Goal: Communication & Community: Answer question/provide support

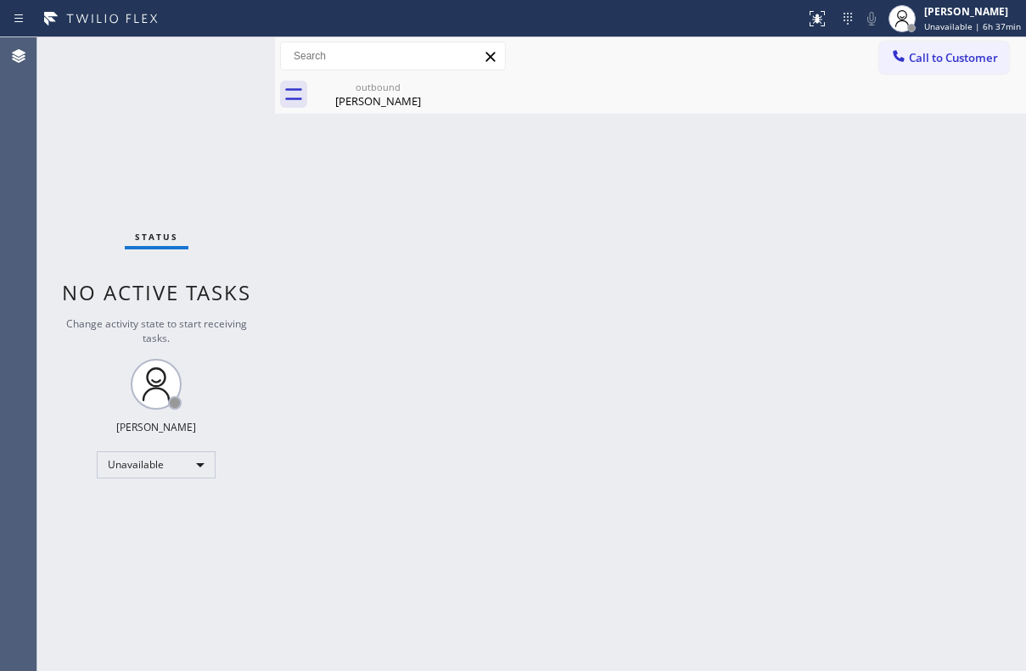
click at [949, 54] on span "Call to Customer" at bounding box center [953, 57] width 89 height 15
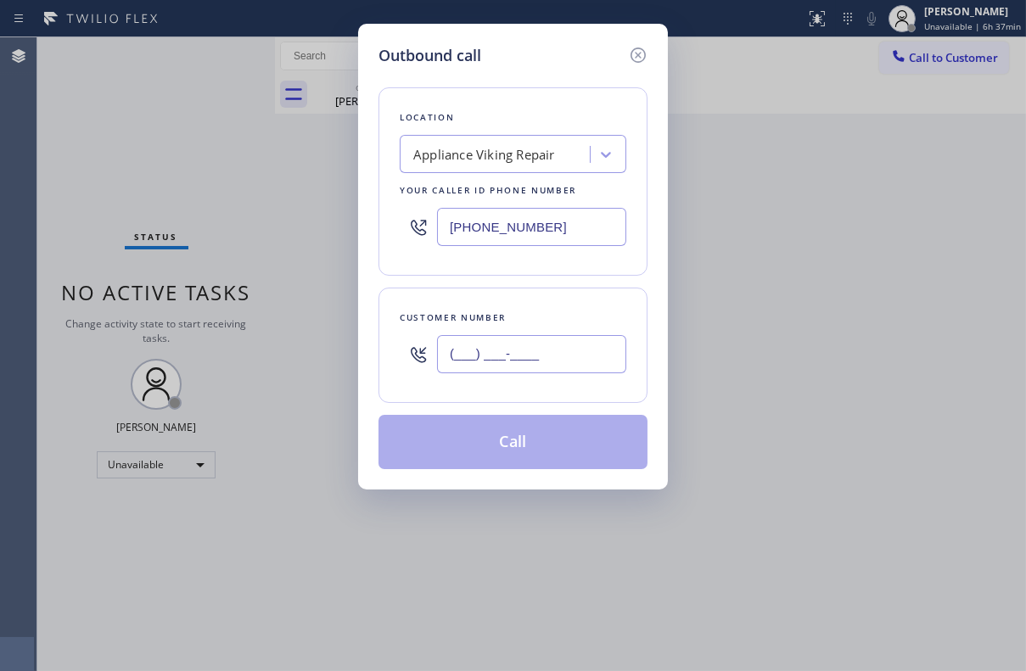
click at [469, 360] on input "(___) ___-____" at bounding box center [531, 354] width 189 height 38
paste input "858) 581-0466"
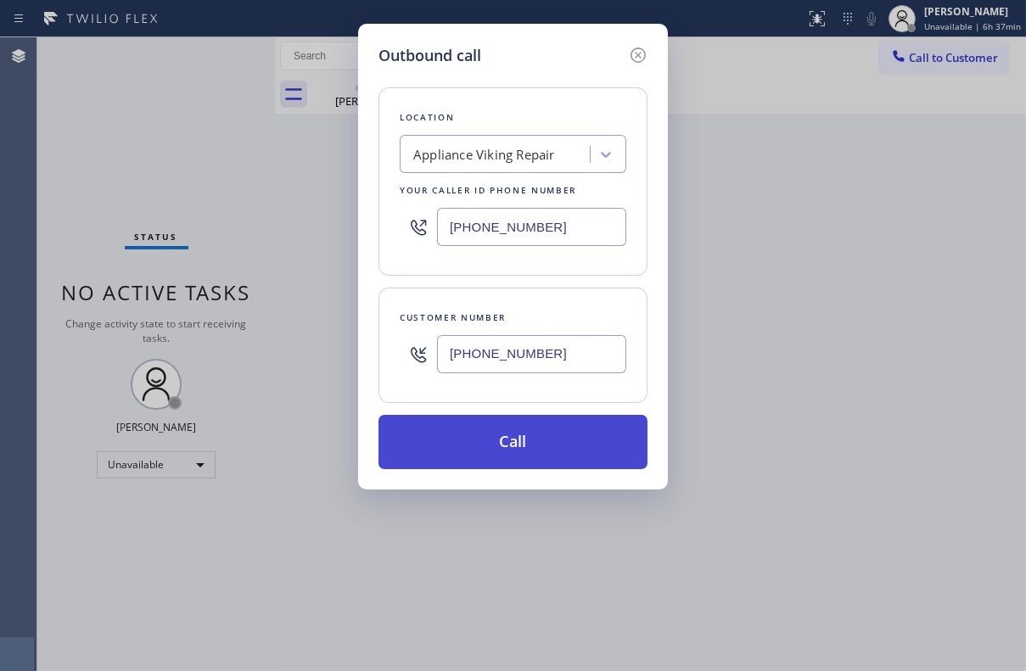
click at [476, 446] on button "Call" at bounding box center [512, 442] width 269 height 54
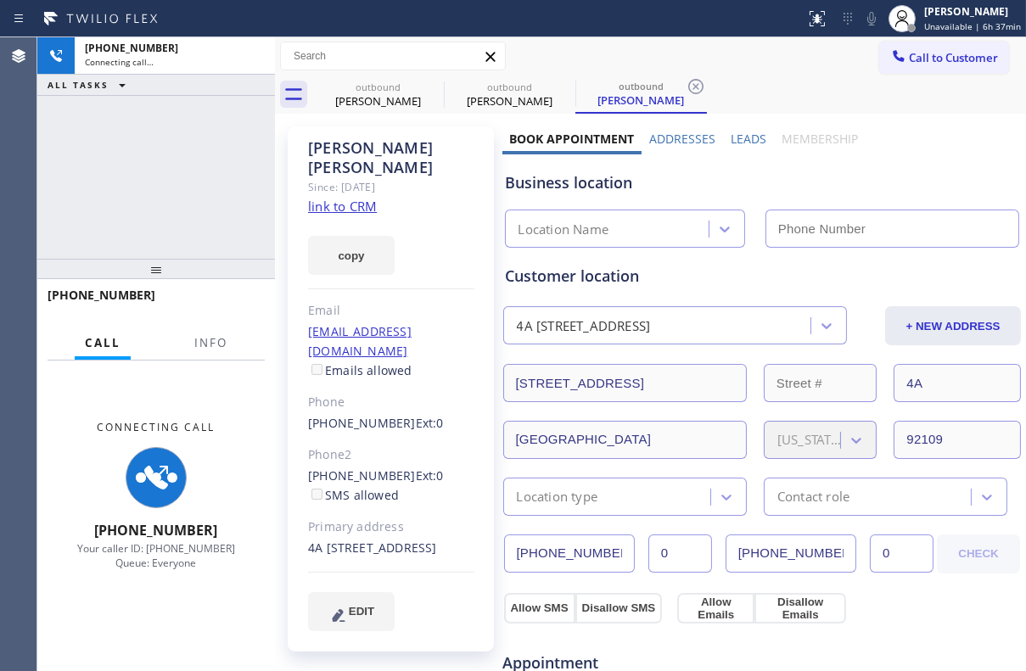
click at [747, 138] on label "Leads" at bounding box center [748, 139] width 36 height 16
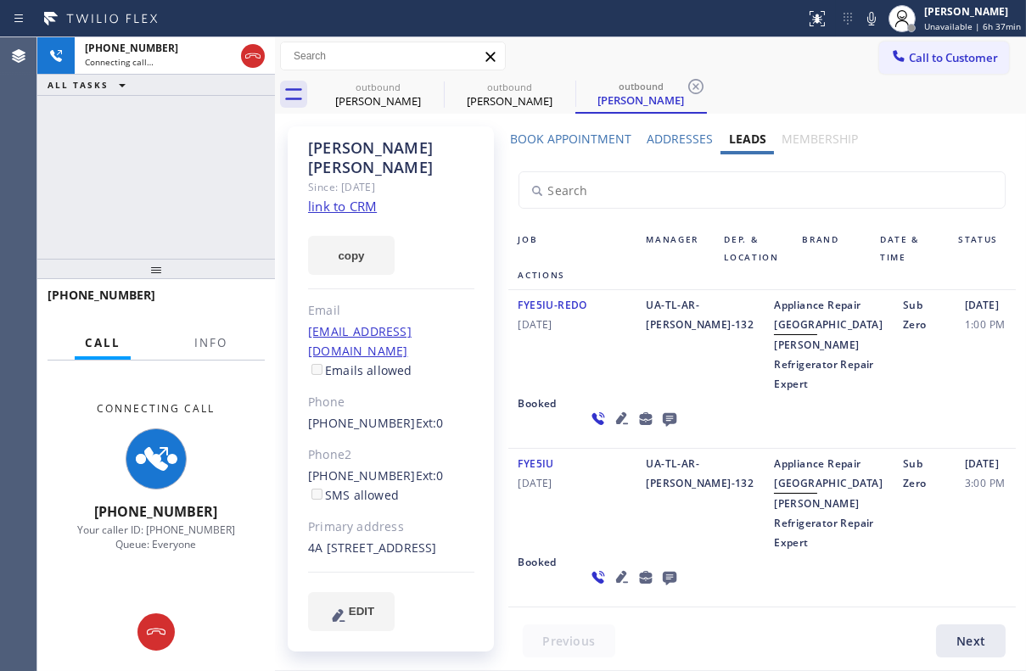
click at [615, 583] on icon at bounding box center [621, 577] width 12 height 12
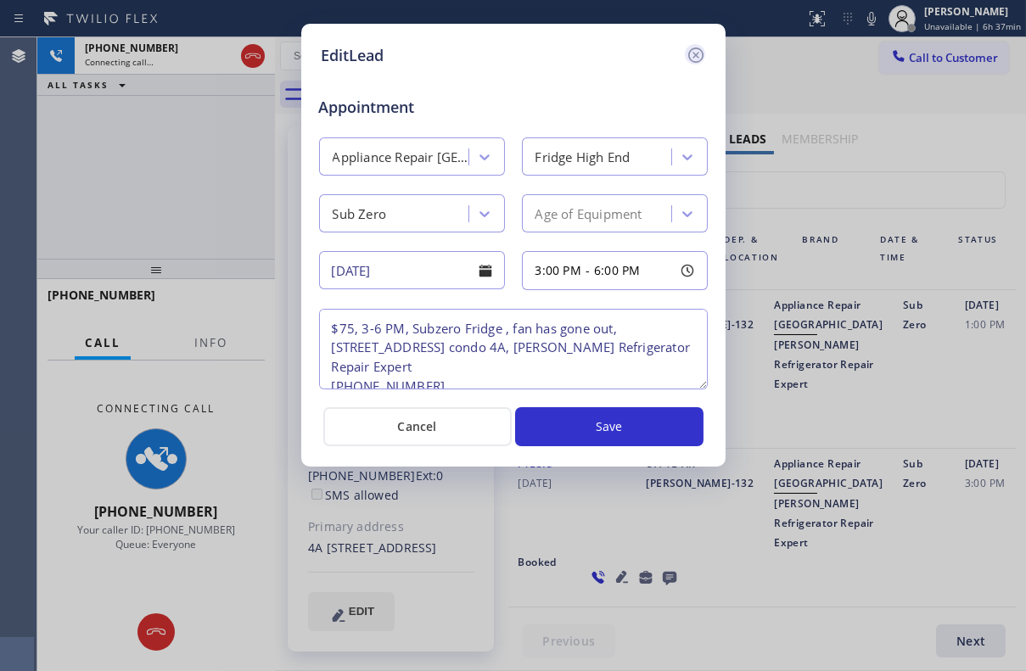
click at [700, 53] on icon at bounding box center [695, 55] width 20 height 20
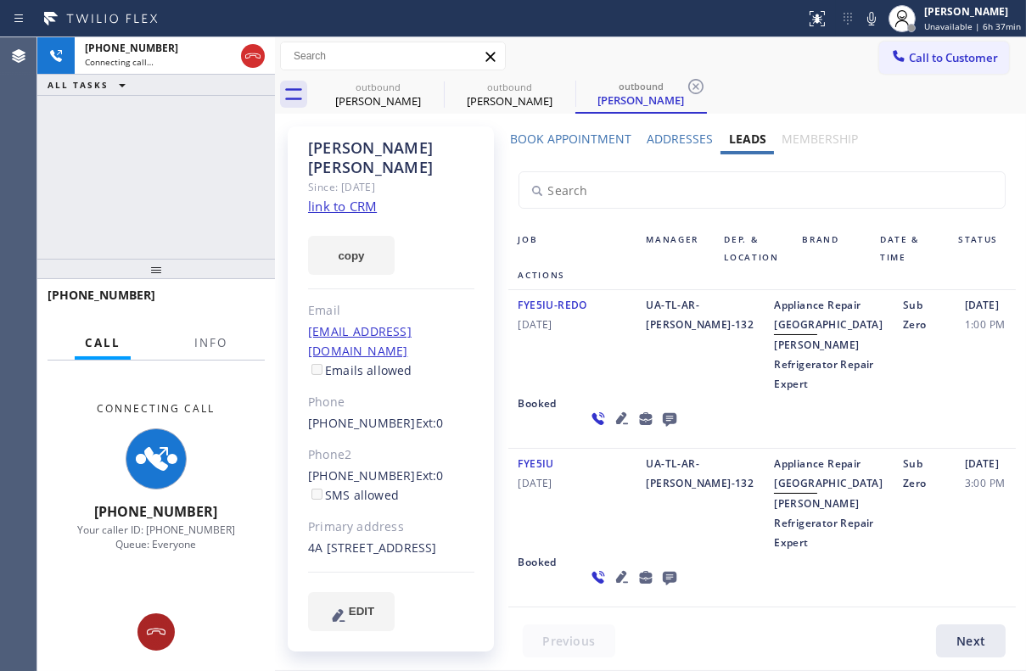
click at [156, 639] on icon at bounding box center [156, 632] width 20 height 20
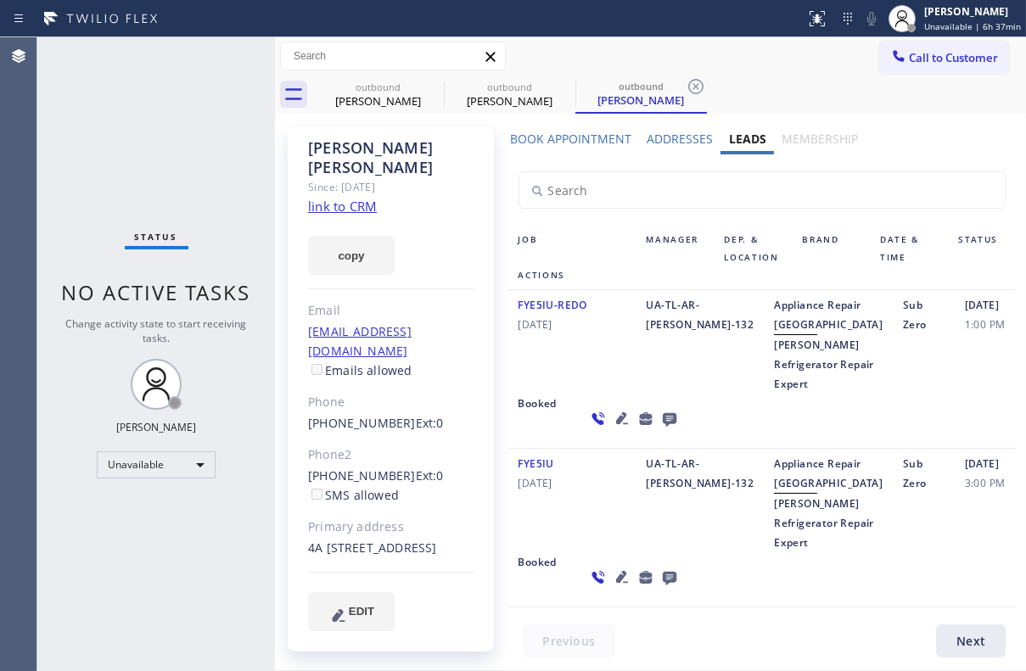
click at [698, 91] on icon at bounding box center [695, 86] width 20 height 20
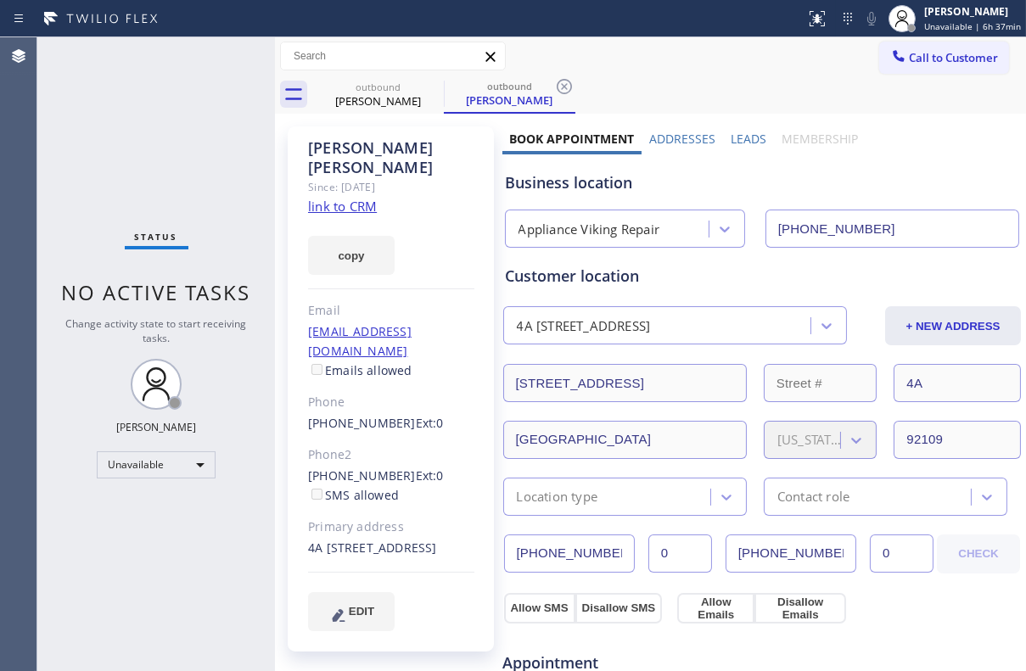
click at [698, 91] on div "outbound [PERSON_NAME] outbound [PERSON_NAME]" at bounding box center [668, 95] width 713 height 38
click at [565, 92] on icon at bounding box center [563, 86] width 15 height 15
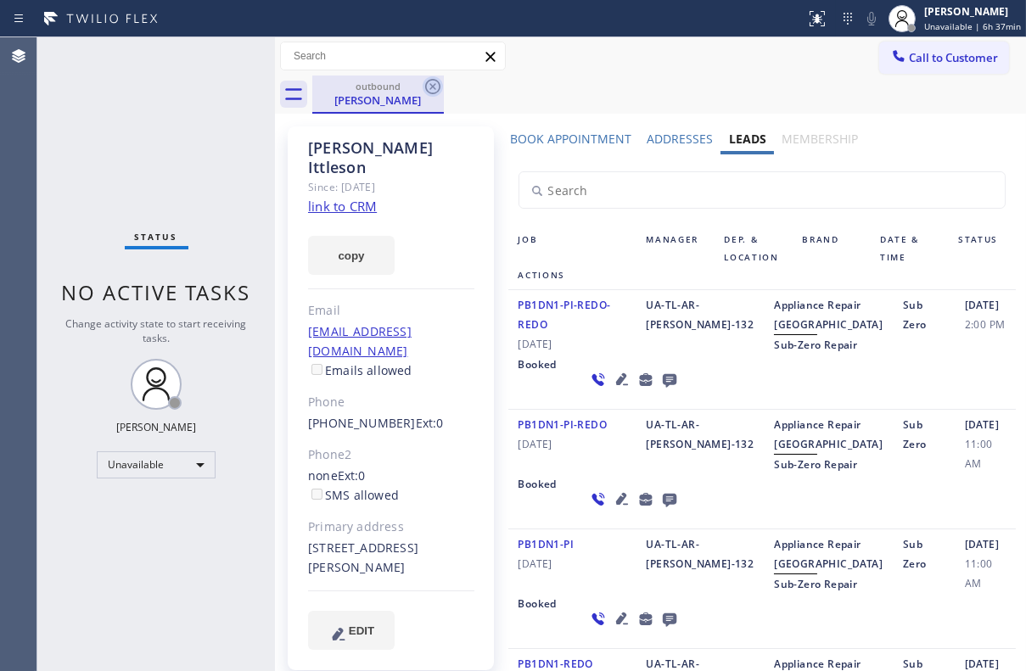
click at [434, 92] on icon at bounding box center [432, 86] width 15 height 15
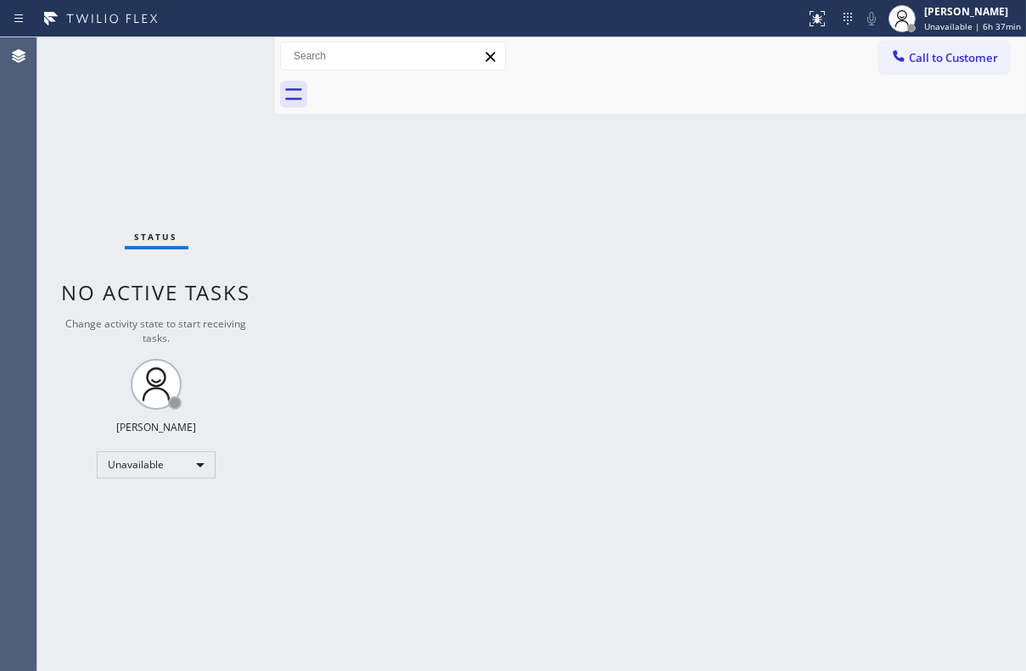
click at [959, 59] on span "Call to Customer" at bounding box center [953, 57] width 89 height 15
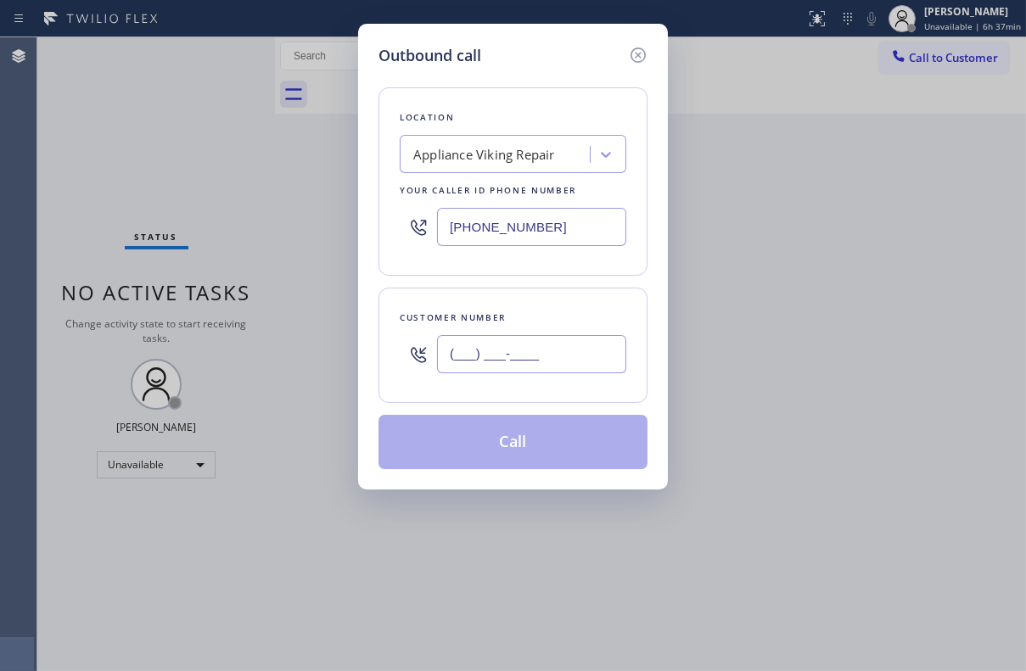
click at [457, 347] on input "(___) ___-____" at bounding box center [531, 354] width 189 height 38
paste input "619) 743-1902"
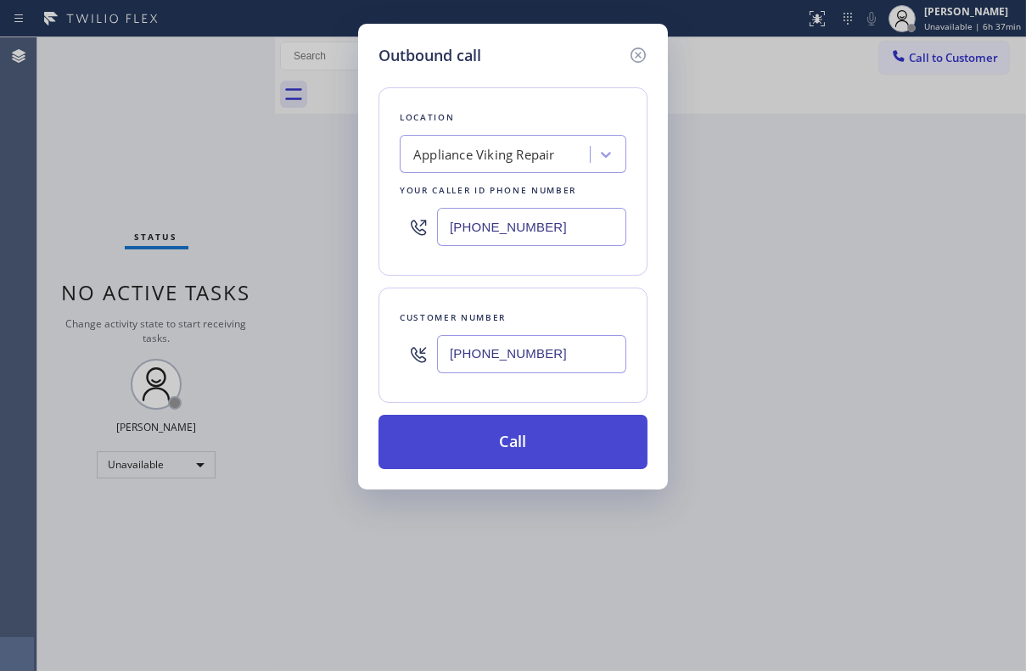
click at [509, 449] on button "Call" at bounding box center [512, 442] width 269 height 54
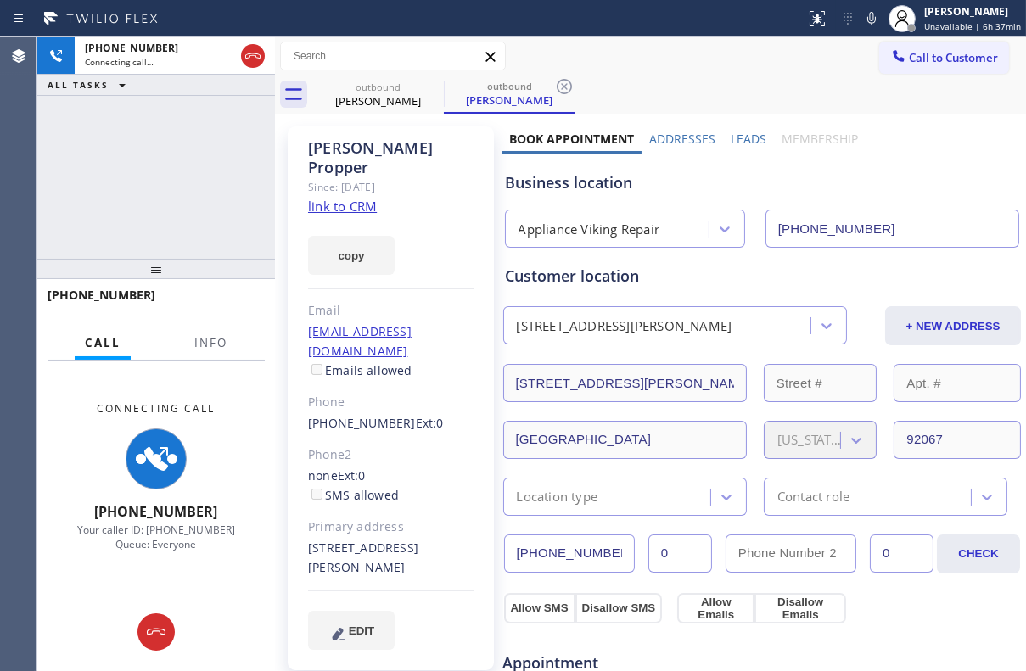
click at [744, 137] on label "Leads" at bounding box center [748, 139] width 36 height 16
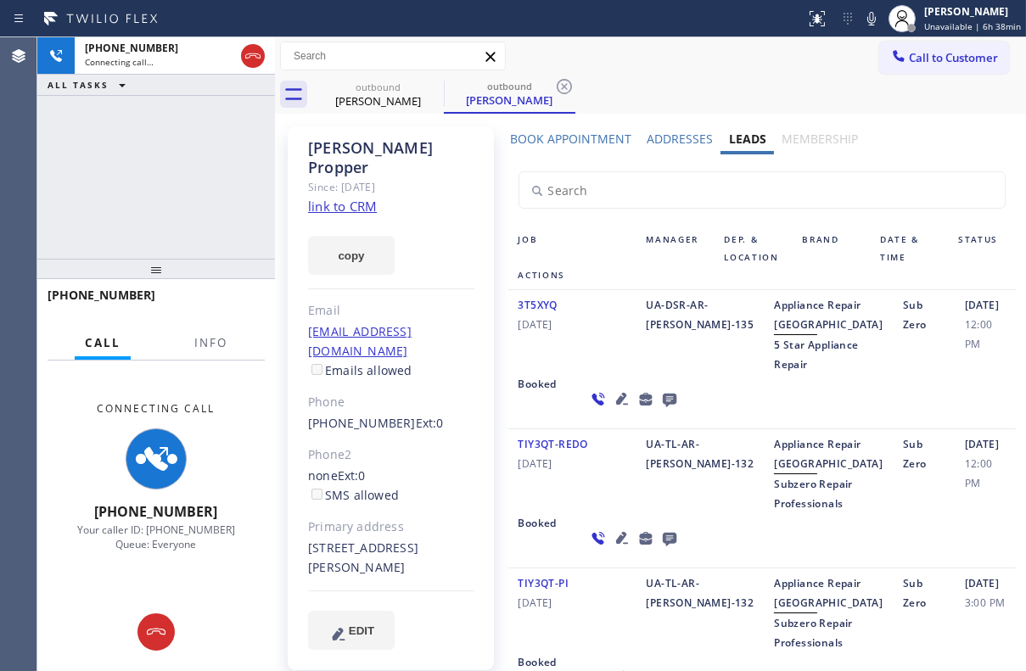
click at [612, 409] on icon at bounding box center [622, 399] width 20 height 20
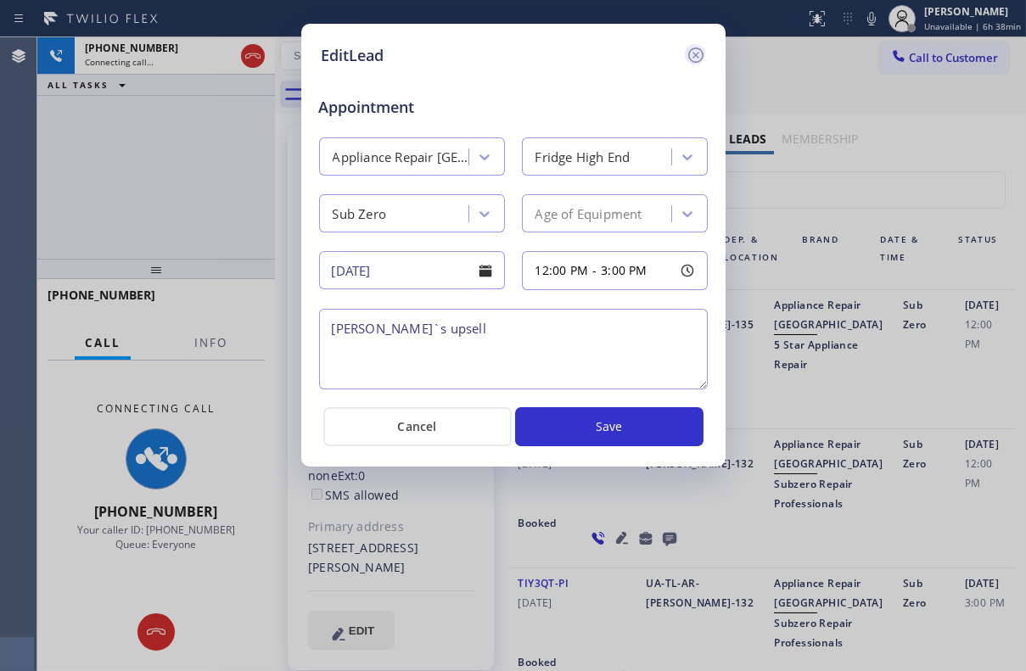
click at [691, 47] on icon at bounding box center [695, 55] width 20 height 20
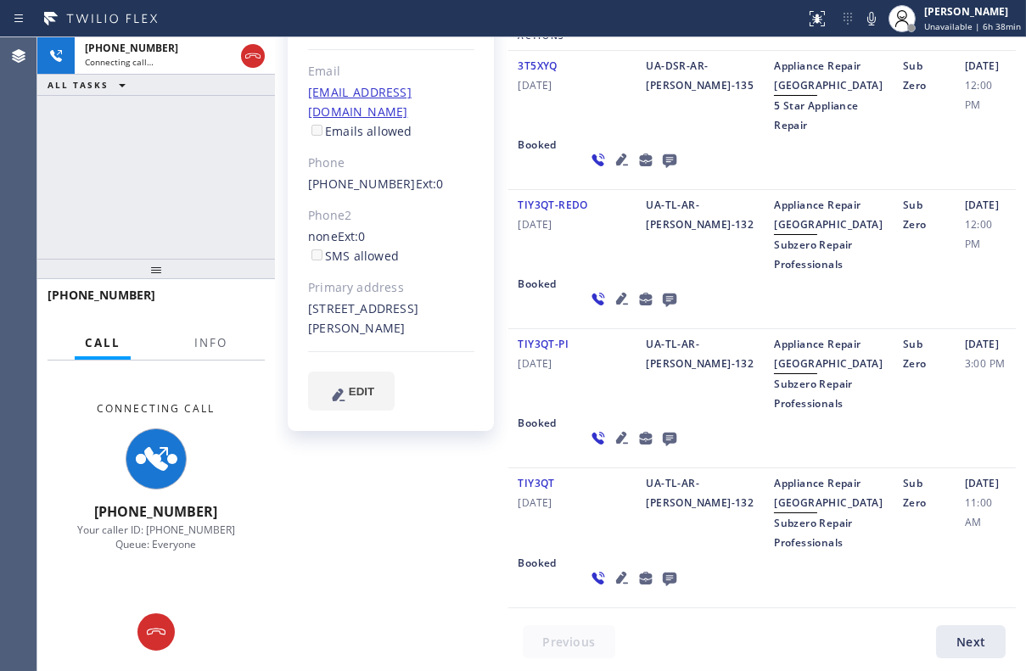
scroll to position [385, 0]
click at [612, 588] on icon at bounding box center [622, 578] width 20 height 20
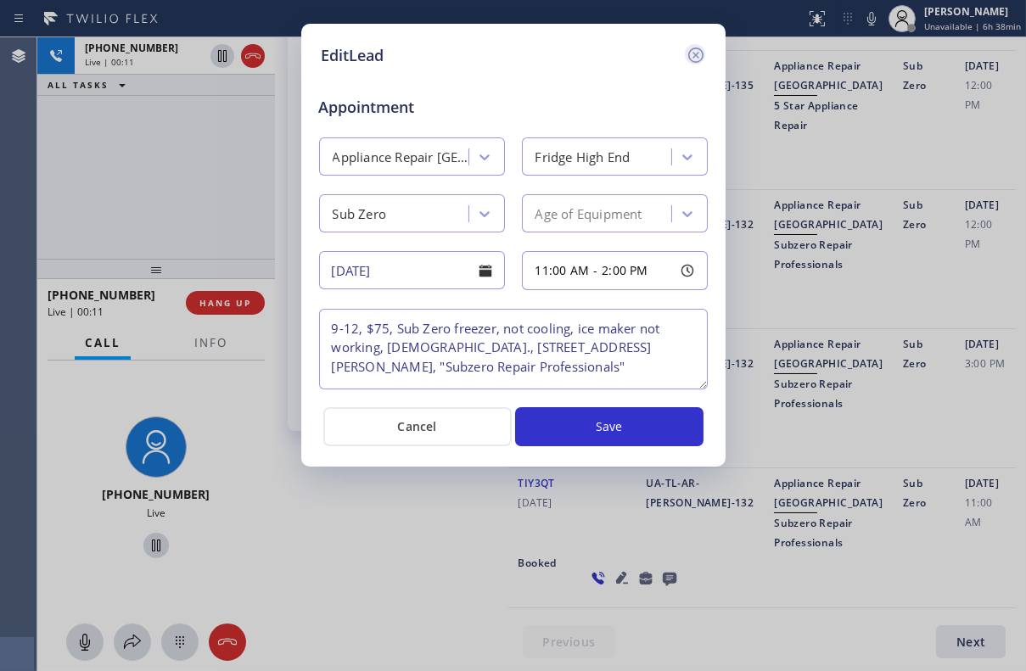
click at [696, 50] on icon at bounding box center [695, 55] width 20 height 20
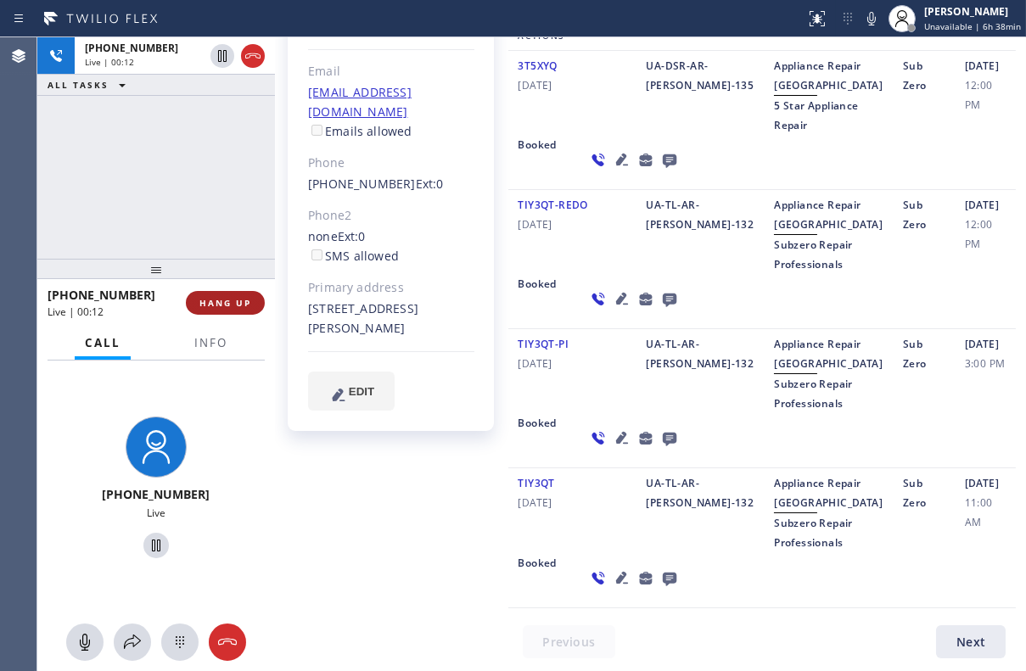
click at [218, 305] on span "HANG UP" at bounding box center [225, 303] width 52 height 12
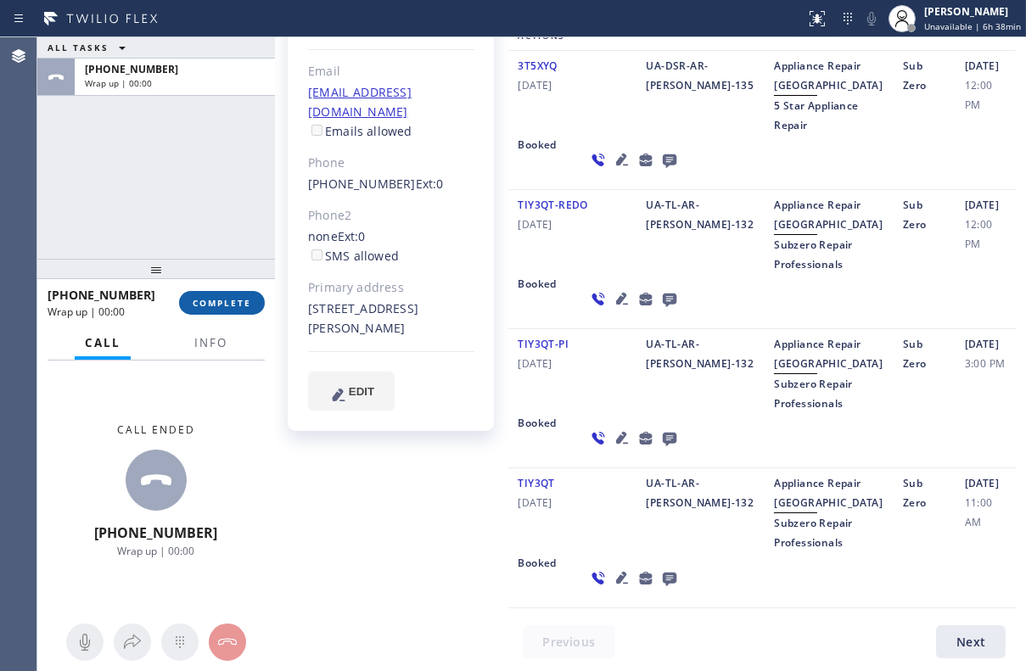
click at [218, 307] on span "COMPLETE" at bounding box center [222, 303] width 59 height 12
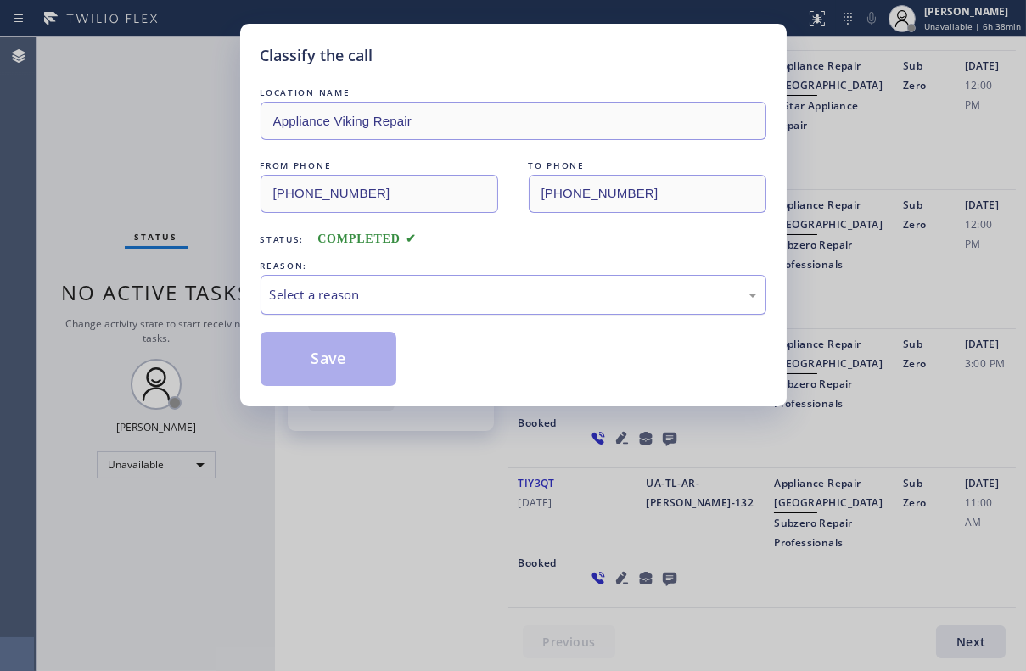
click at [398, 295] on div "Select a reason" at bounding box center [513, 295] width 487 height 20
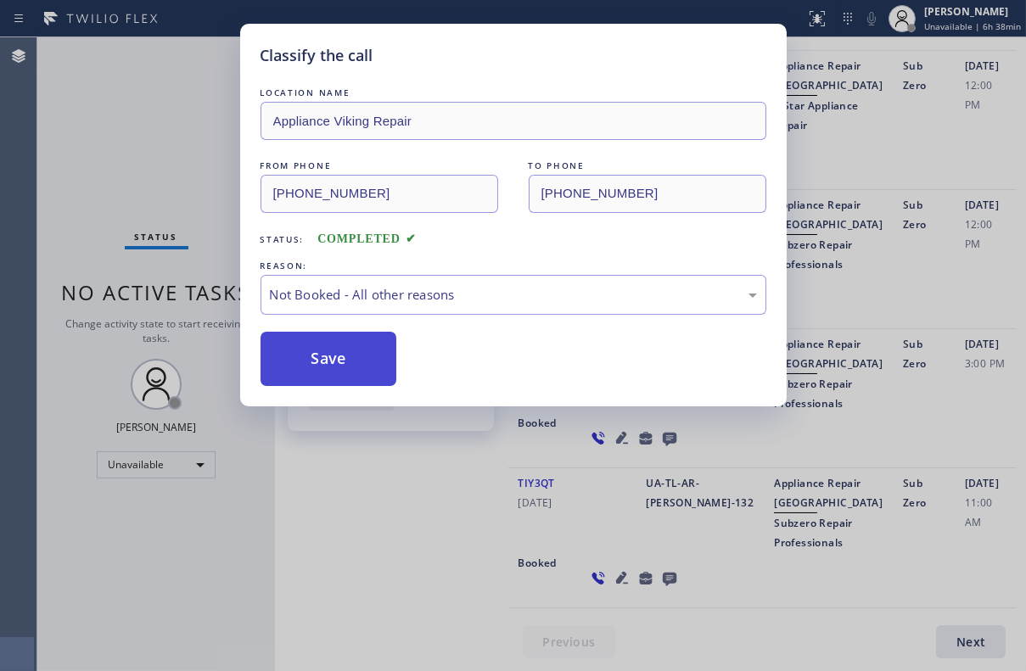
click at [297, 359] on button "Save" at bounding box center [328, 359] width 137 height 54
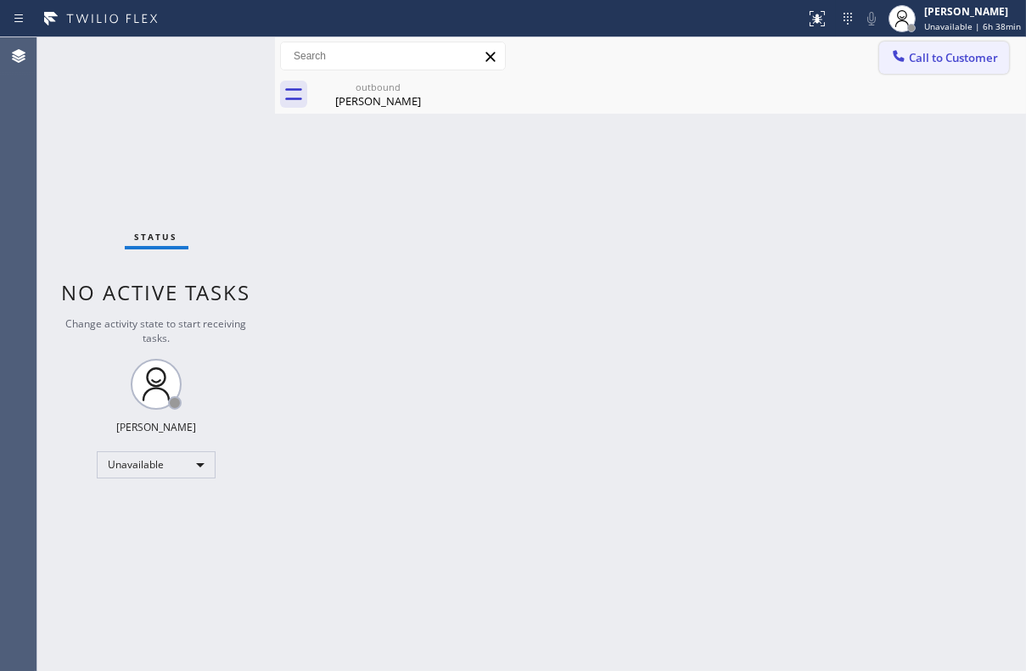
click at [967, 68] on button "Call to Customer" at bounding box center [944, 58] width 130 height 32
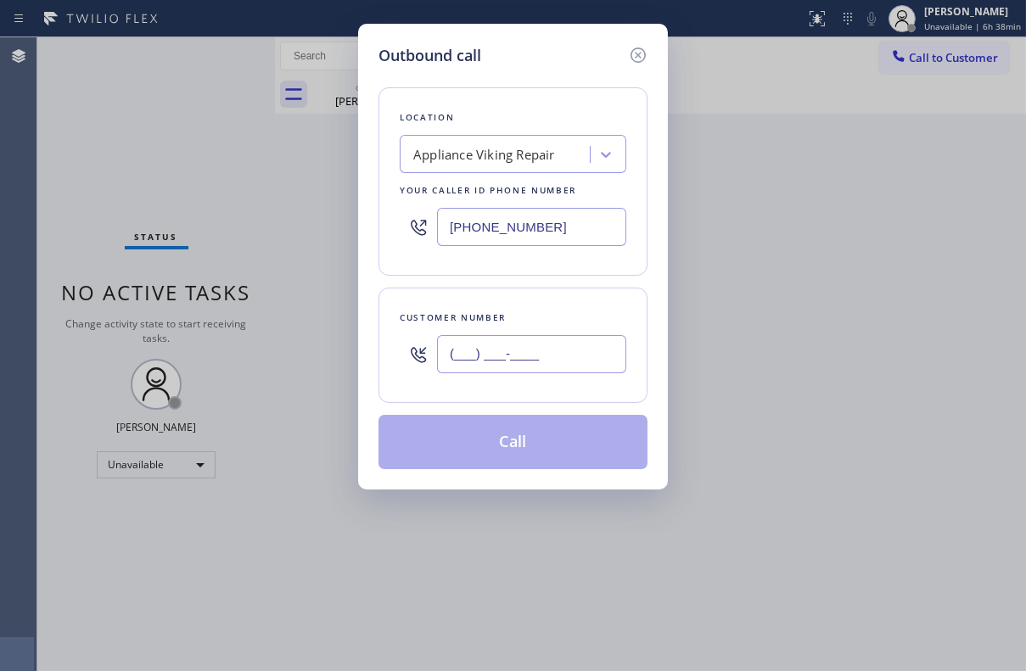
click at [453, 363] on input "(___) ___-____" at bounding box center [531, 354] width 189 height 38
paste input "305) 922-3016"
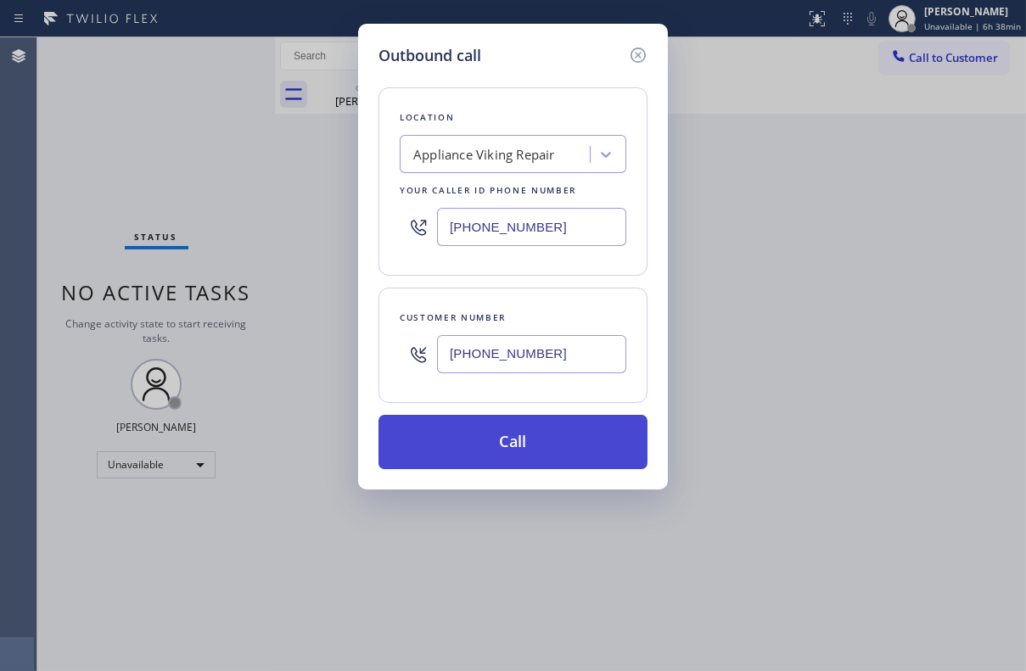
type input "[PHONE_NUMBER]"
click at [510, 442] on button "Call" at bounding box center [512, 442] width 269 height 54
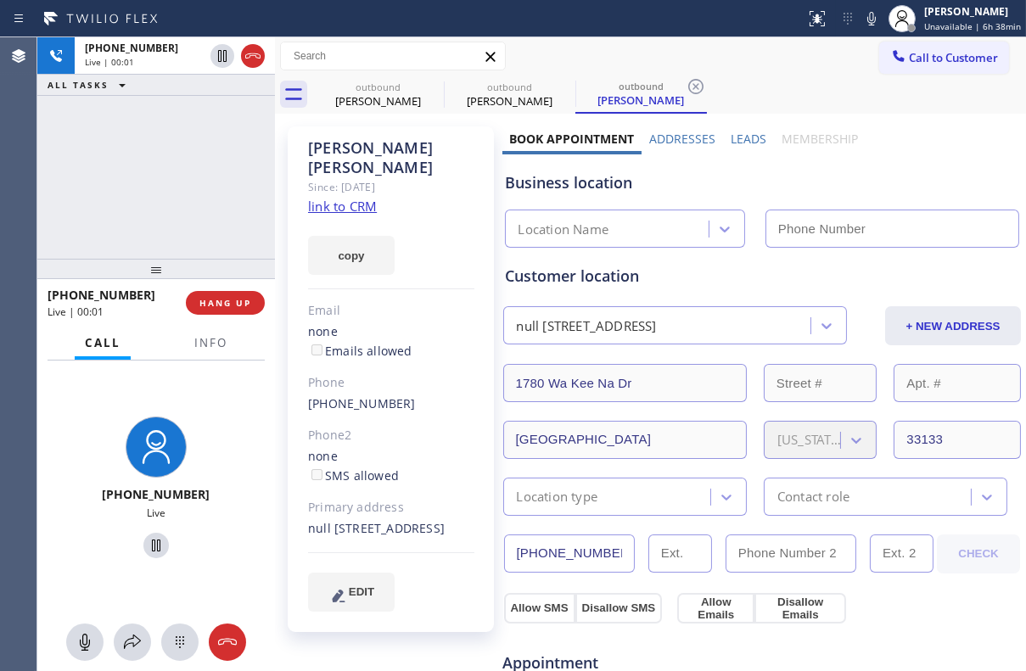
type input "[PHONE_NUMBER]"
click at [749, 138] on label "Leads" at bounding box center [748, 139] width 36 height 16
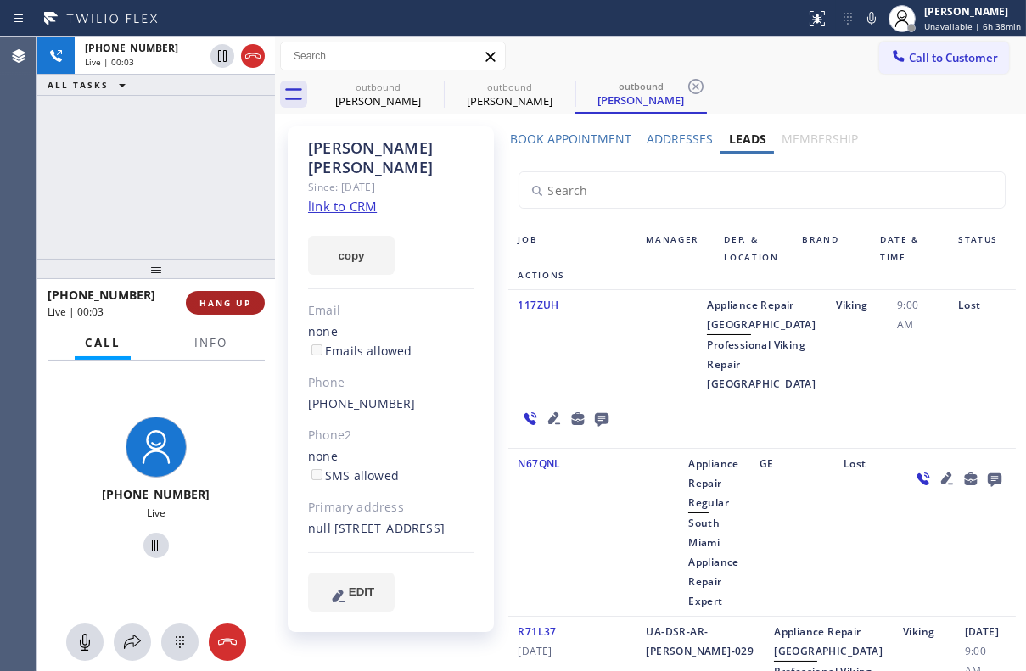
click at [233, 310] on button "HANG UP" at bounding box center [225, 303] width 79 height 24
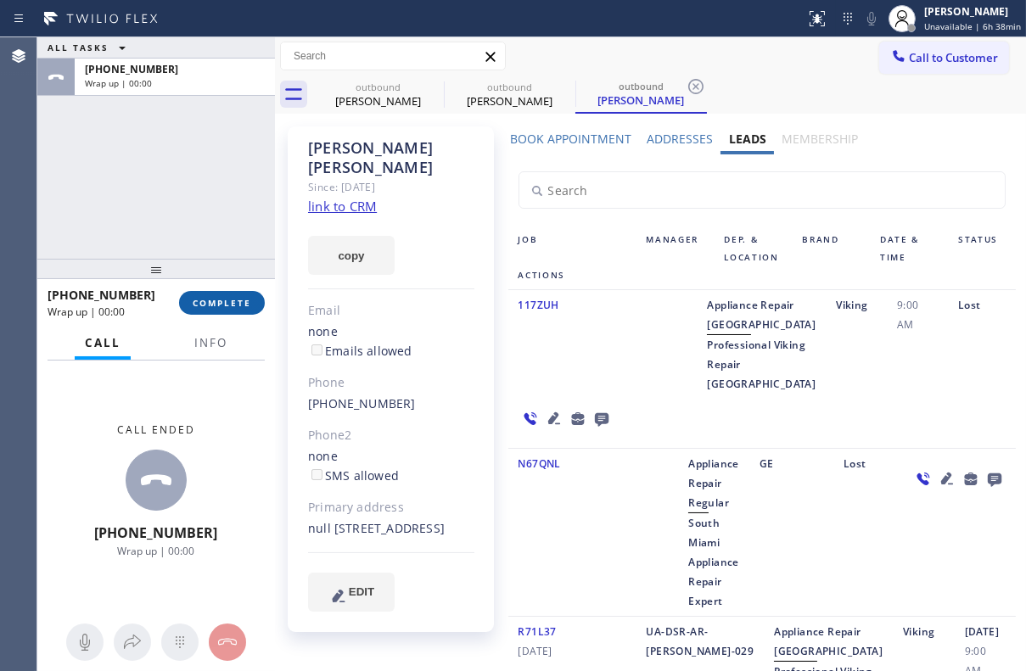
click at [211, 305] on span "COMPLETE" at bounding box center [222, 303] width 59 height 12
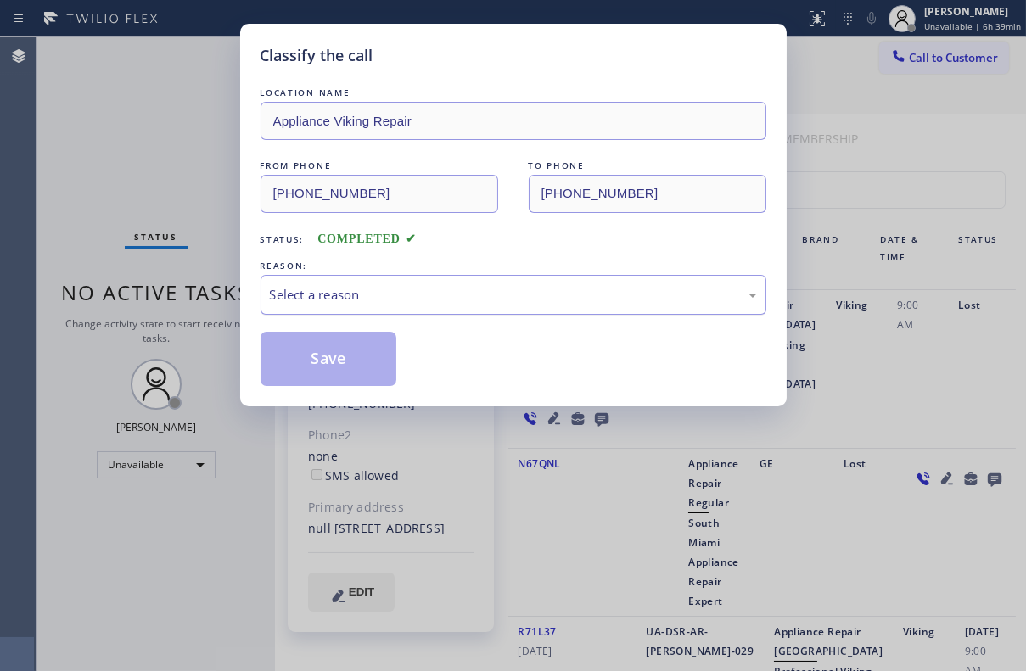
click at [495, 294] on div "Select a reason" at bounding box center [513, 295] width 487 height 20
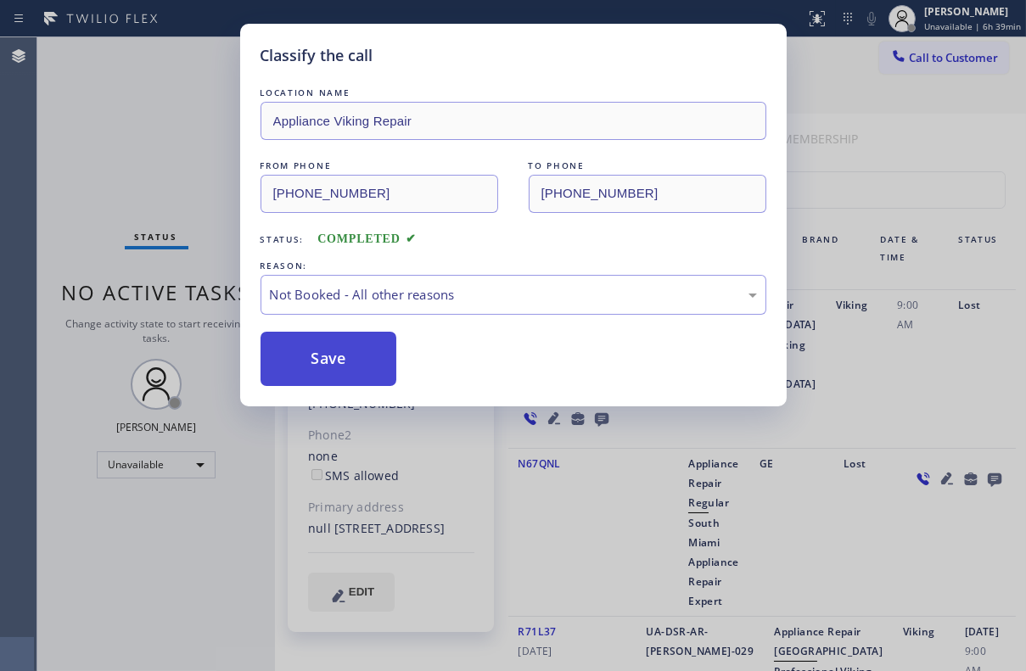
click at [322, 361] on button "Save" at bounding box center [328, 359] width 137 height 54
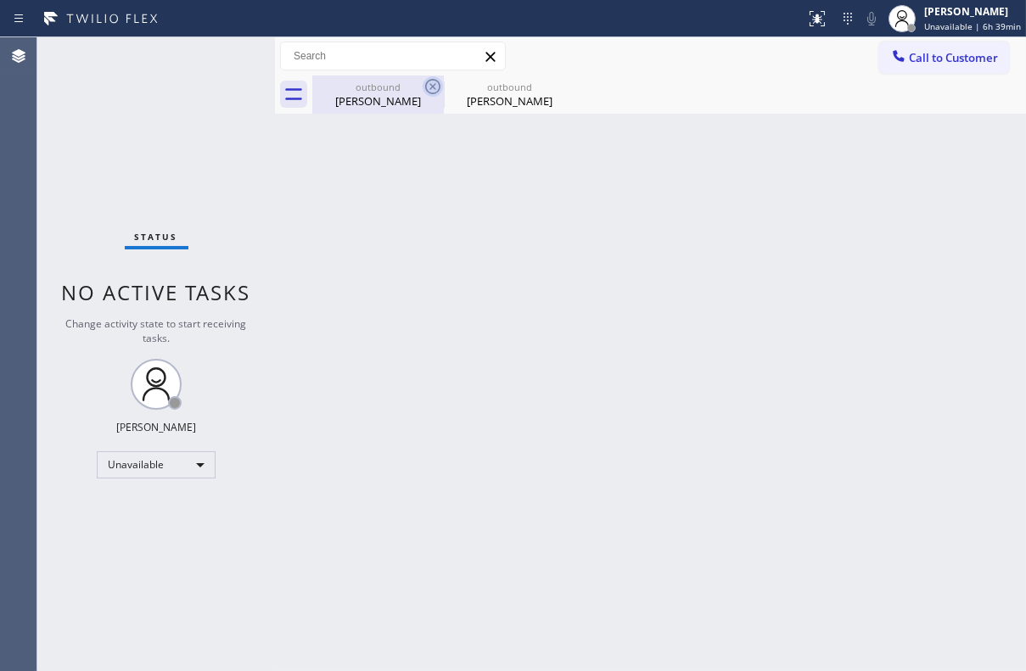
click at [433, 87] on icon at bounding box center [432, 86] width 15 height 15
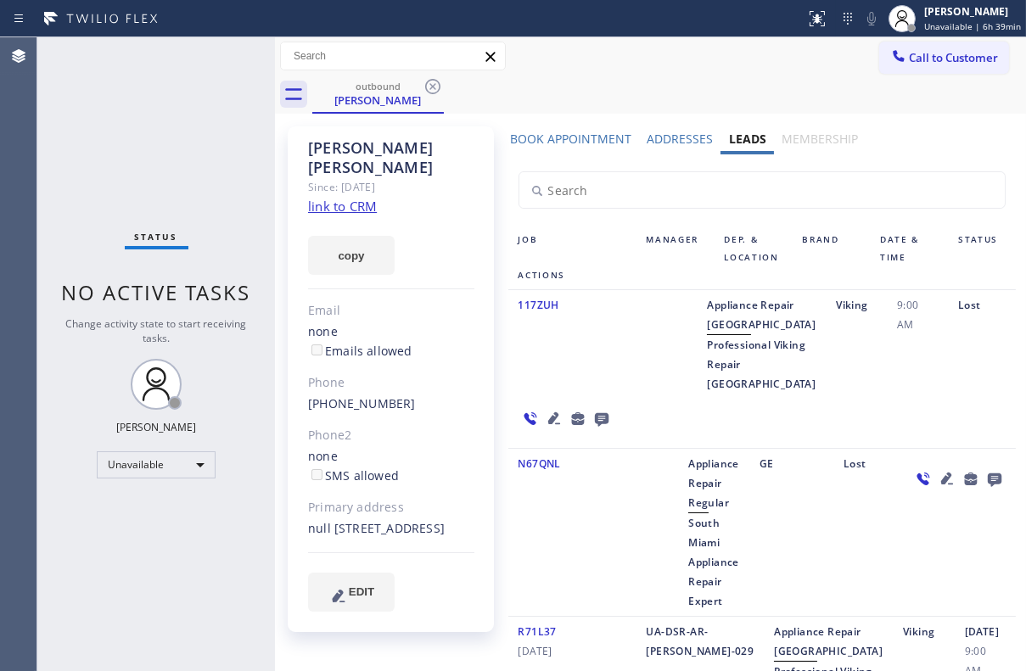
click at [433, 87] on icon at bounding box center [432, 86] width 15 height 15
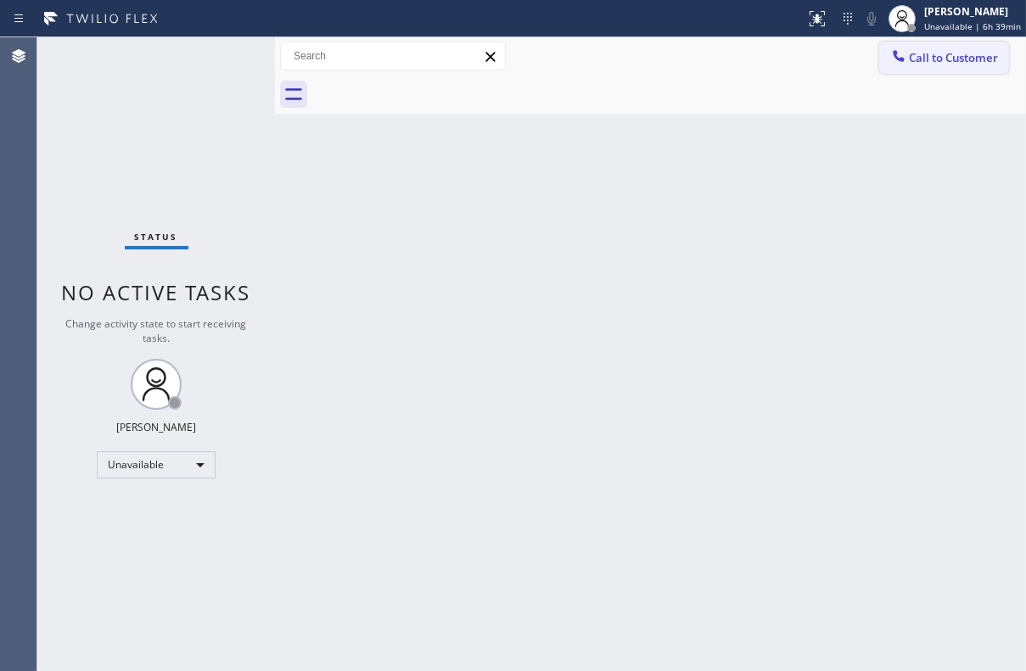
click at [943, 58] on span "Call to Customer" at bounding box center [953, 57] width 89 height 15
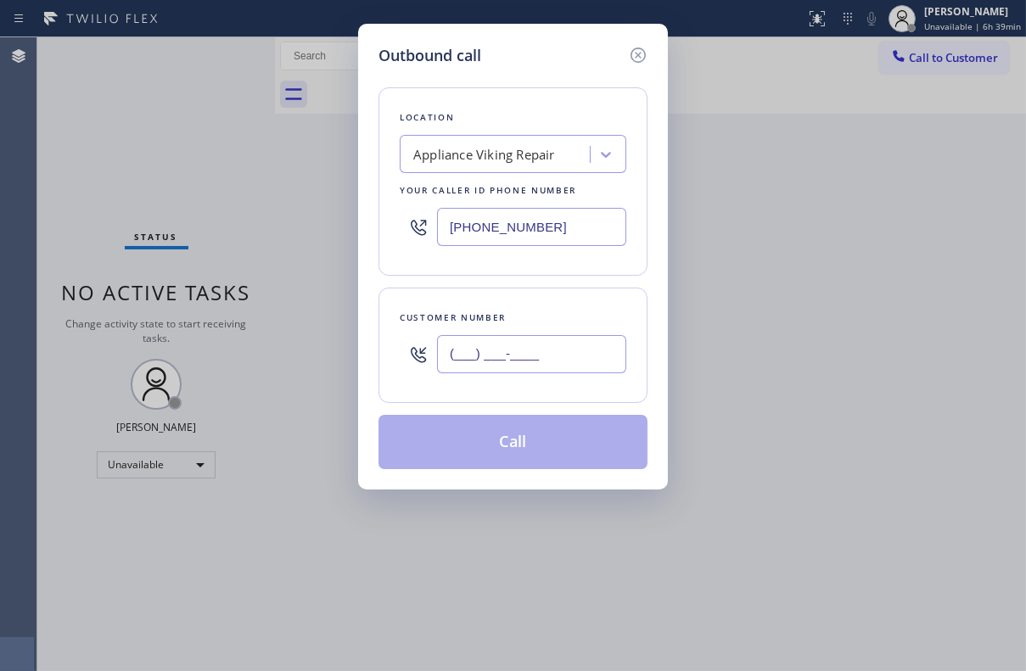
click at [460, 357] on input "(___) ___-____" at bounding box center [531, 354] width 189 height 38
paste input "970) 481-5749"
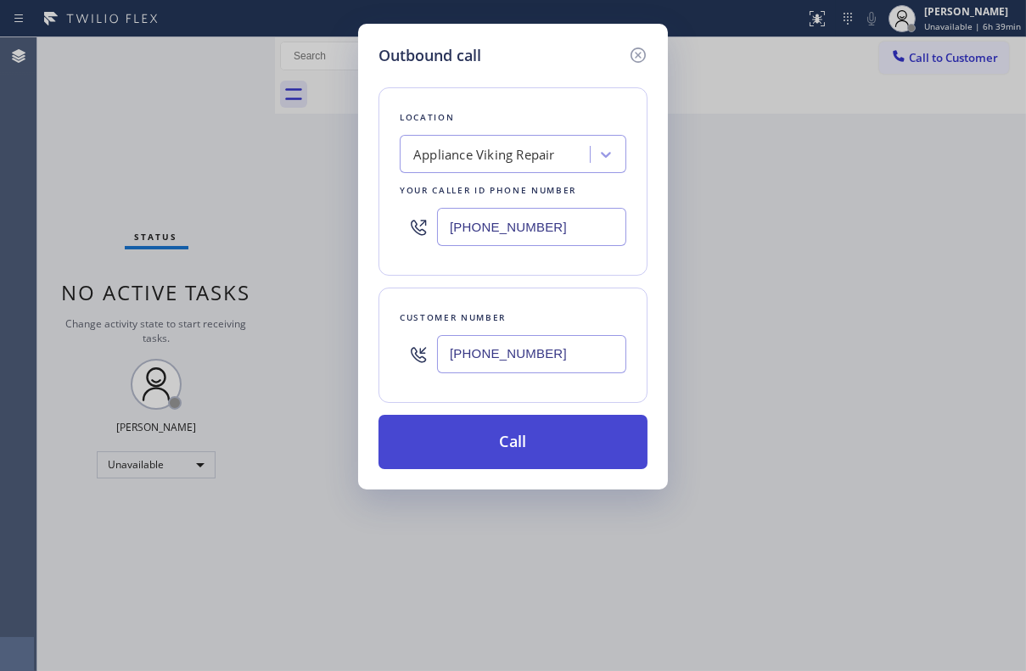
type input "[PHONE_NUMBER]"
click at [514, 454] on button "Call" at bounding box center [512, 442] width 269 height 54
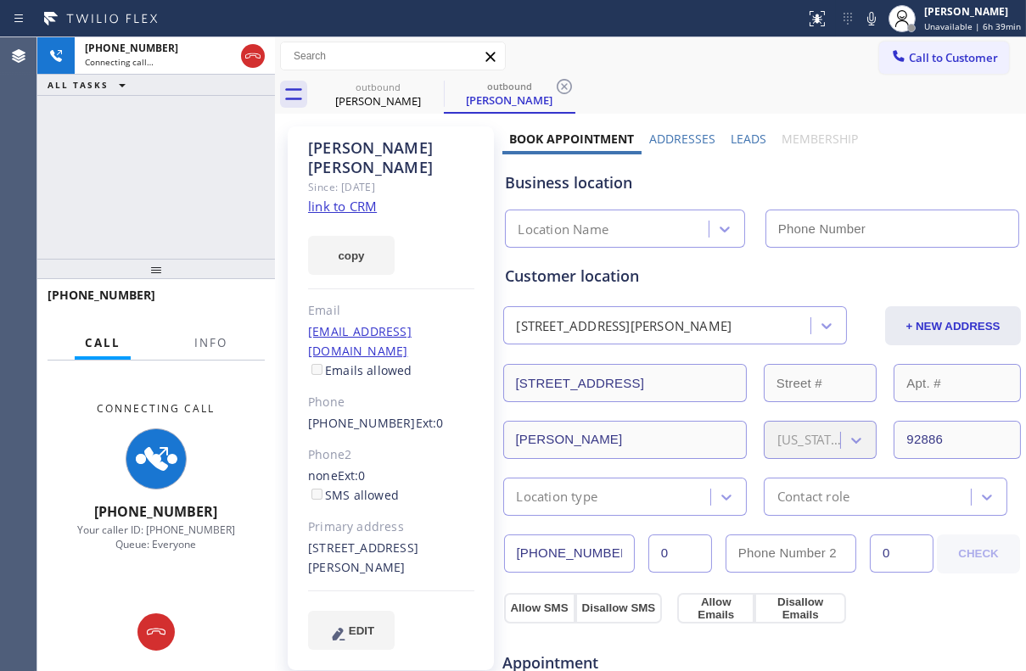
type input "[PHONE_NUMBER]"
click at [732, 139] on label "Leads" at bounding box center [748, 139] width 36 height 16
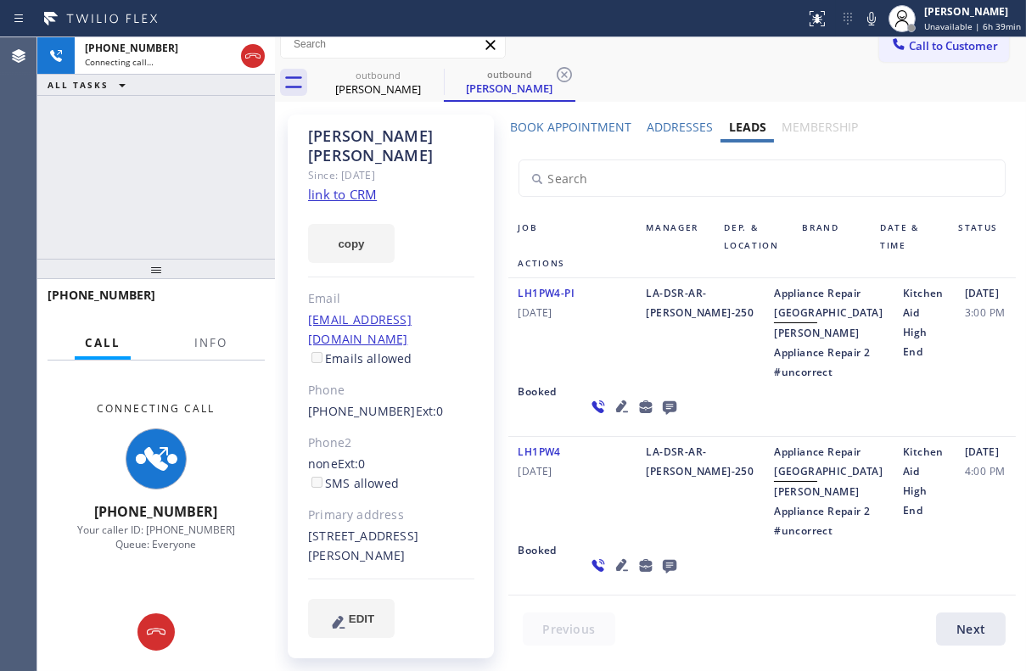
scroll to position [115, 0]
click at [662, 573] on icon at bounding box center [669, 567] width 14 height 14
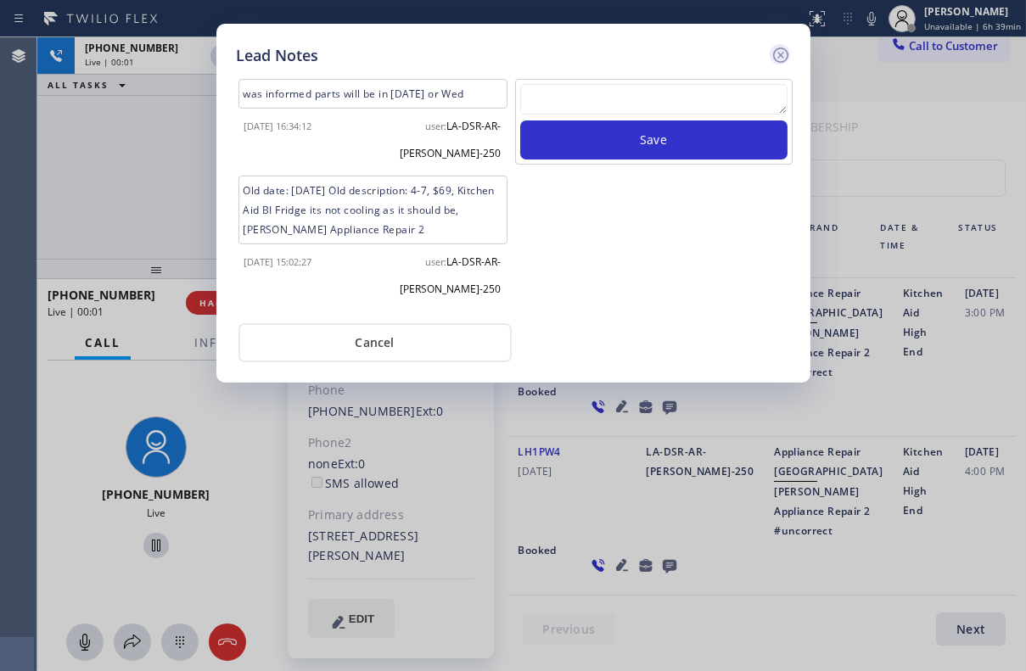
click at [780, 62] on icon at bounding box center [780, 55] width 20 height 20
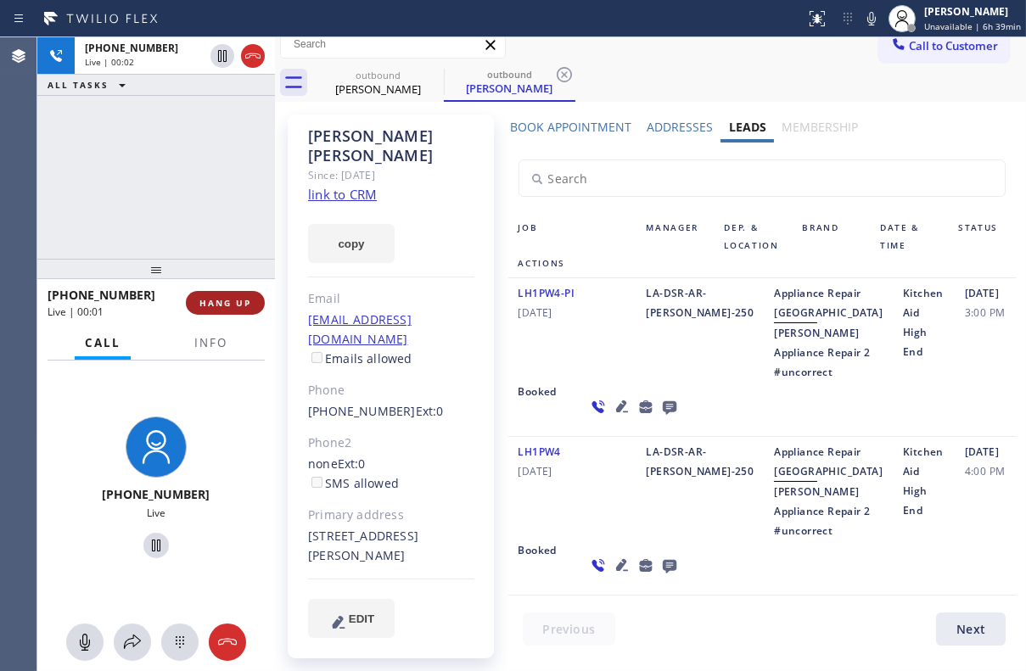
click at [221, 306] on span "HANG UP" at bounding box center [225, 303] width 52 height 12
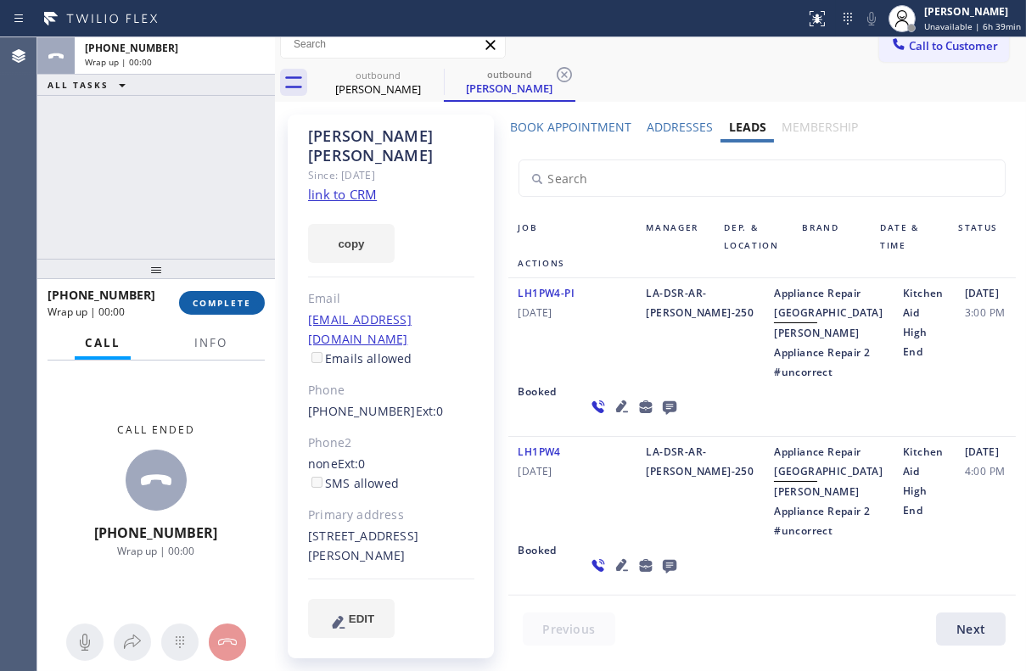
click at [215, 303] on span "COMPLETE" at bounding box center [222, 303] width 59 height 12
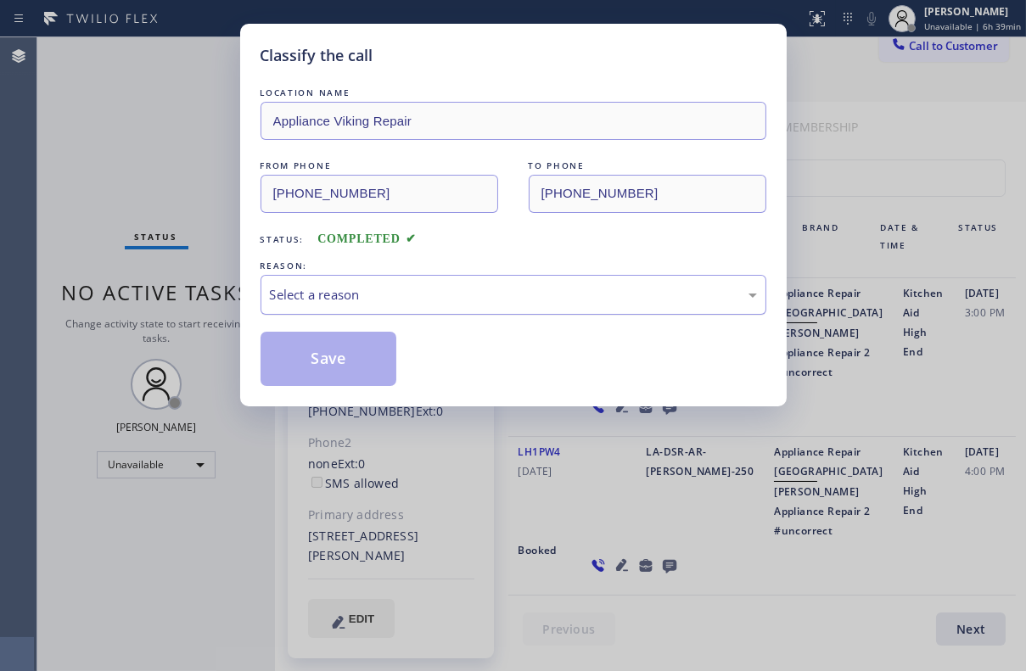
click at [416, 275] on div "Select a reason" at bounding box center [513, 295] width 506 height 40
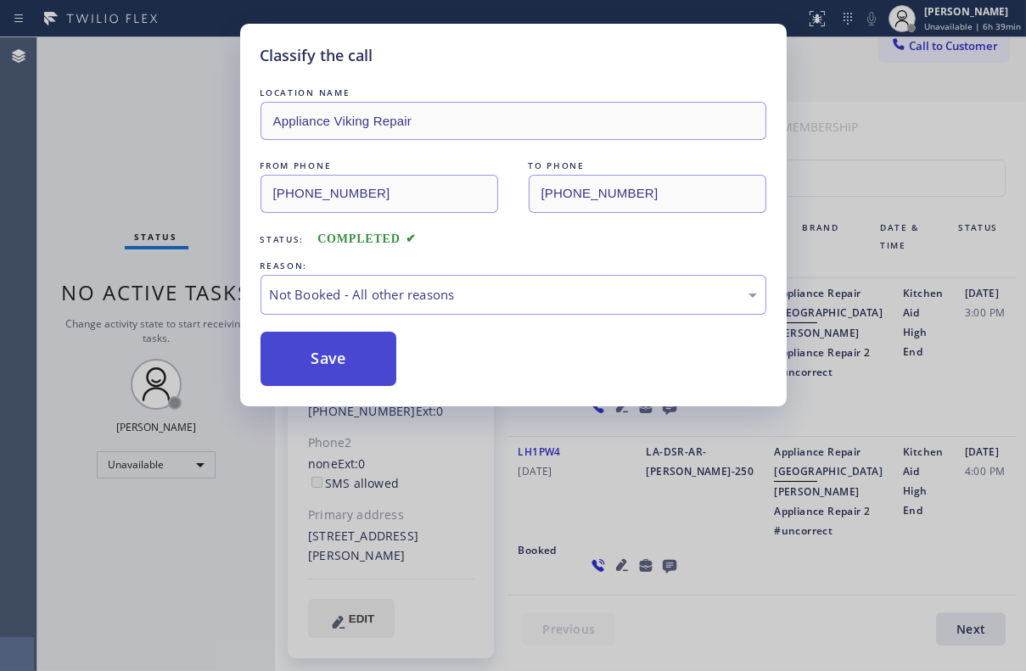
click at [322, 361] on button "Save" at bounding box center [328, 359] width 137 height 54
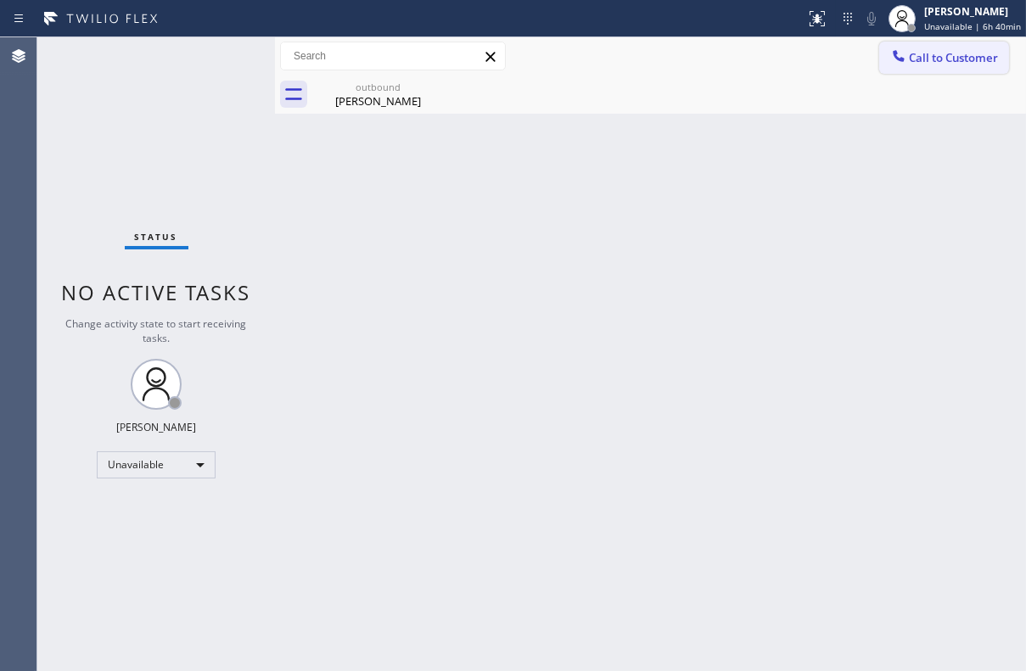
click at [953, 63] on span "Call to Customer" at bounding box center [953, 57] width 89 height 15
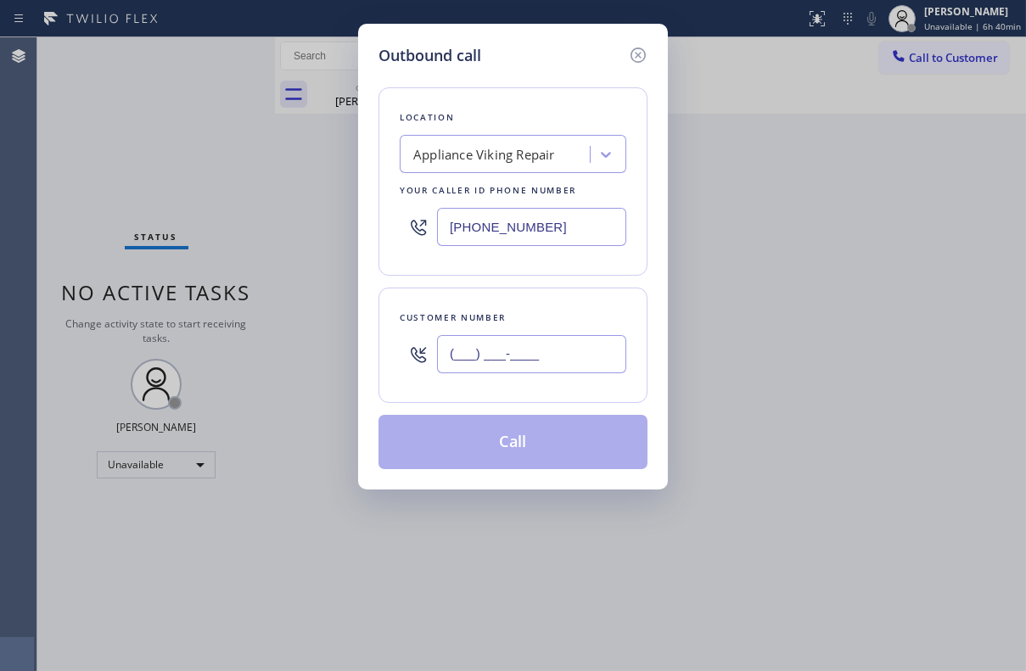
click at [454, 347] on input "(___) ___-____" at bounding box center [531, 354] width 189 height 38
paste input "305) 219-4535"
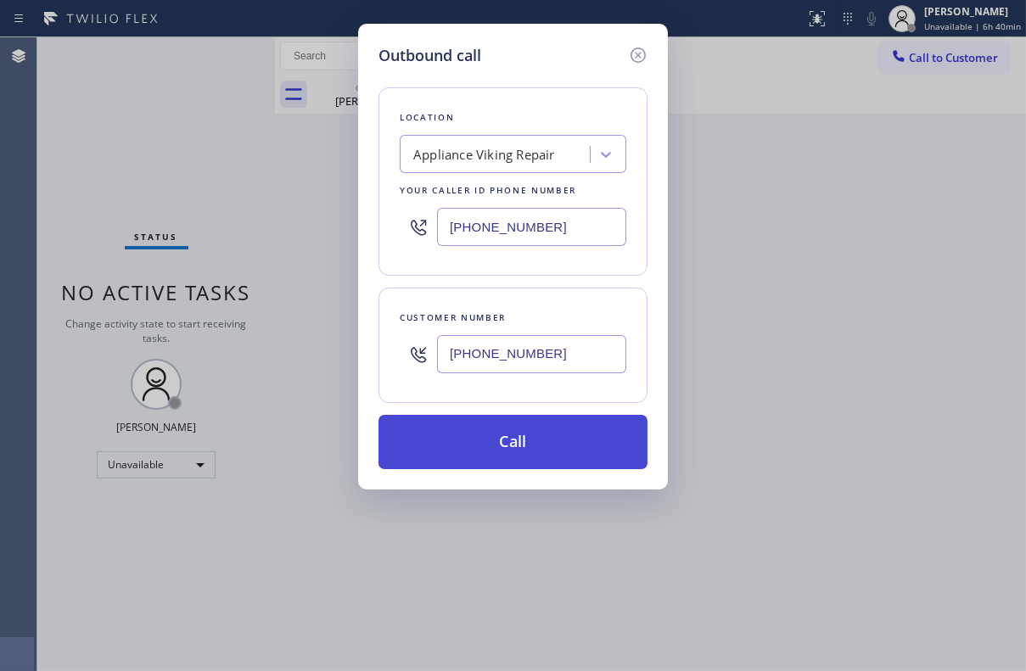
type input "[PHONE_NUMBER]"
click at [470, 445] on button "Call" at bounding box center [512, 442] width 269 height 54
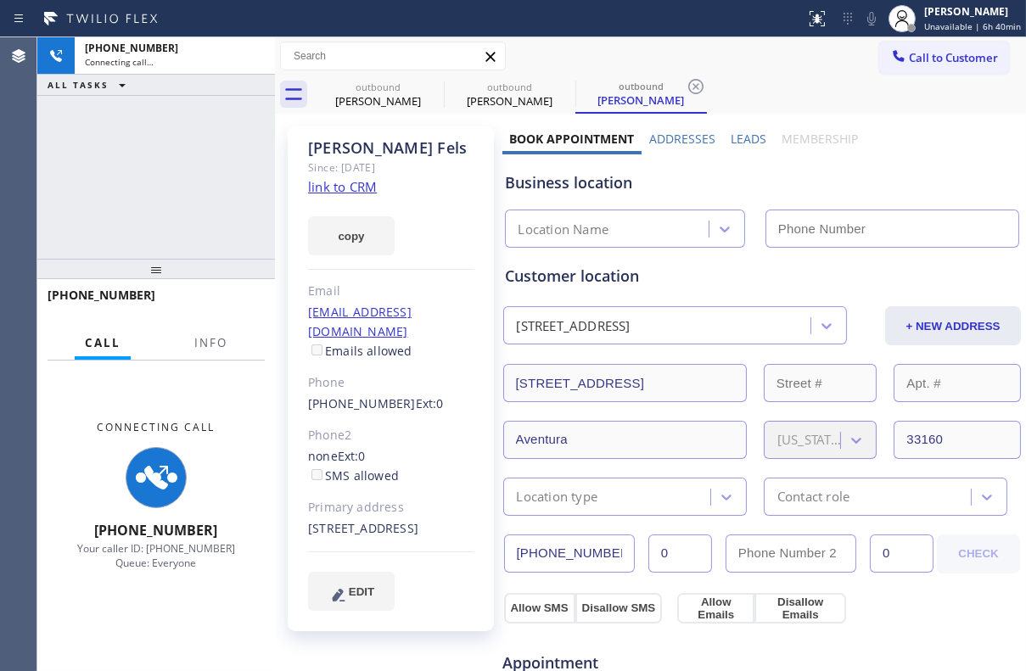
type input "[PHONE_NUMBER]"
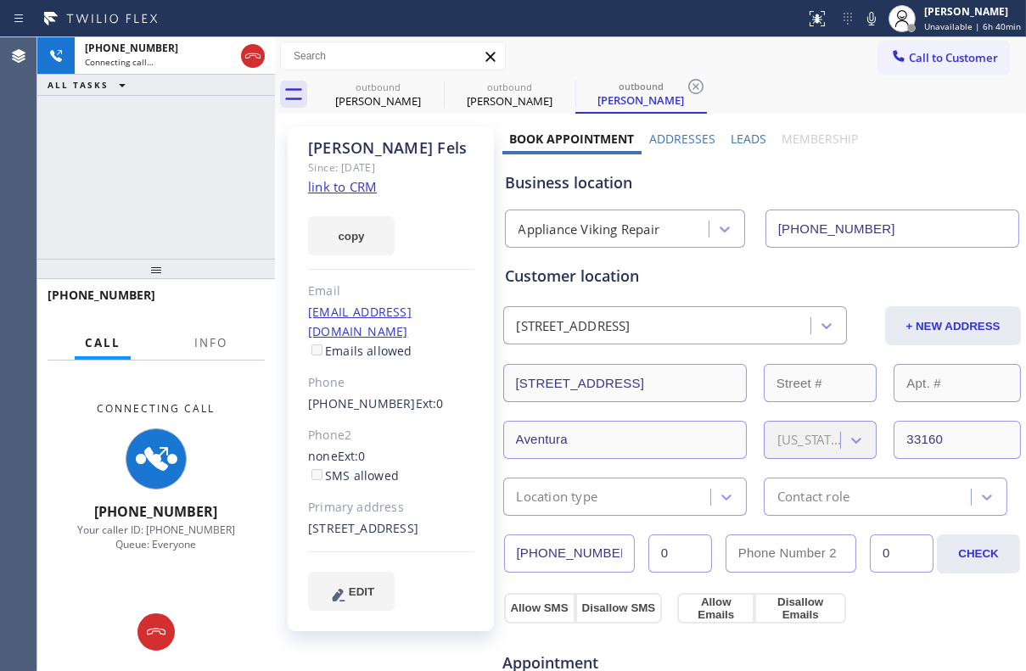
click at [736, 137] on label "Leads" at bounding box center [748, 139] width 36 height 16
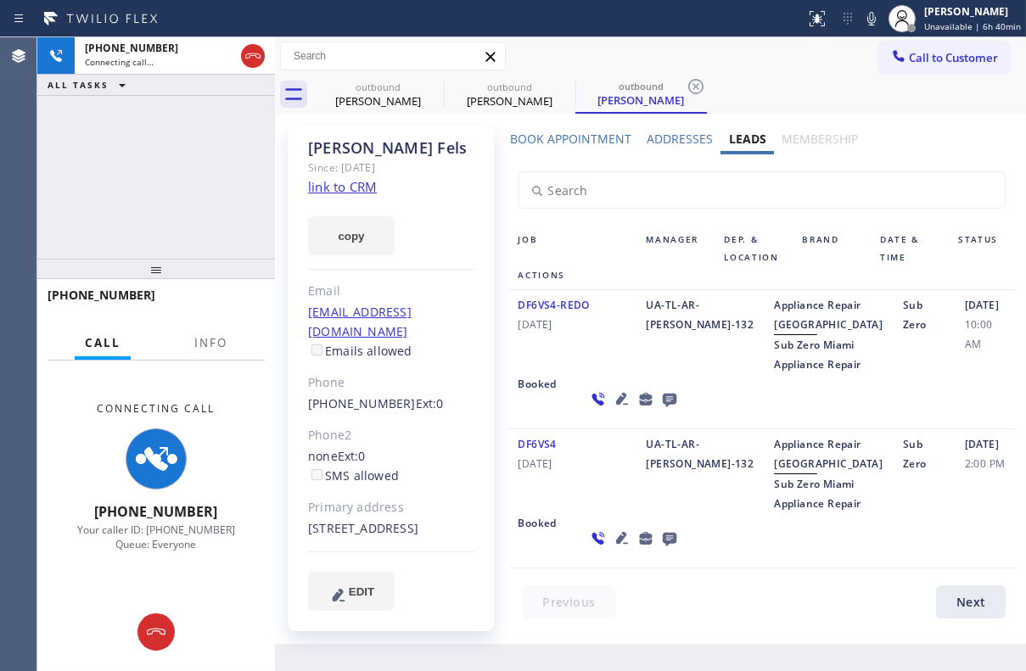
scroll to position [76, 0]
click at [615, 544] on icon at bounding box center [621, 538] width 12 height 12
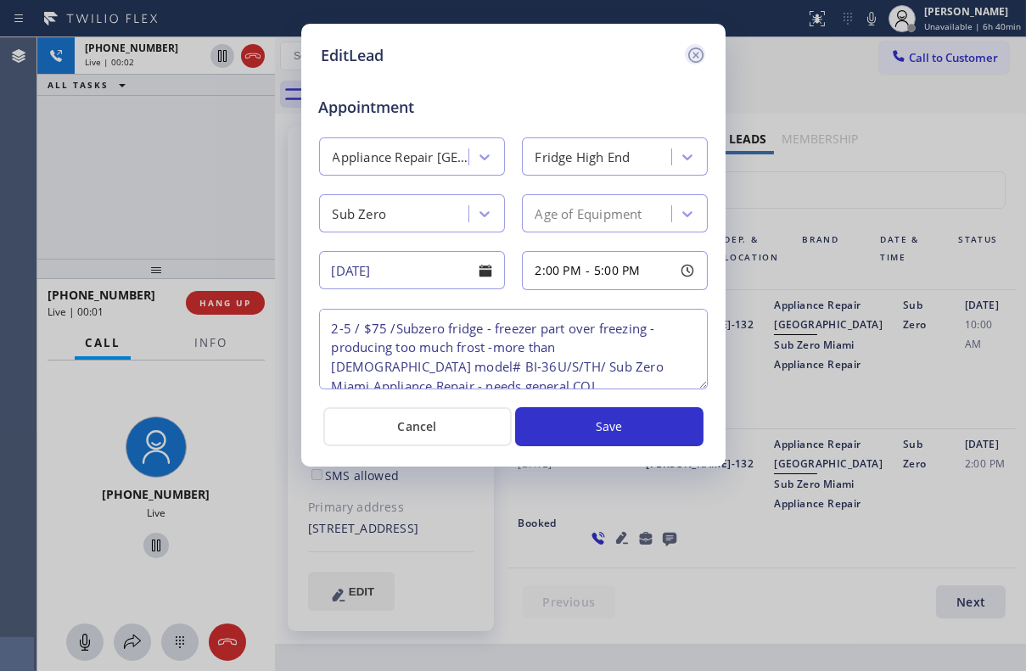
click at [691, 50] on icon at bounding box center [695, 55] width 20 height 20
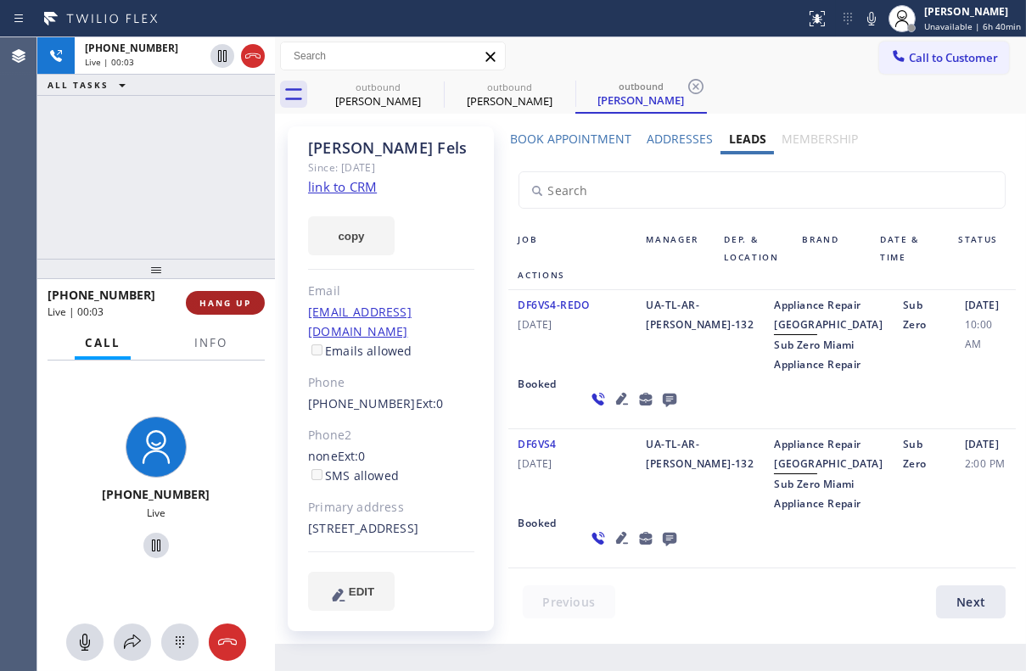
click at [232, 301] on span "HANG UP" at bounding box center [225, 303] width 52 height 12
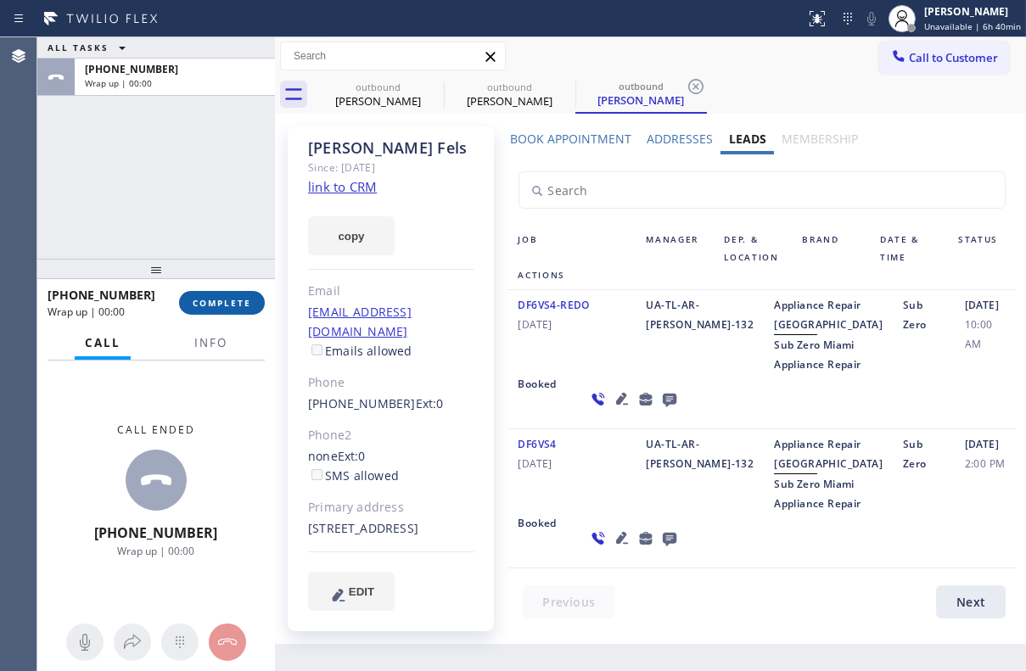
click at [232, 301] on span "COMPLETE" at bounding box center [222, 303] width 59 height 12
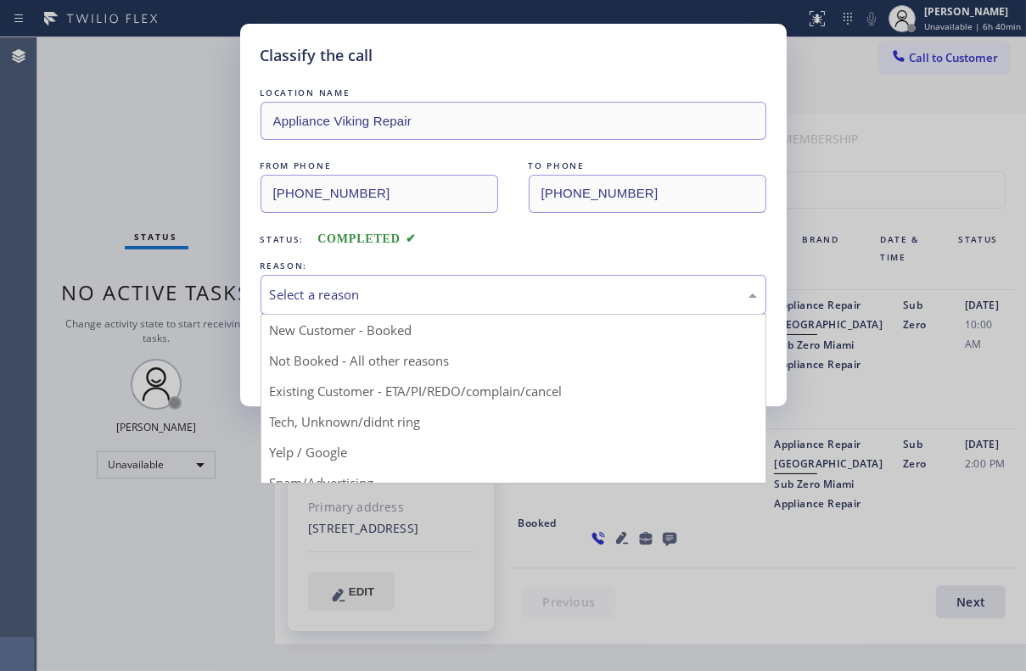
click at [325, 282] on div "Select a reason" at bounding box center [513, 295] width 506 height 40
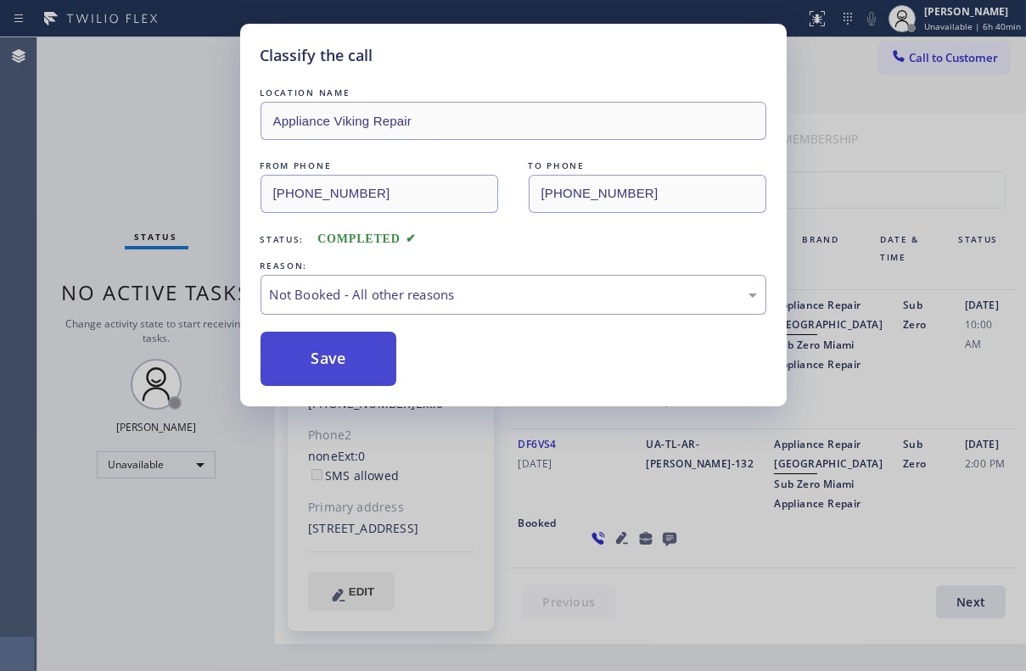
click at [330, 353] on button "Save" at bounding box center [328, 359] width 137 height 54
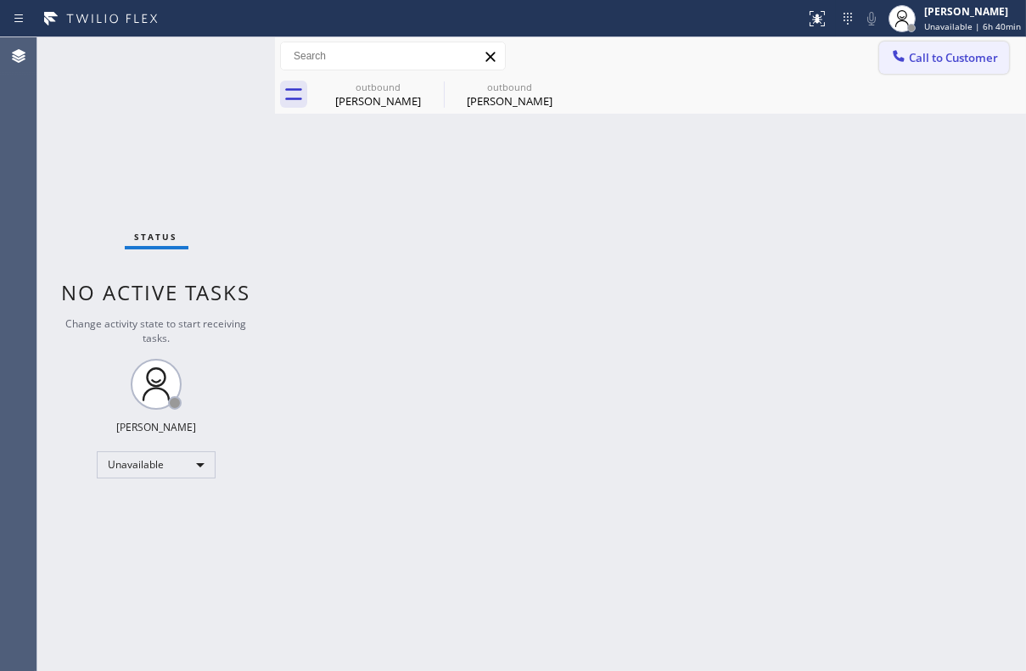
click at [925, 60] on span "Call to Customer" at bounding box center [953, 57] width 89 height 15
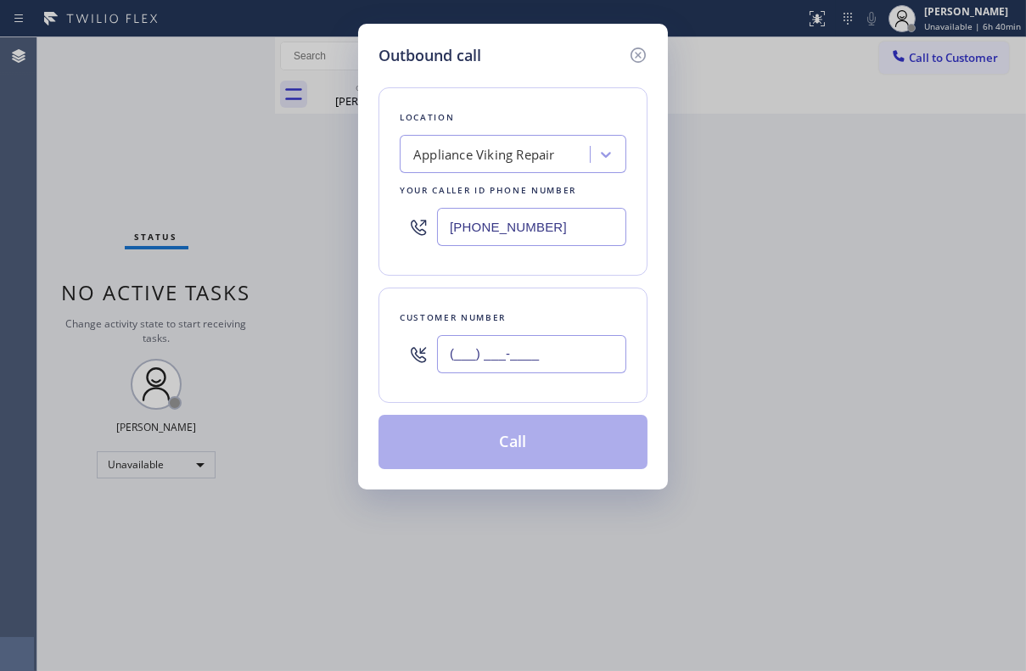
click at [444, 358] on input "(___) ___-____" at bounding box center [531, 354] width 189 height 38
paste input "650) 766-2418"
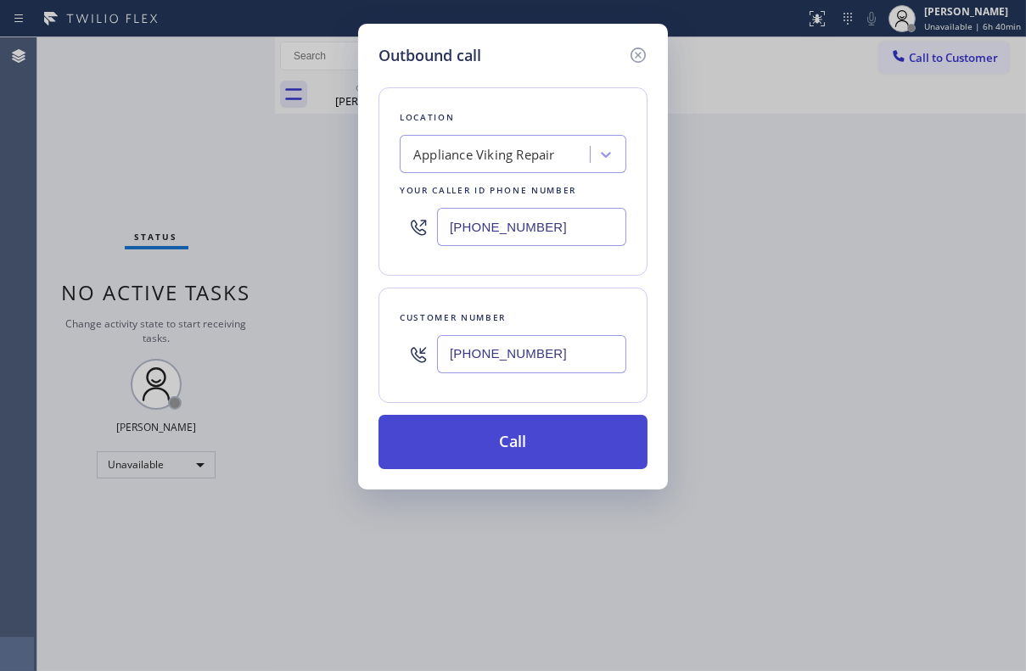
type input "[PHONE_NUMBER]"
click at [490, 455] on button "Call" at bounding box center [512, 442] width 269 height 54
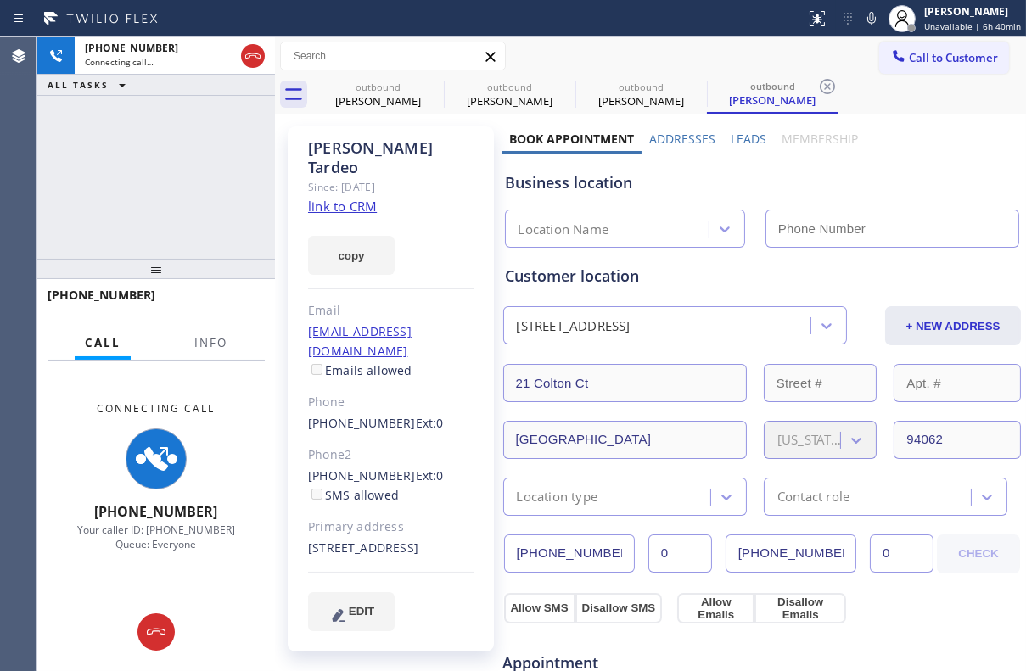
type input "[PHONE_NUMBER]"
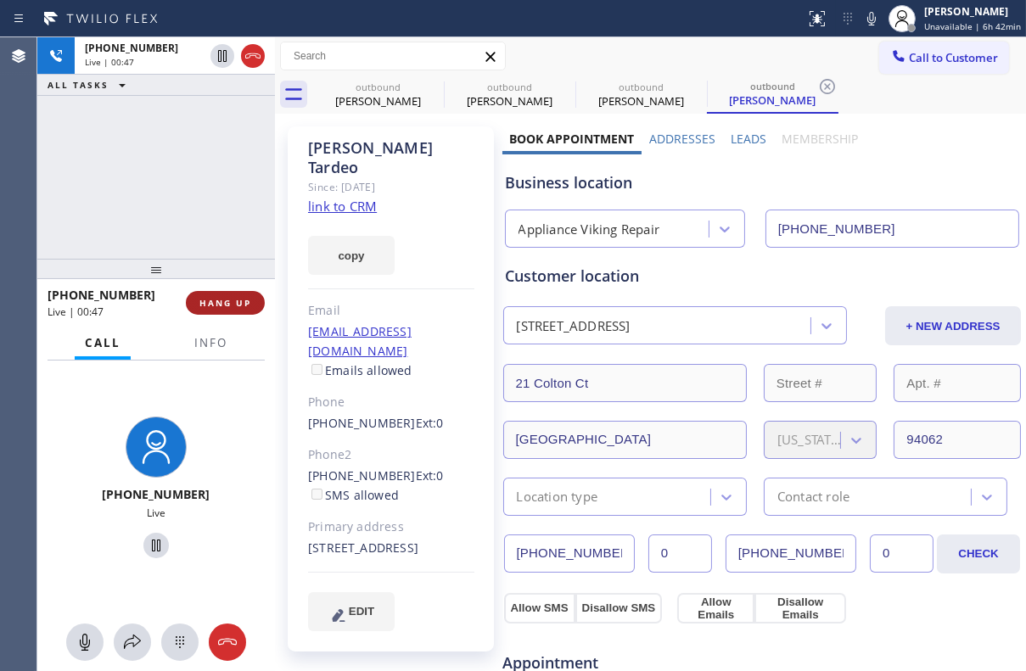
click at [221, 299] on span "HANG UP" at bounding box center [225, 303] width 52 height 12
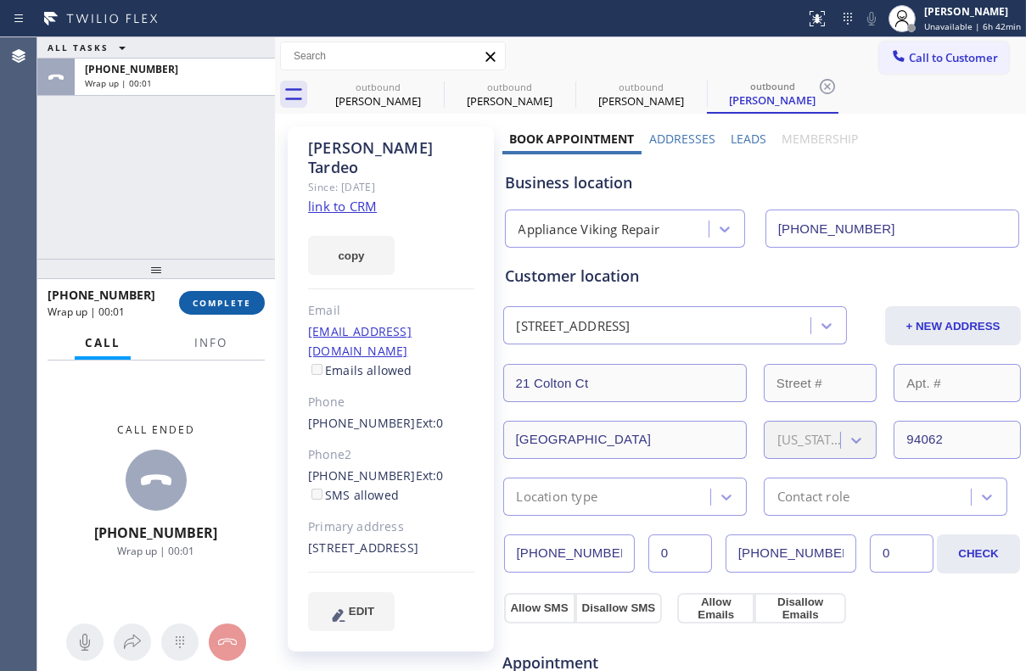
click at [236, 313] on button "COMPLETE" at bounding box center [222, 303] width 86 height 24
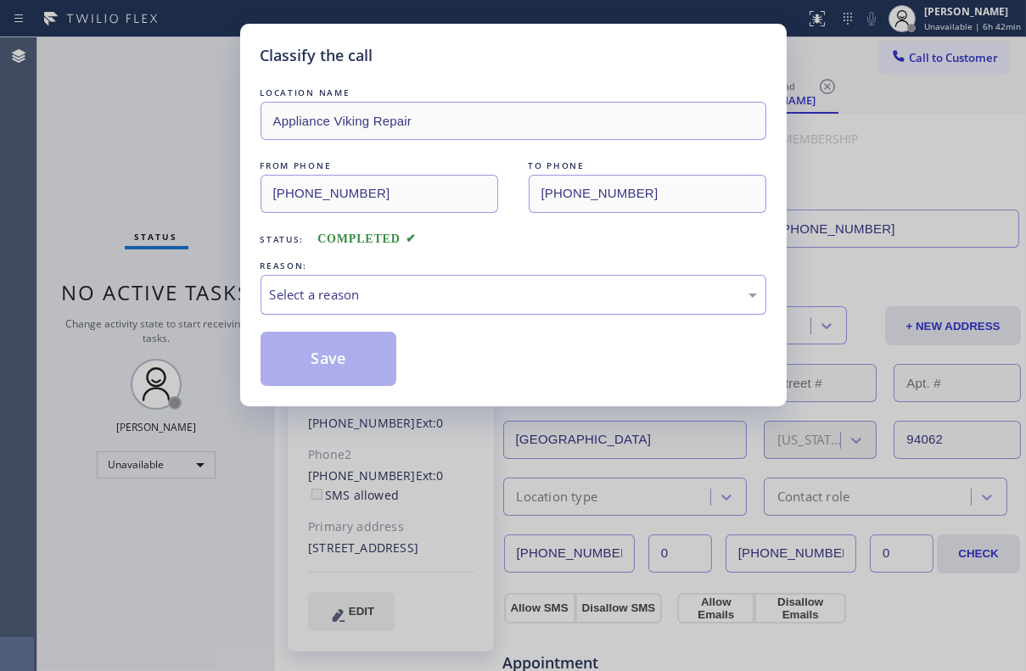
click at [328, 293] on div "Select a reason" at bounding box center [513, 295] width 487 height 20
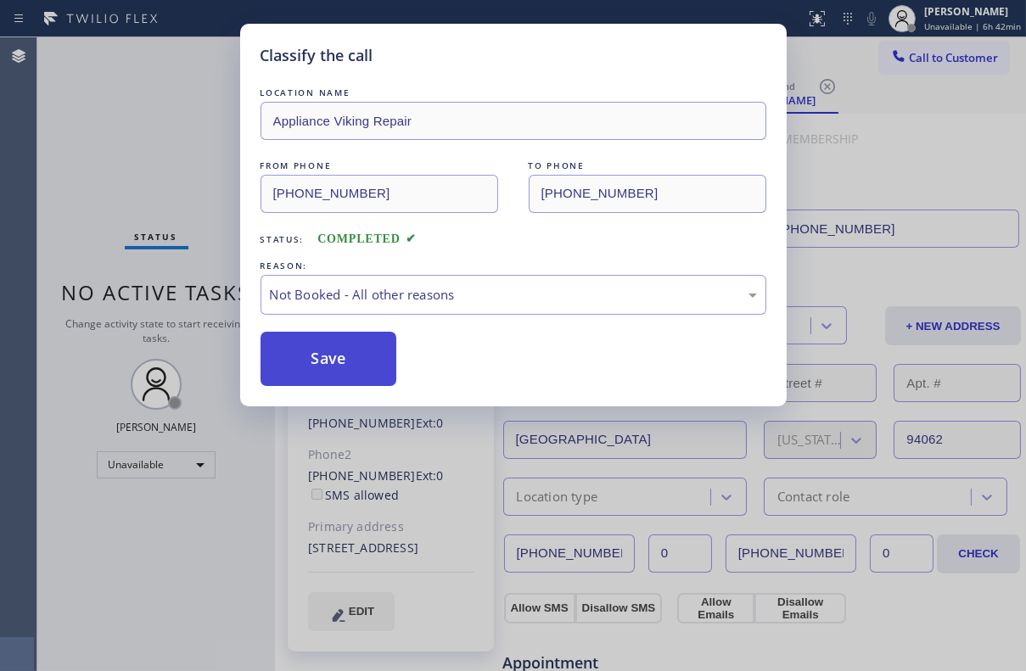
click at [290, 364] on button "Save" at bounding box center [328, 359] width 137 height 54
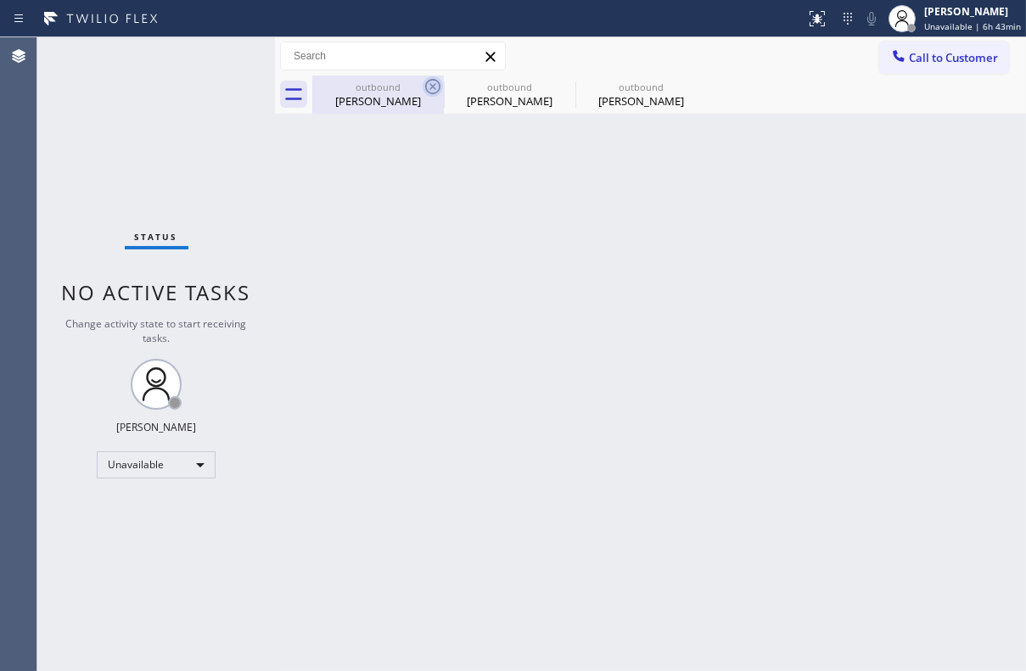
click at [428, 85] on icon at bounding box center [432, 86] width 20 height 20
click at [0, 0] on icon at bounding box center [0, 0] width 0 height 0
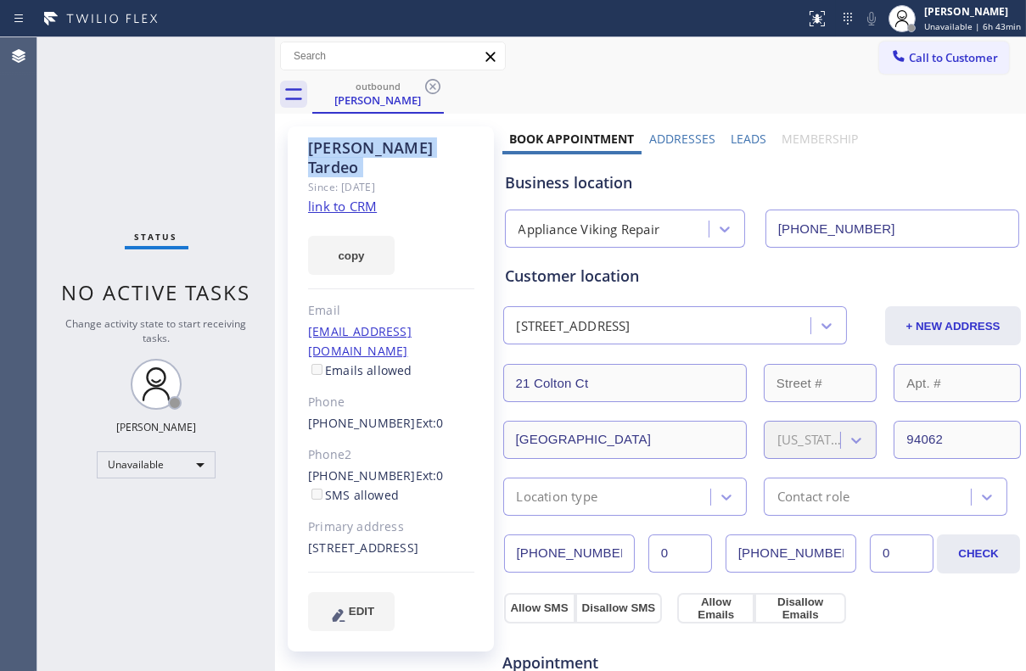
click at [428, 85] on icon at bounding box center [432, 86] width 20 height 20
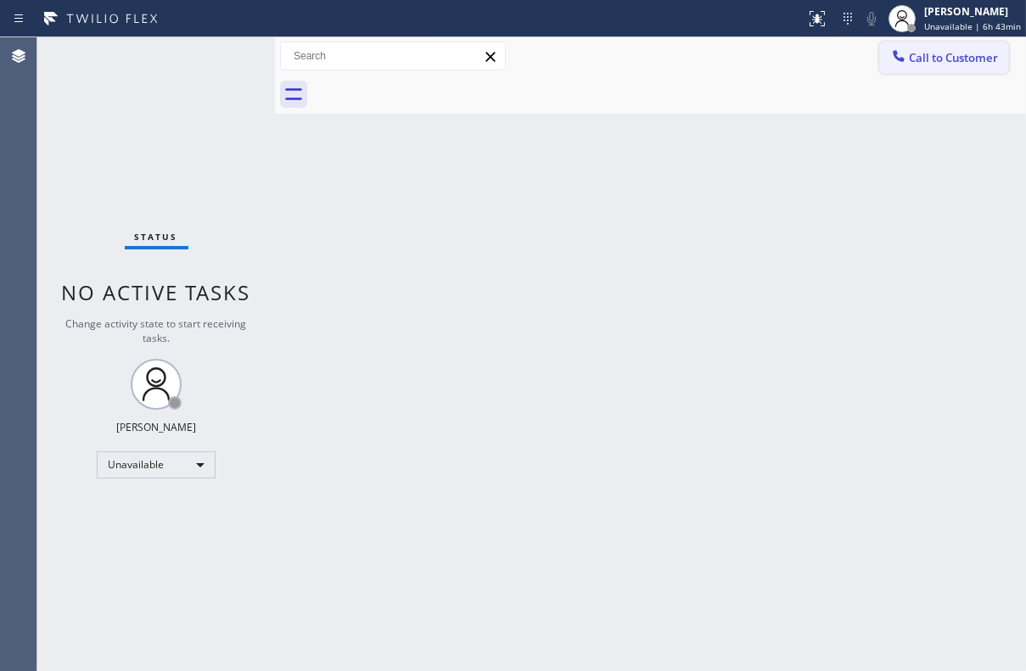
click at [929, 47] on button "Call to Customer" at bounding box center [944, 58] width 130 height 32
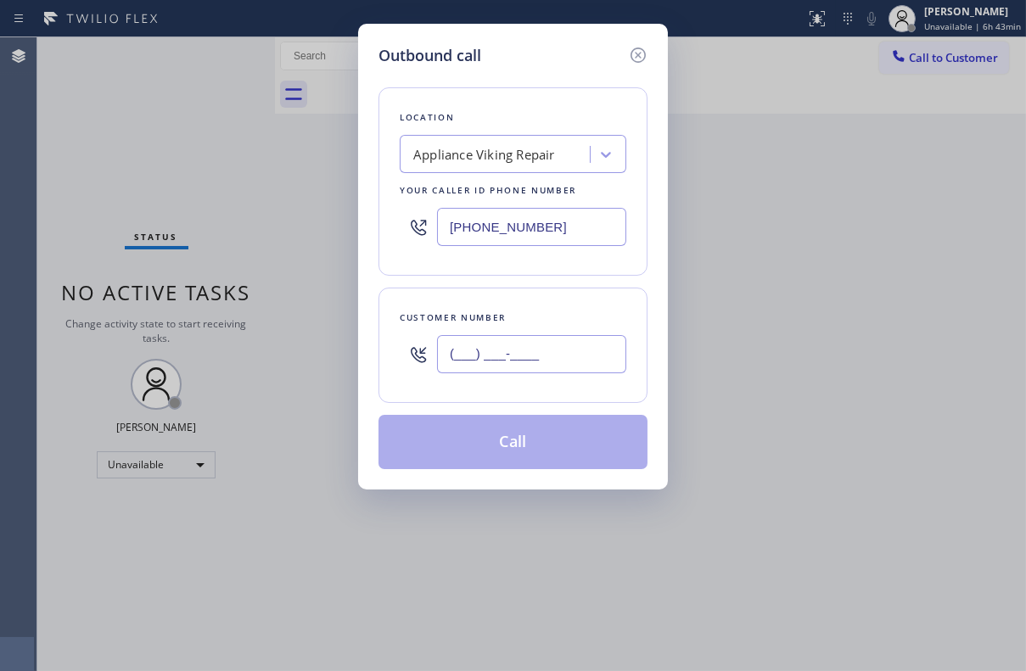
click at [456, 356] on input "(___) ___-____" at bounding box center [531, 354] width 189 height 38
paste input "831) 425-8593"
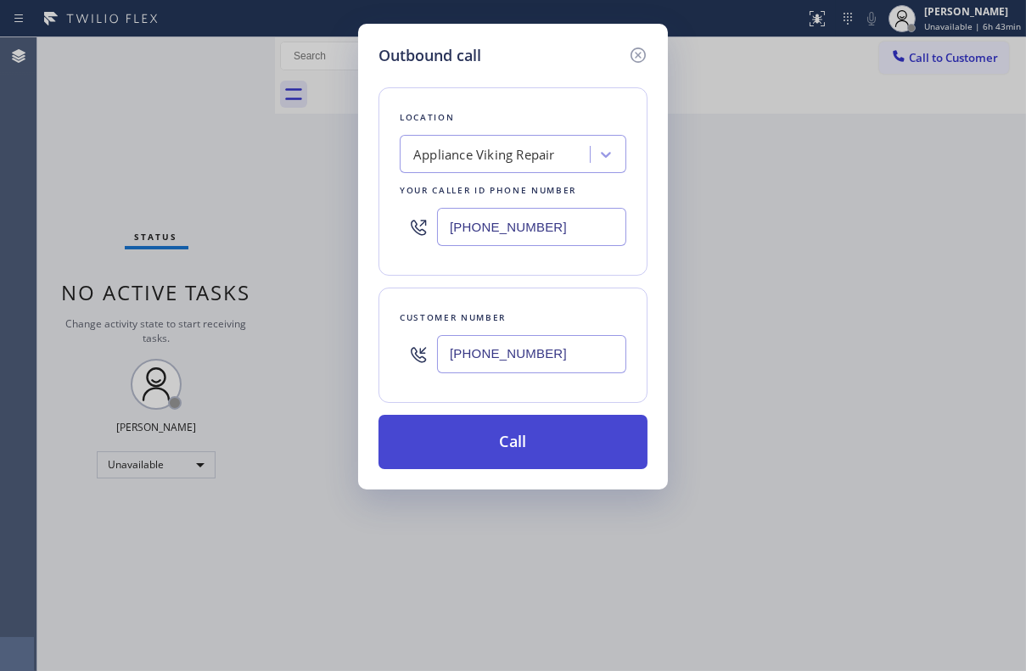
type input "[PHONE_NUMBER]"
click at [461, 456] on button "Call" at bounding box center [512, 442] width 269 height 54
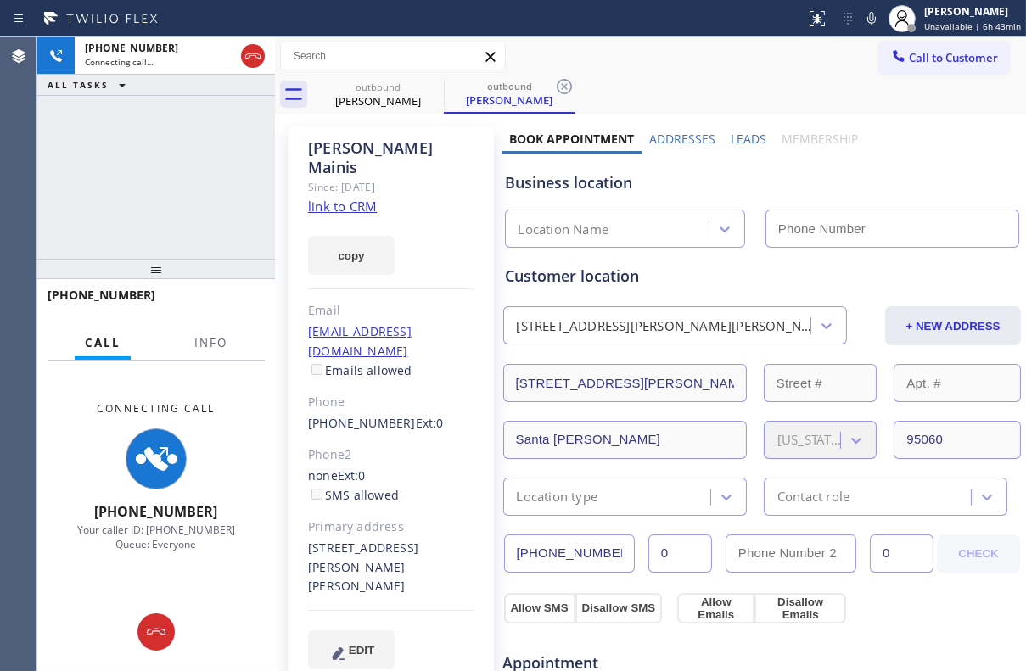
type input "[PHONE_NUMBER]"
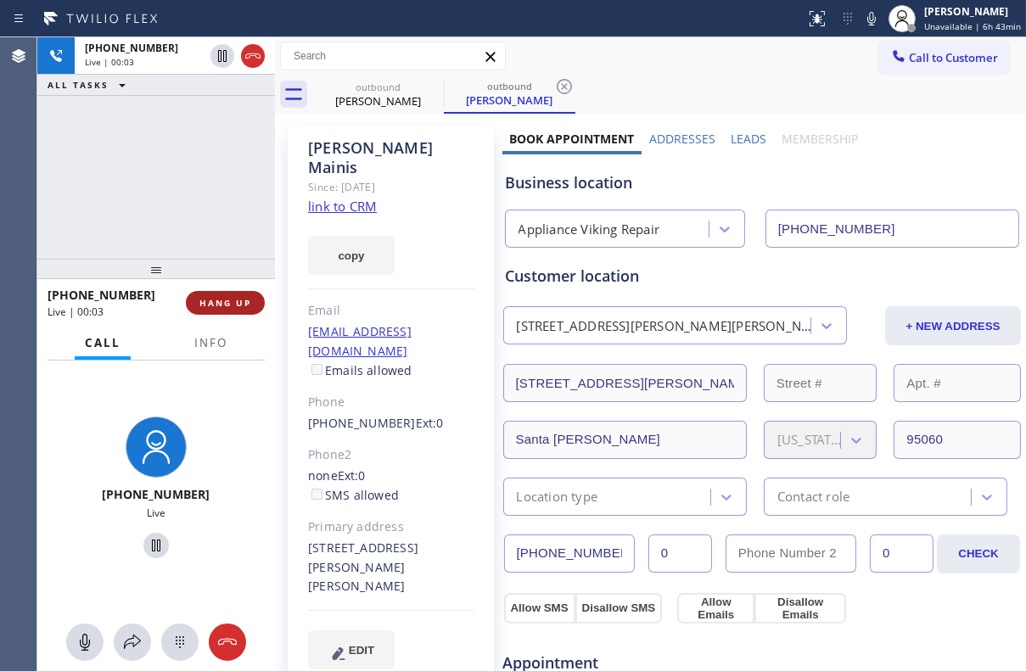
click at [231, 297] on span "HANG UP" at bounding box center [225, 303] width 52 height 12
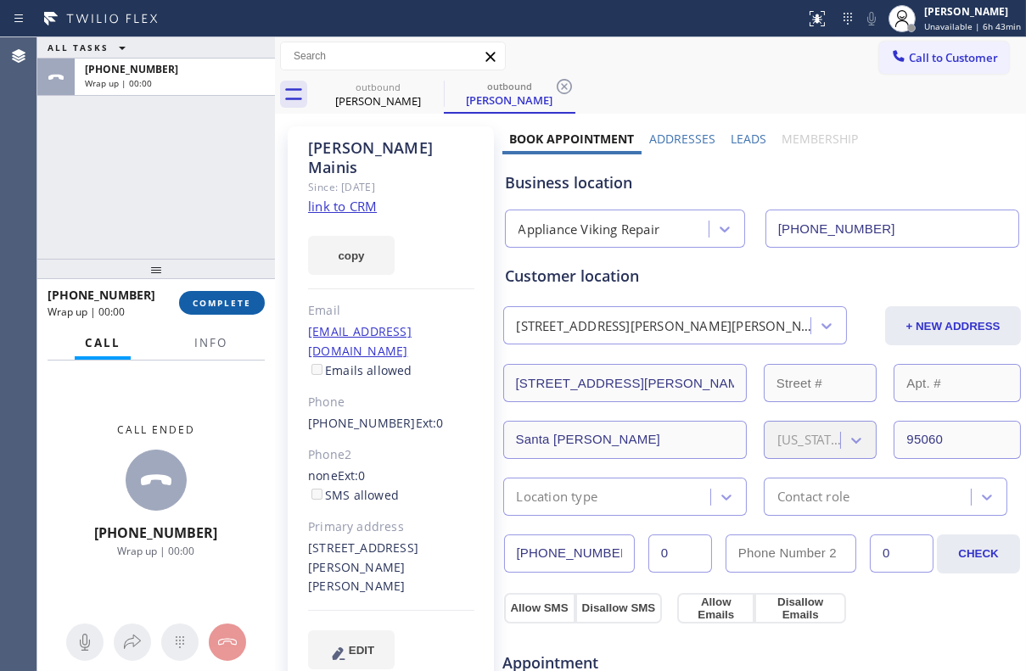
click at [231, 297] on span "COMPLETE" at bounding box center [222, 303] width 59 height 12
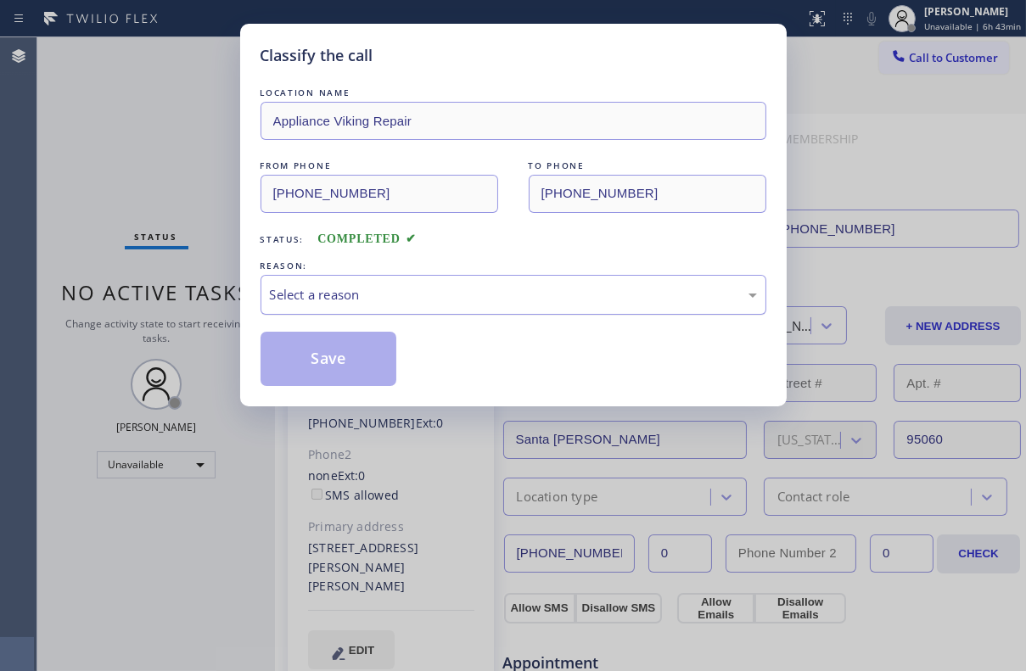
click at [341, 285] on div "Select a reason" at bounding box center [513, 295] width 487 height 20
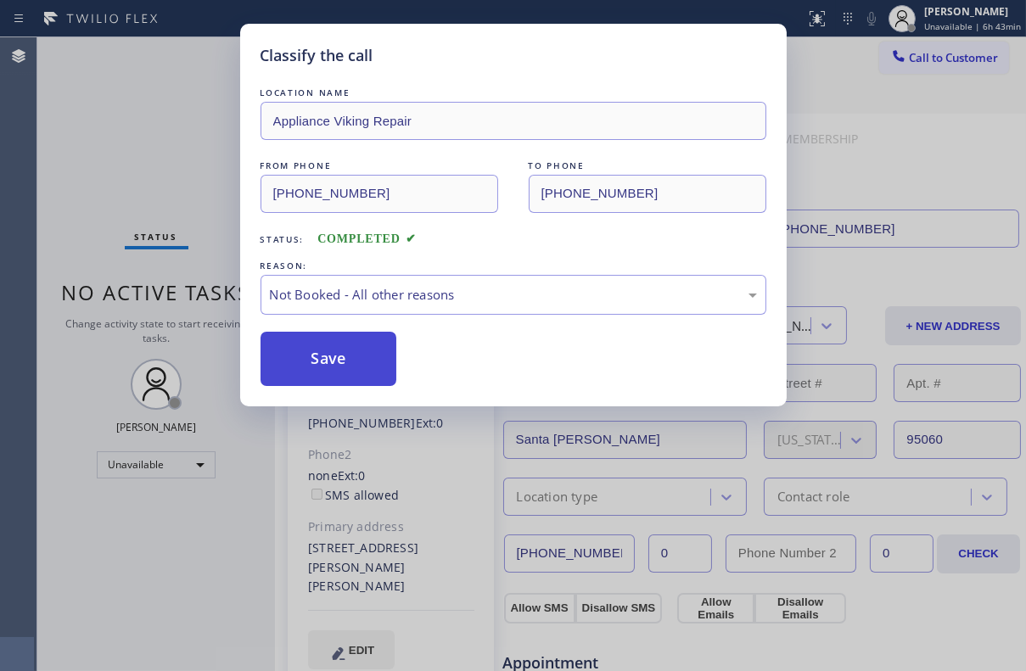
click at [310, 365] on button "Save" at bounding box center [328, 359] width 137 height 54
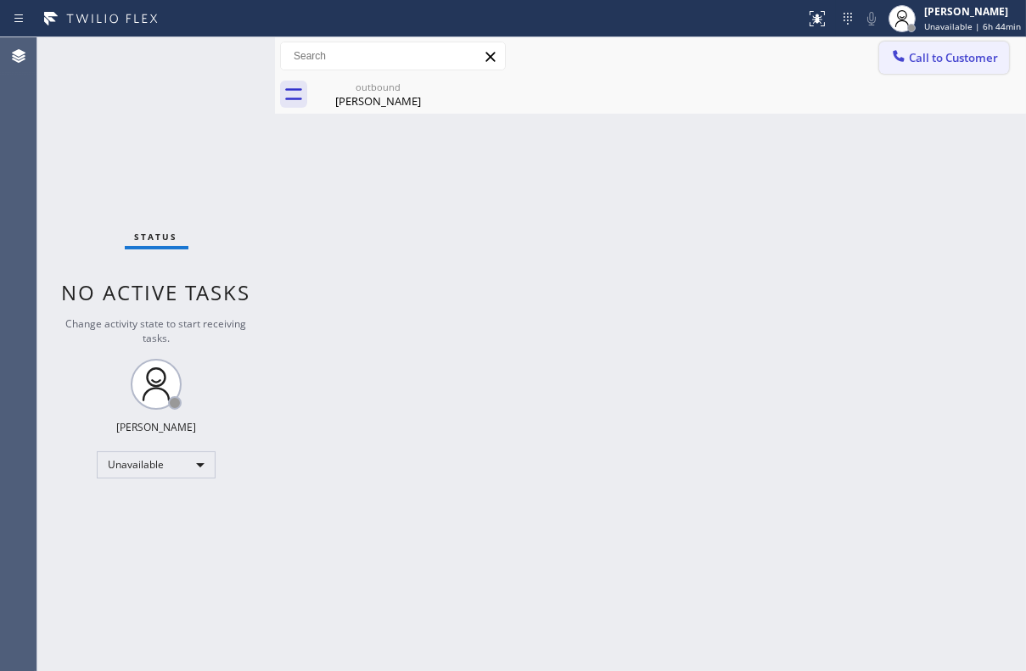
click at [892, 62] on icon at bounding box center [898, 56] width 17 height 17
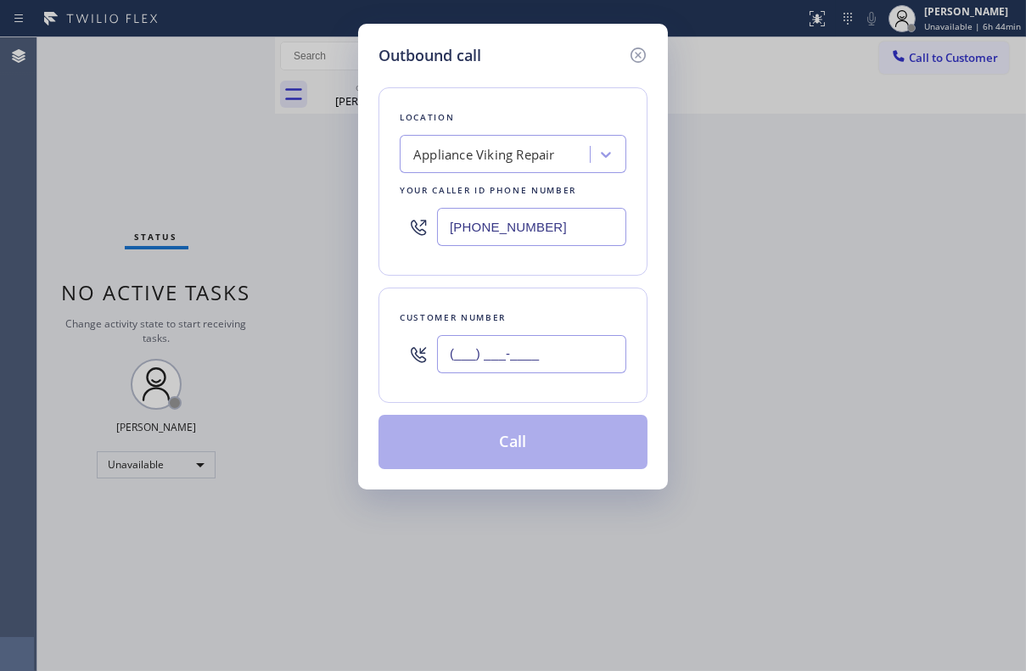
click at [446, 357] on input "(___) ___-____" at bounding box center [531, 354] width 189 height 38
paste input "917) 447-7766"
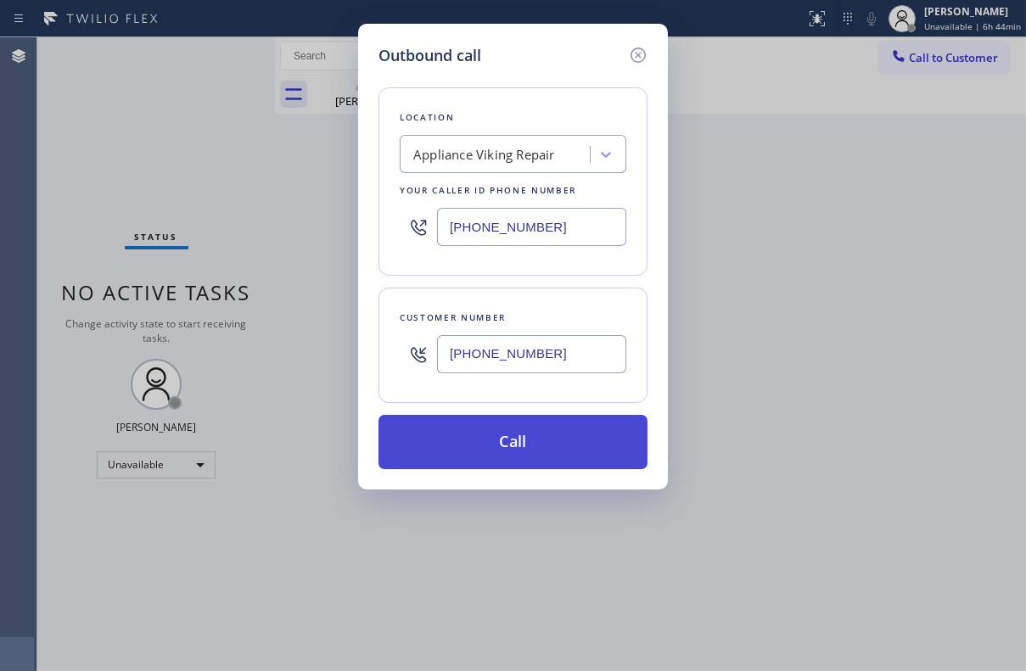
type input "[PHONE_NUMBER]"
click at [494, 431] on button "Call" at bounding box center [512, 442] width 269 height 54
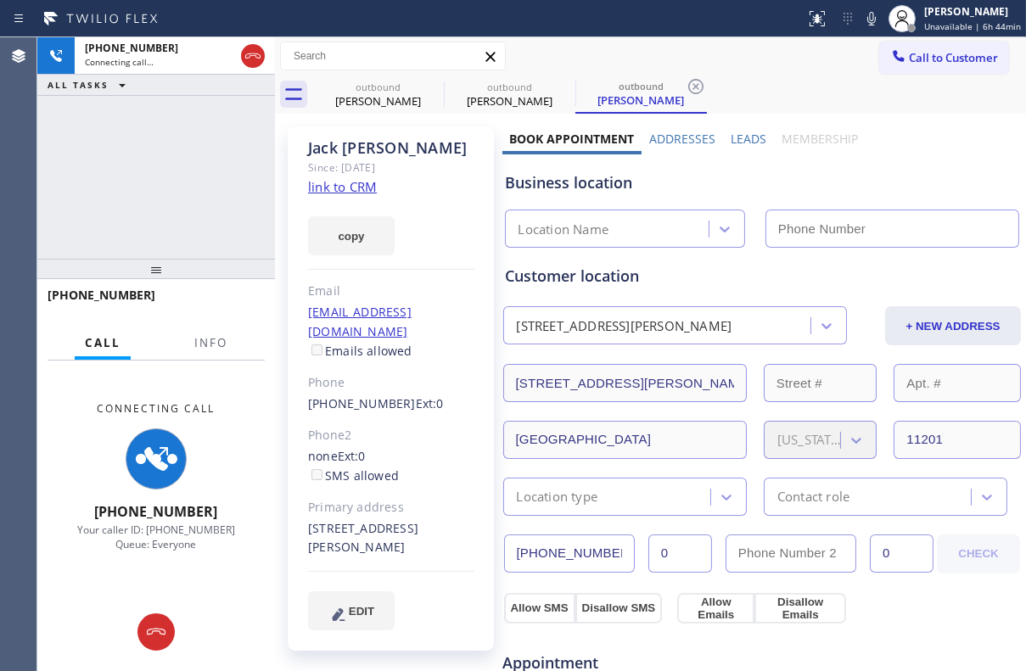
type input "[PHONE_NUMBER]"
click at [730, 139] on label "Leads" at bounding box center [748, 139] width 36 height 16
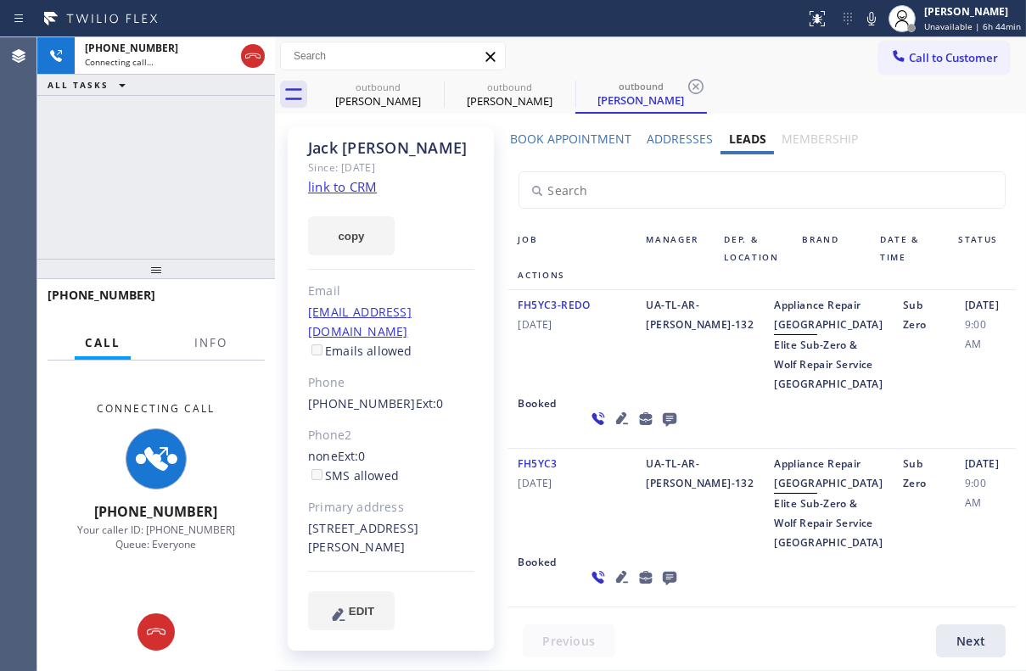
scroll to position [76, 0]
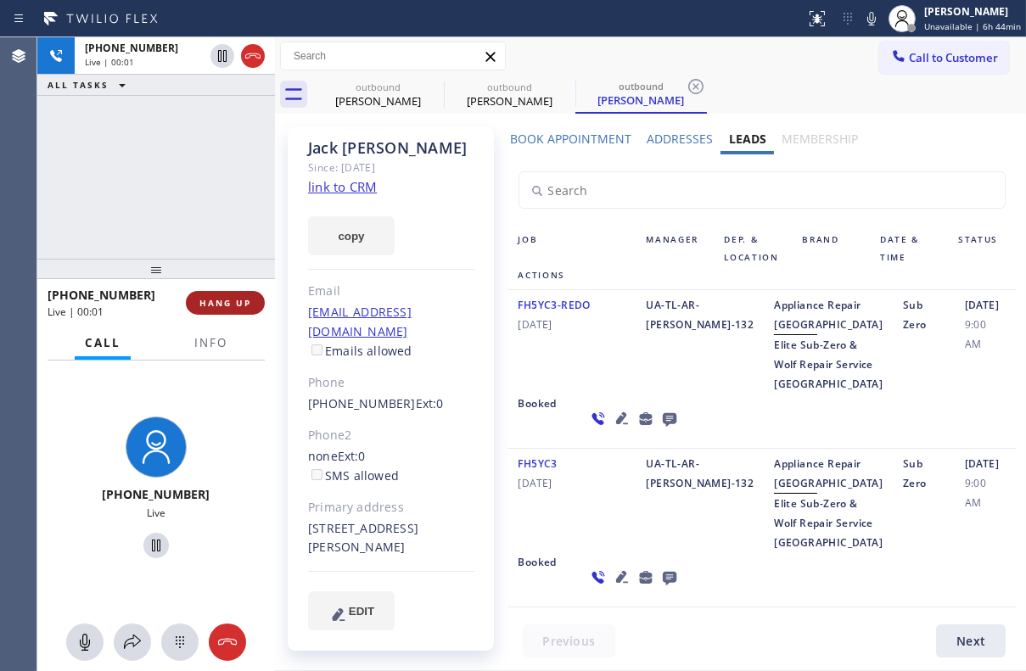
click at [203, 303] on span "HANG UP" at bounding box center [225, 303] width 52 height 12
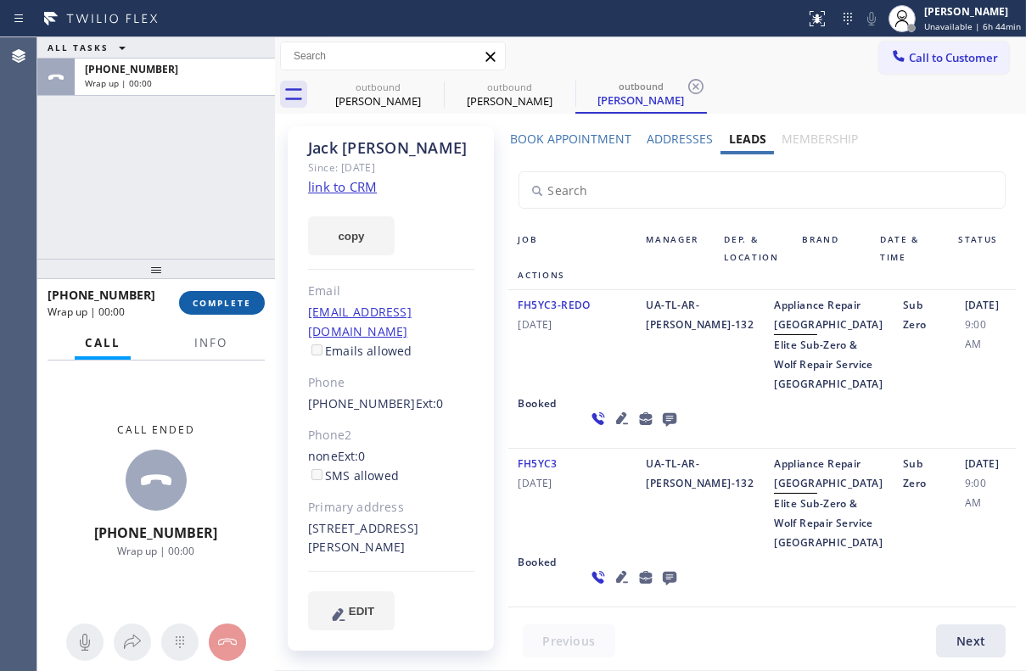
click at [203, 303] on span "COMPLETE" at bounding box center [222, 303] width 59 height 12
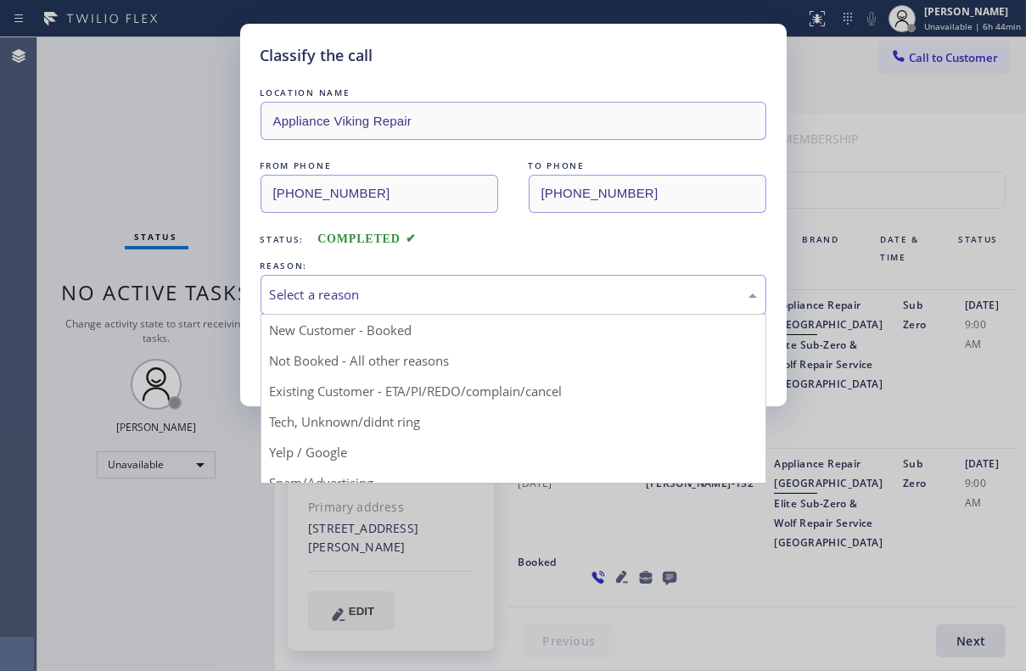
click at [338, 285] on div "Select a reason" at bounding box center [513, 295] width 487 height 20
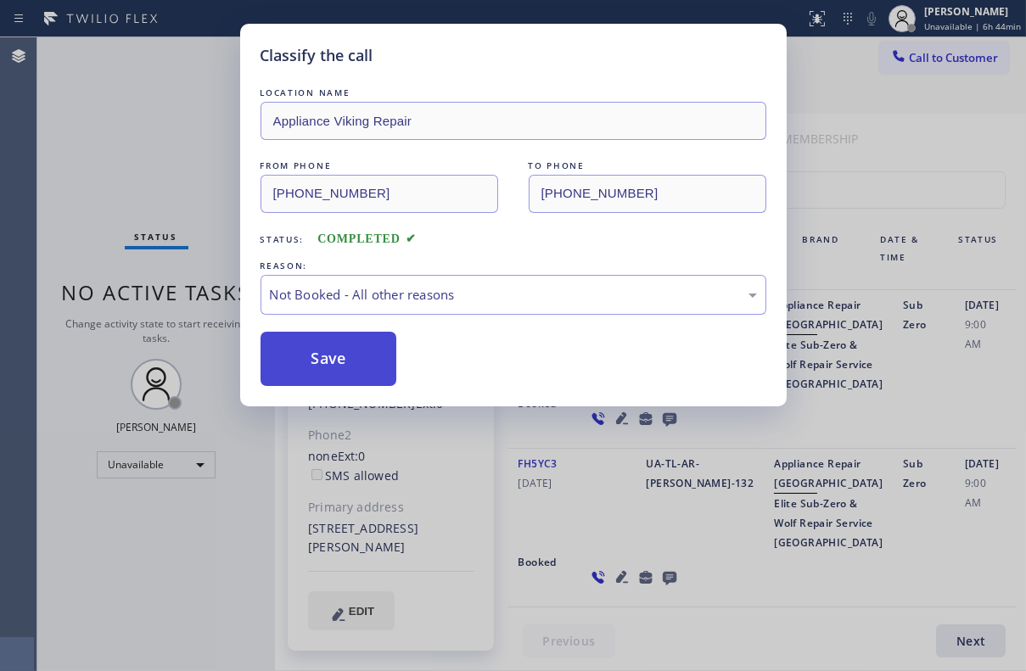
click at [321, 364] on button "Save" at bounding box center [328, 359] width 137 height 54
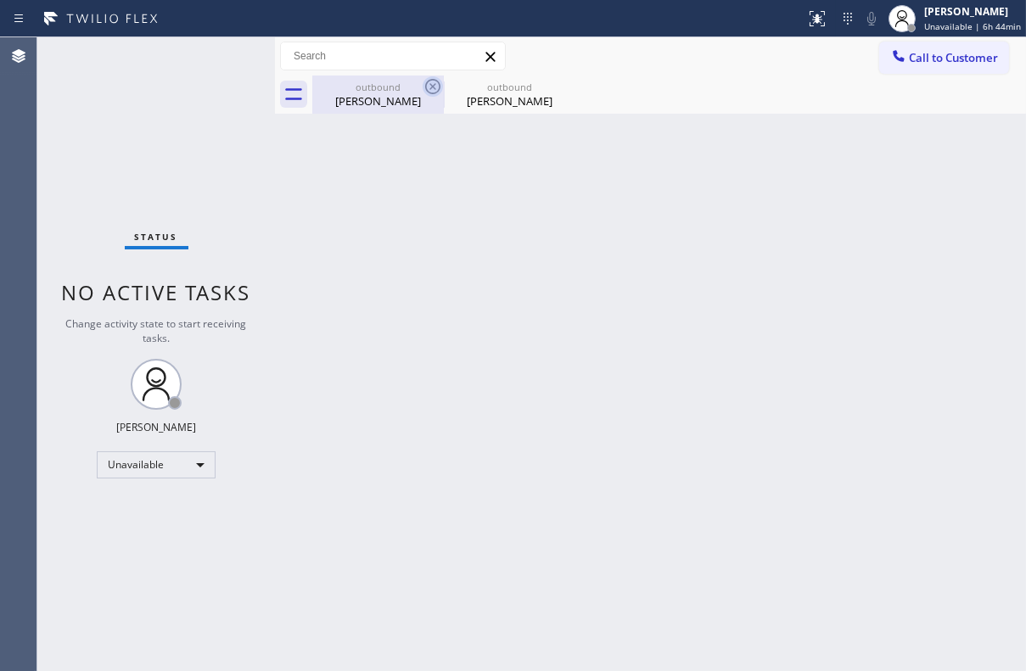
click at [428, 87] on icon at bounding box center [432, 86] width 20 height 20
click at [0, 0] on icon at bounding box center [0, 0] width 0 height 0
click at [905, 56] on icon at bounding box center [898, 56] width 17 height 17
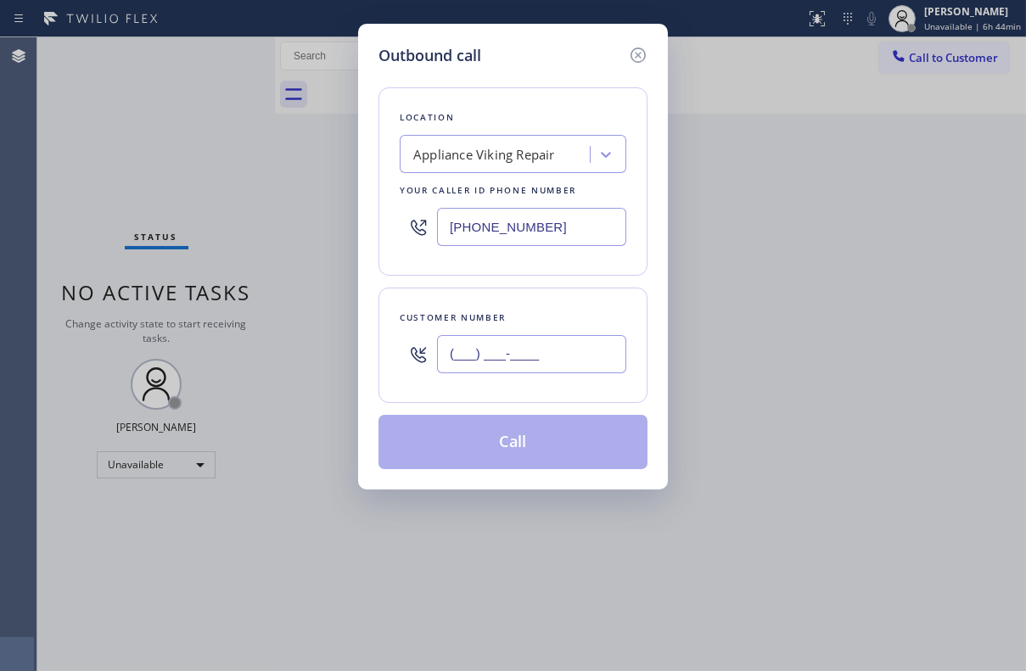
click at [446, 355] on input "(___) ___-____" at bounding box center [531, 354] width 189 height 38
paste input "858) 922-8193"
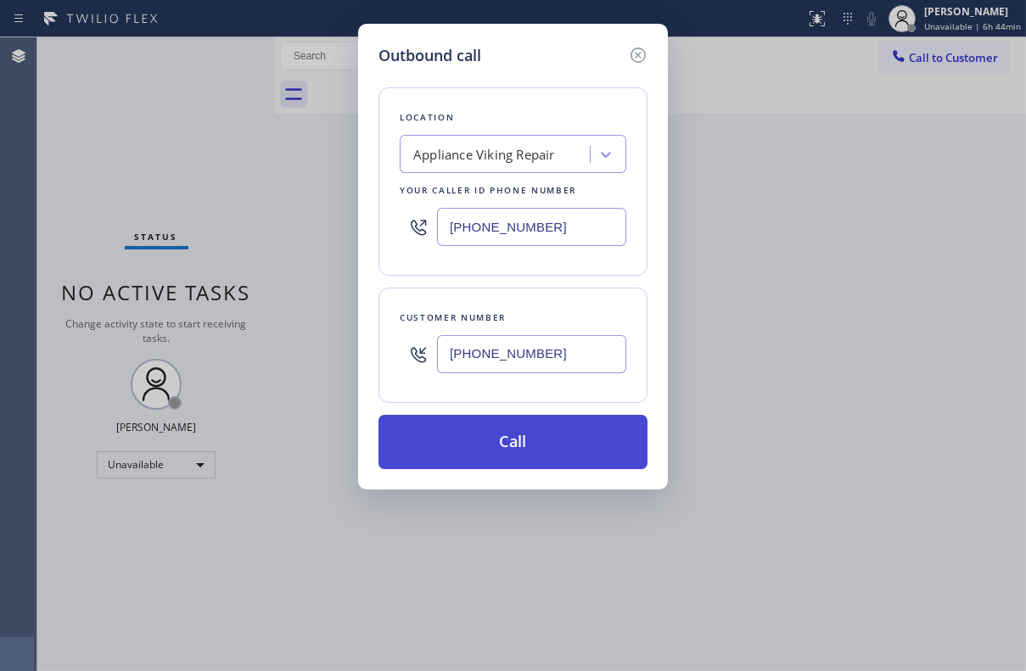
click at [517, 441] on button "Call" at bounding box center [512, 442] width 269 height 54
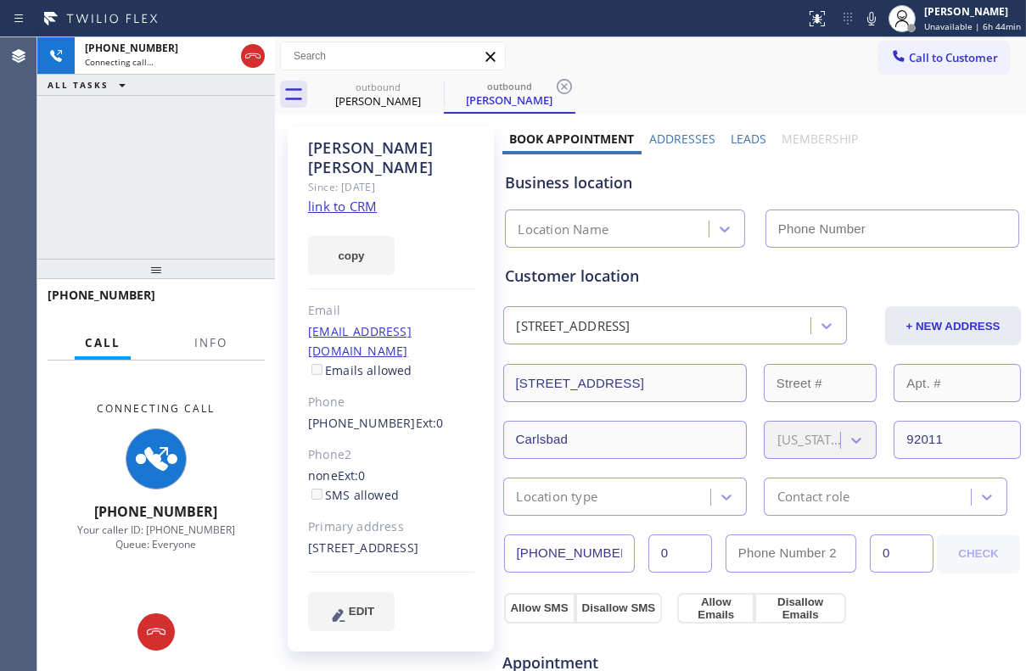
click at [730, 137] on label "Leads" at bounding box center [748, 139] width 36 height 16
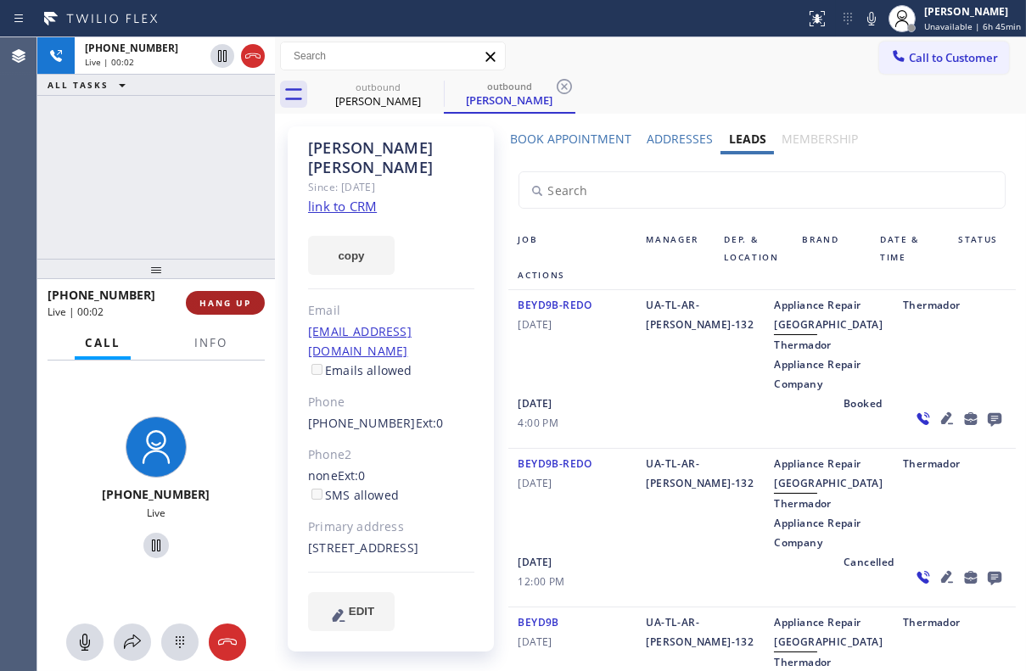
click at [202, 305] on span "HANG UP" at bounding box center [225, 303] width 52 height 12
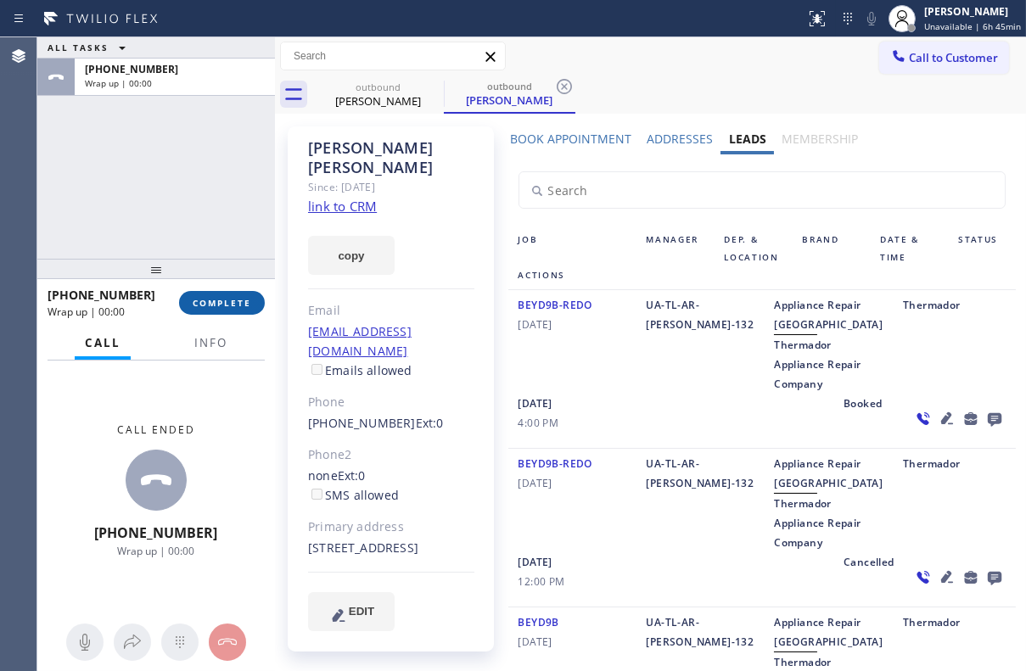
drag, startPoint x: 230, startPoint y: 299, endPoint x: 229, endPoint y: 291, distance: 8.5
click at [230, 299] on span "COMPLETE" at bounding box center [222, 303] width 59 height 12
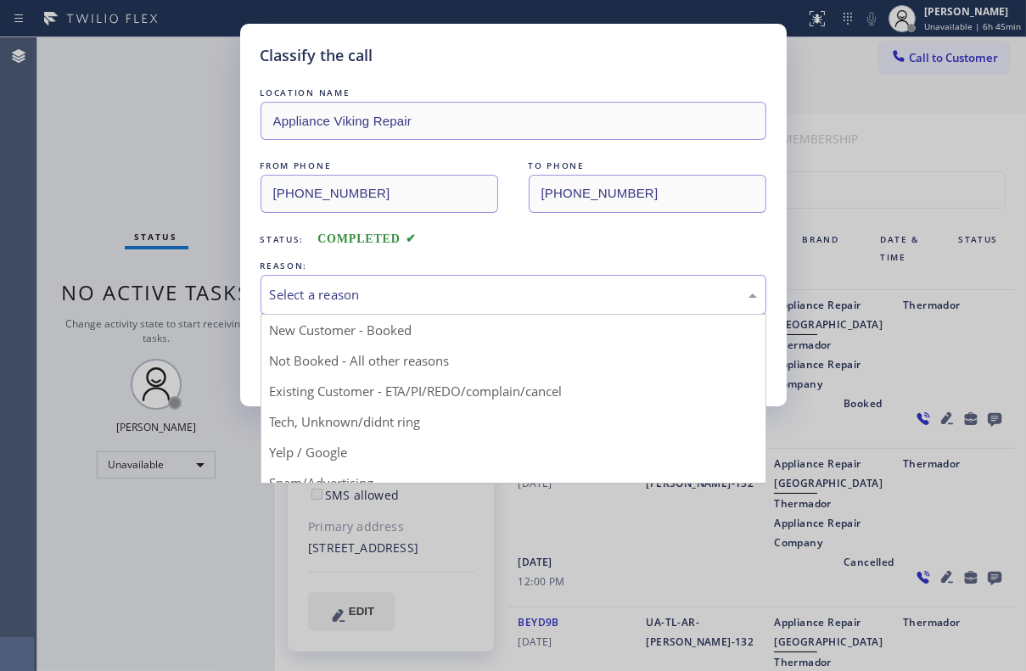
click at [377, 302] on div "Select a reason" at bounding box center [513, 295] width 487 height 20
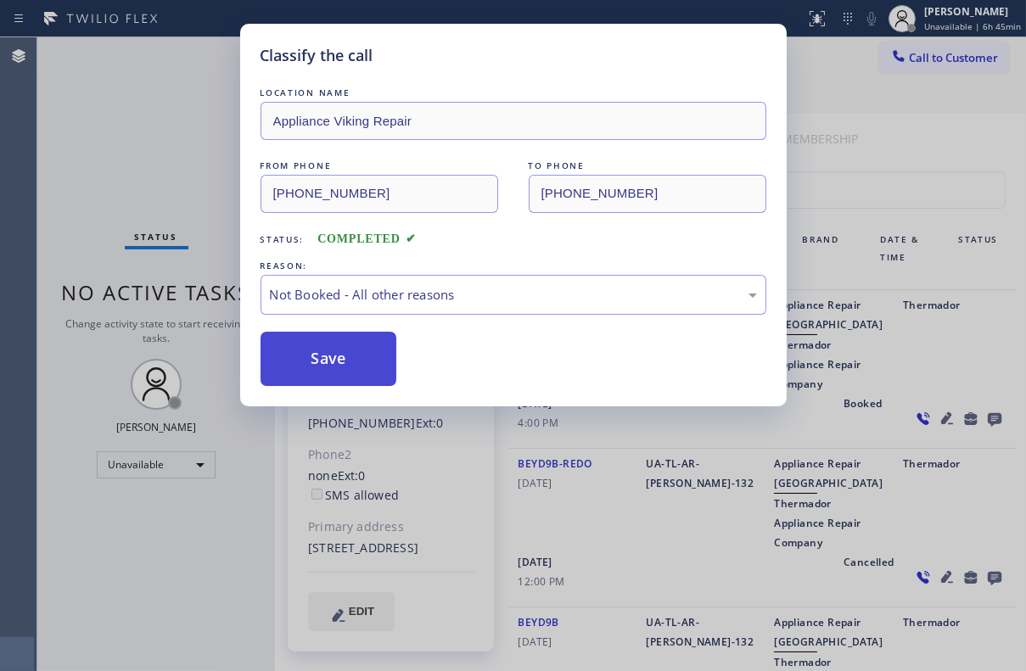
click at [310, 367] on button "Save" at bounding box center [328, 359] width 137 height 54
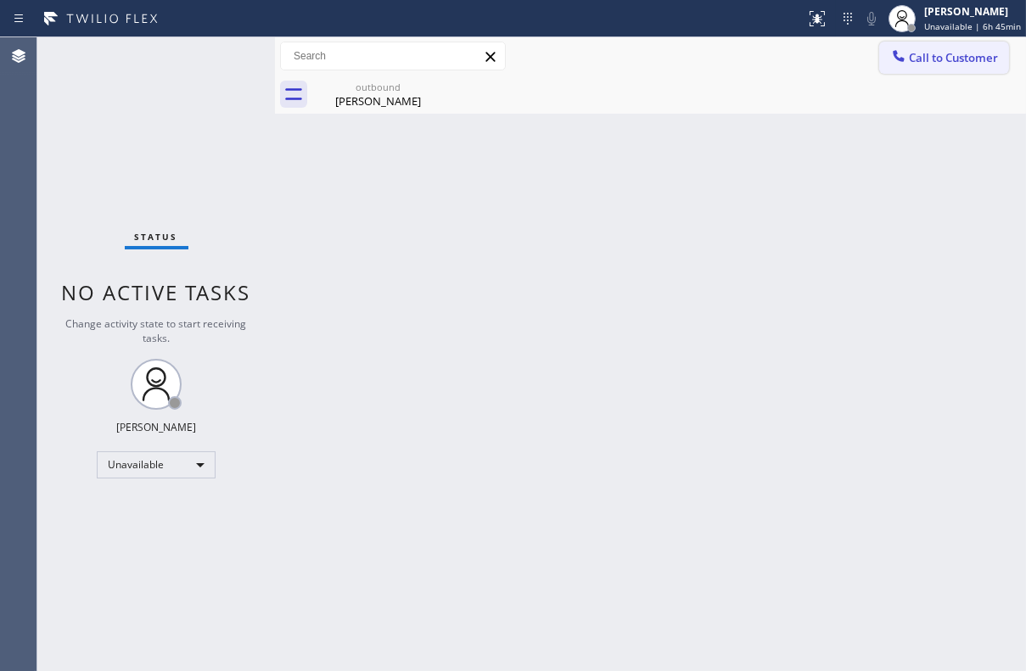
click at [936, 52] on span "Call to Customer" at bounding box center [953, 57] width 89 height 15
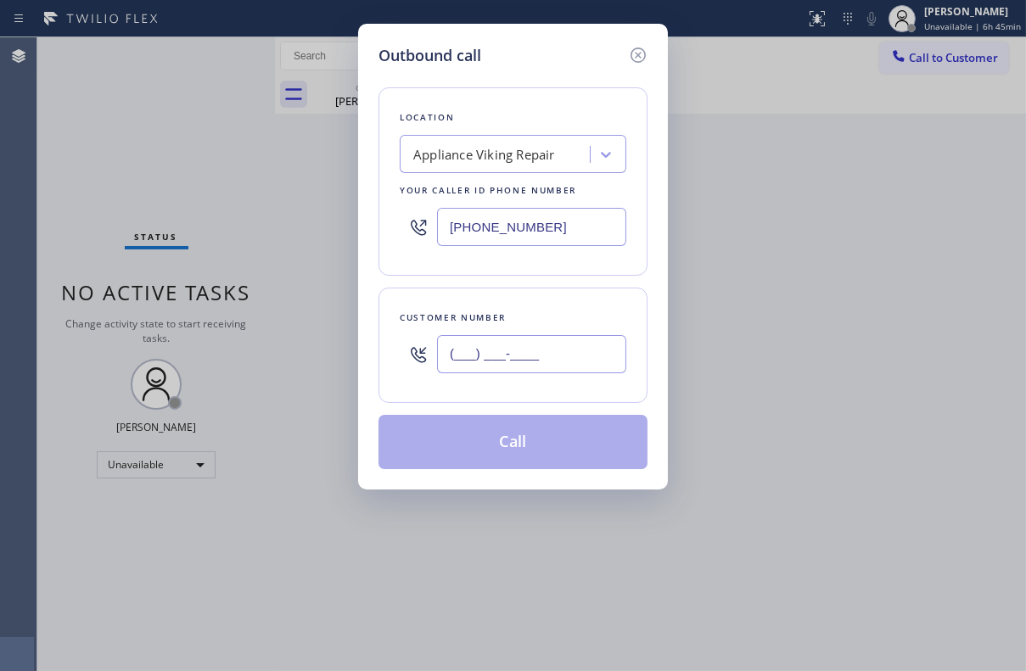
click at [444, 357] on input "(___) ___-____" at bounding box center [531, 354] width 189 height 38
paste input "760) 774-5636"
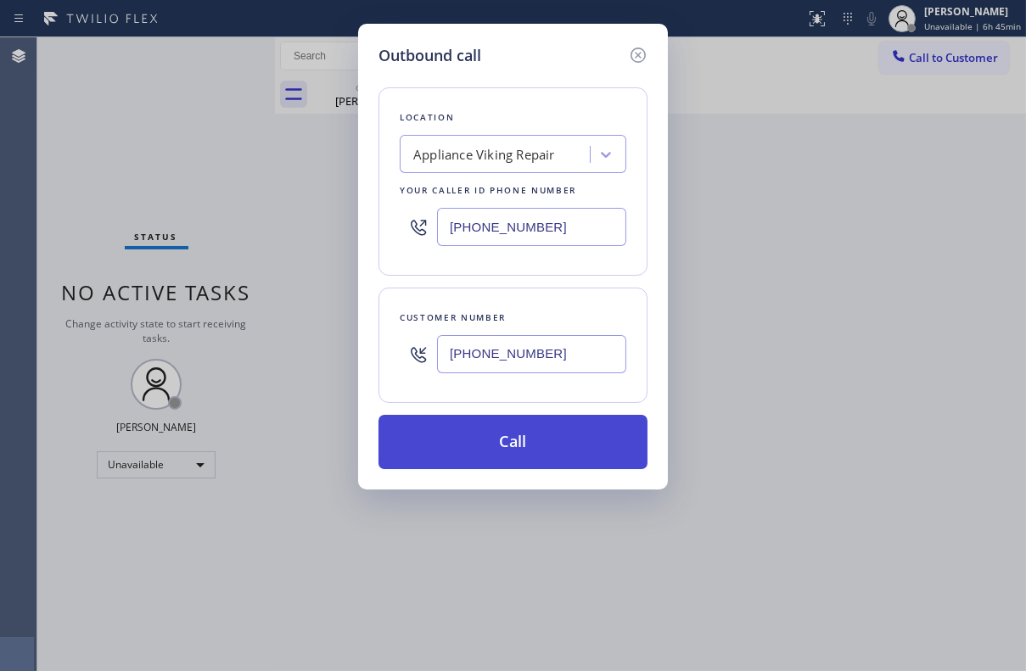
click at [484, 453] on button "Call" at bounding box center [512, 442] width 269 height 54
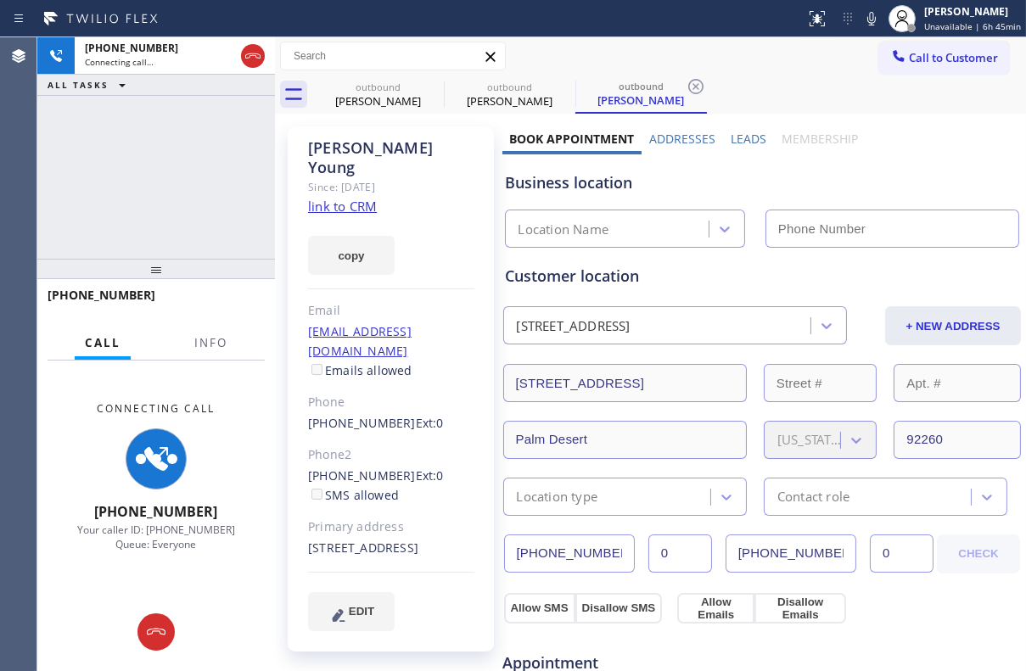
click at [743, 131] on label "Leads" at bounding box center [748, 139] width 36 height 16
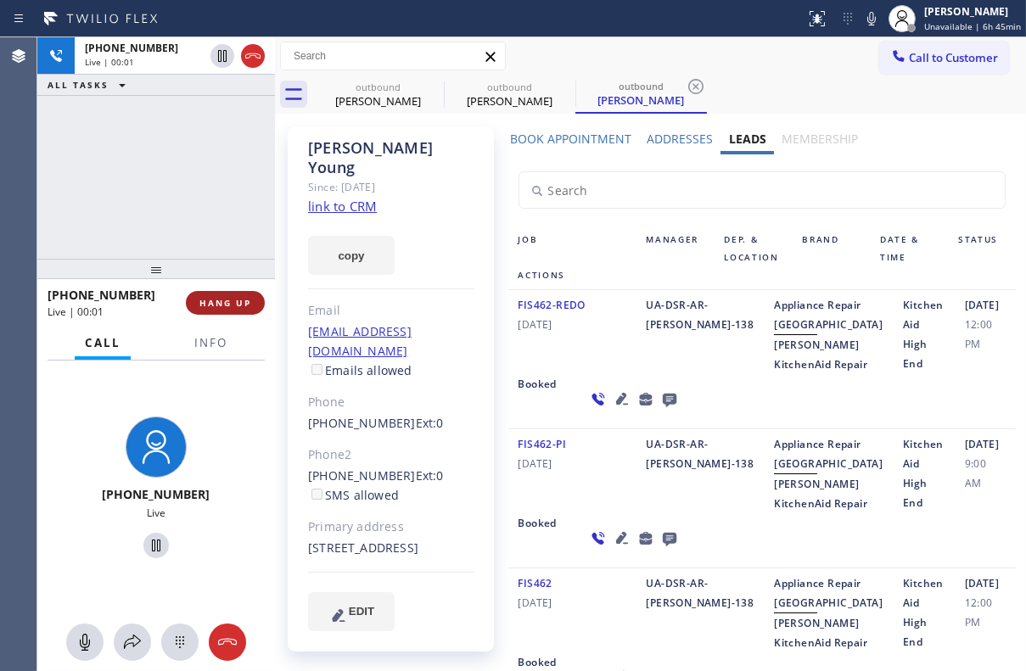
click at [202, 310] on button "HANG UP" at bounding box center [225, 303] width 79 height 24
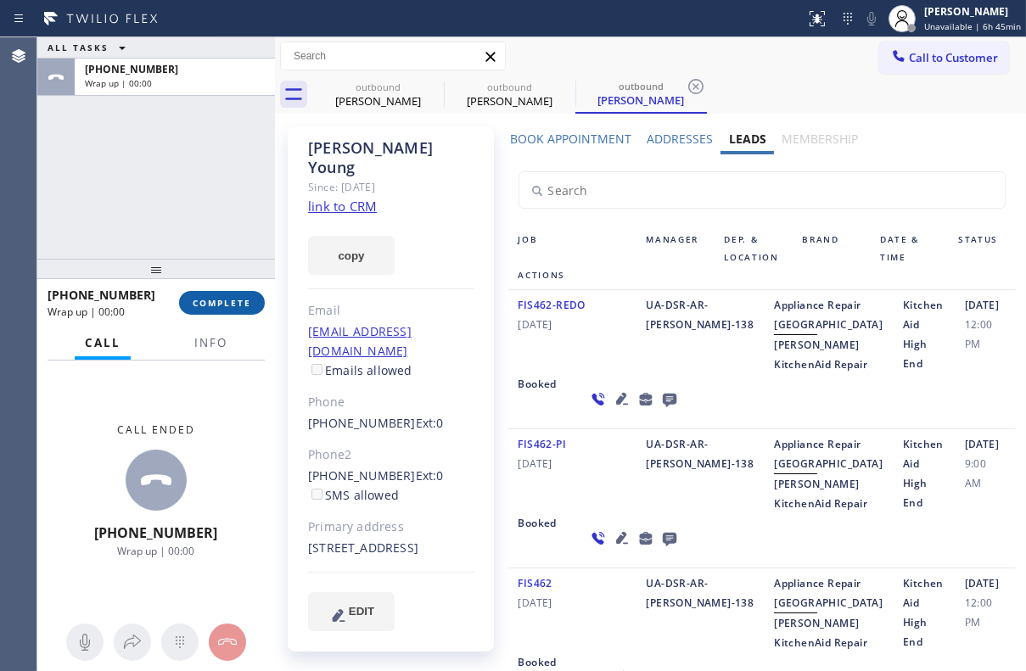
click at [202, 310] on button "COMPLETE" at bounding box center [222, 303] width 86 height 24
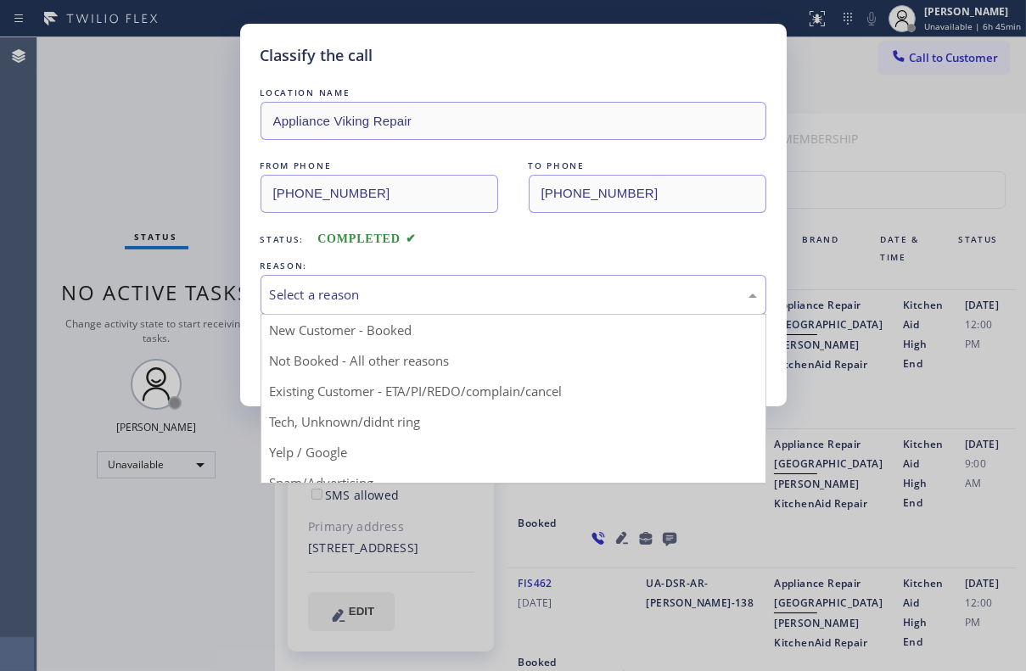
click at [353, 289] on div "Select a reason" at bounding box center [513, 295] width 487 height 20
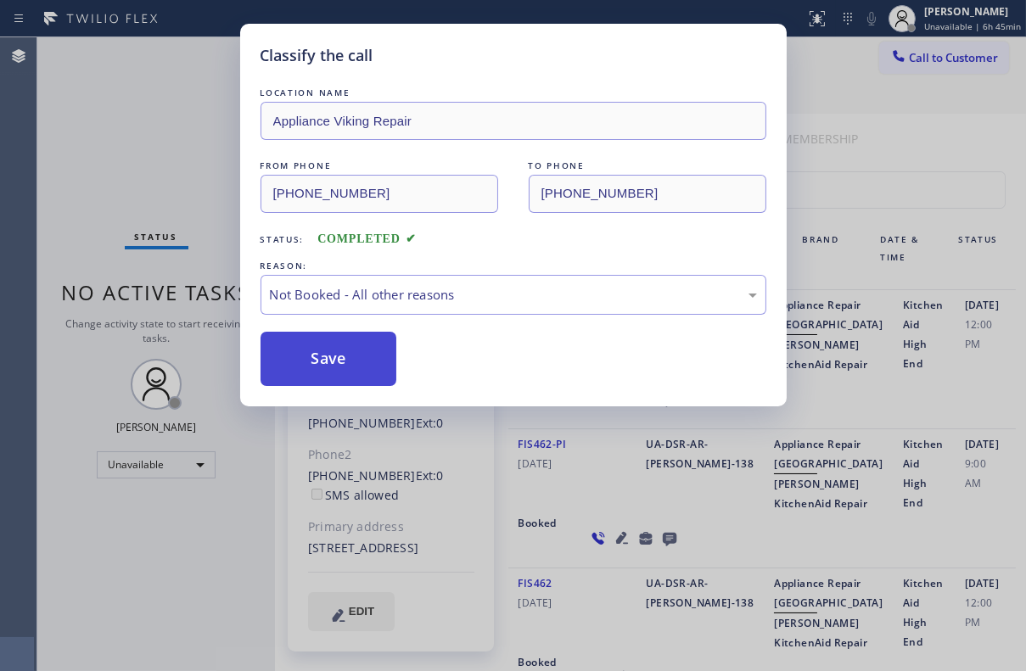
click at [317, 361] on button "Save" at bounding box center [328, 359] width 137 height 54
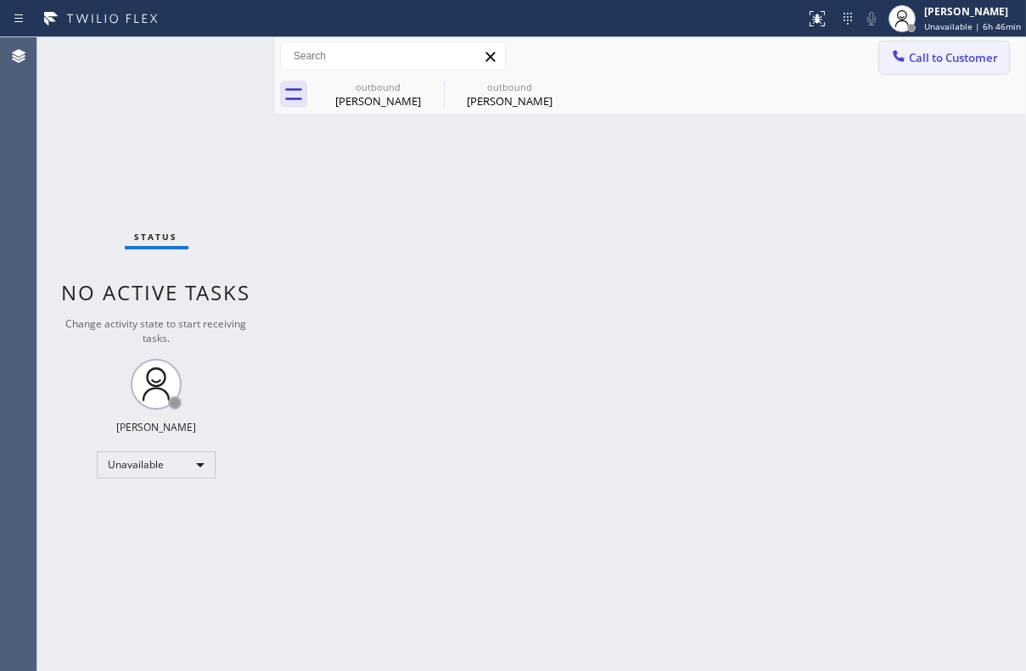
click at [925, 56] on span "Call to Customer" at bounding box center [953, 57] width 89 height 15
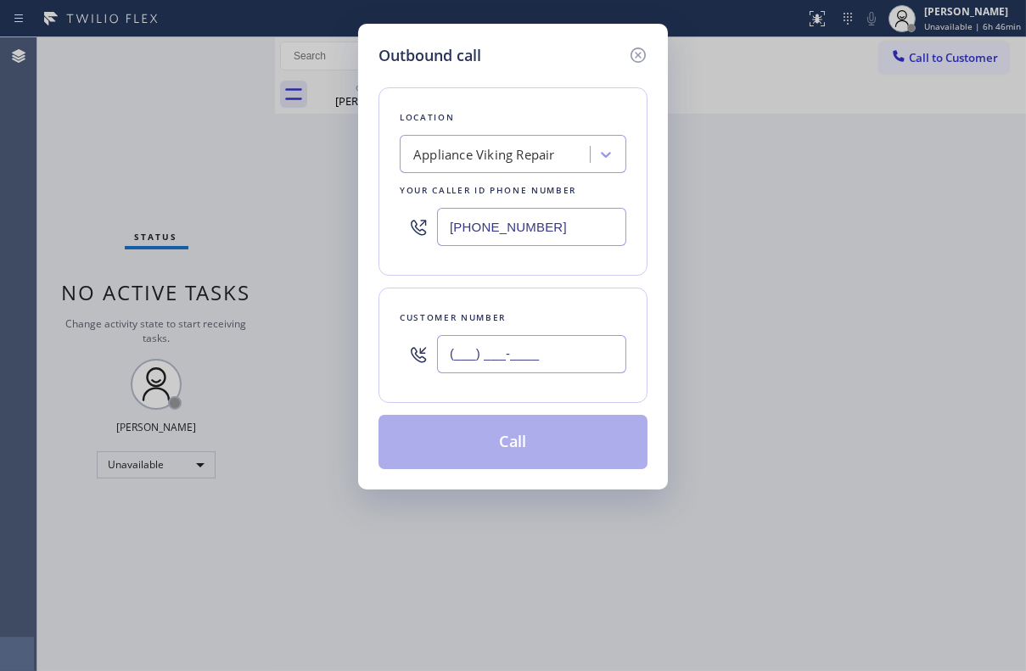
click at [451, 355] on input "(___) ___-____" at bounding box center [531, 354] width 189 height 38
paste input "818) 577-3808"
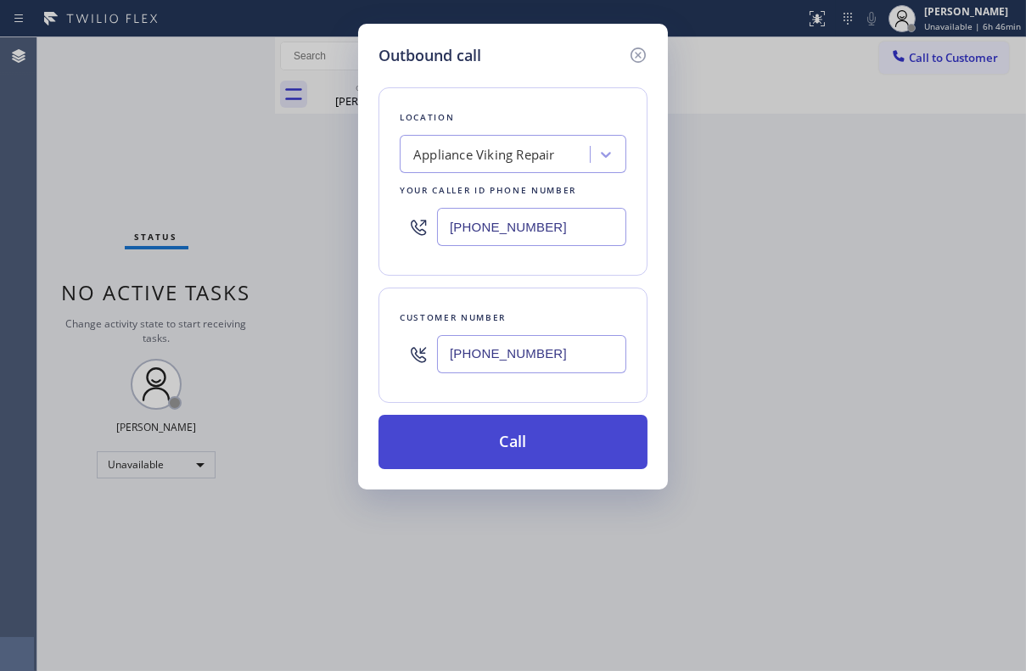
type input "[PHONE_NUMBER]"
click at [482, 450] on button "Call" at bounding box center [512, 442] width 269 height 54
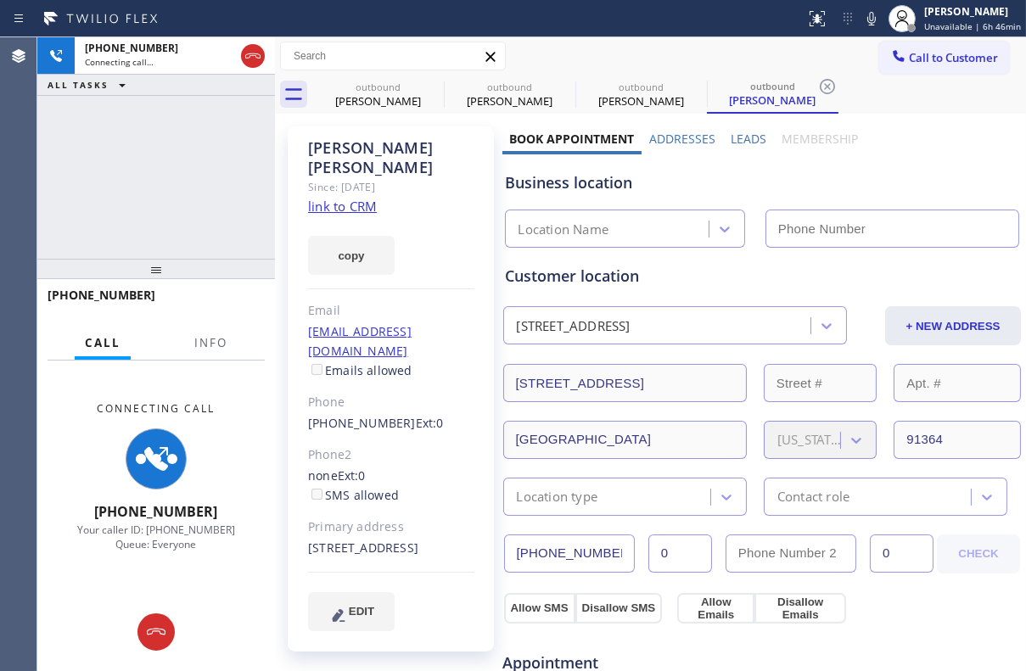
type input "[PHONE_NUMBER]"
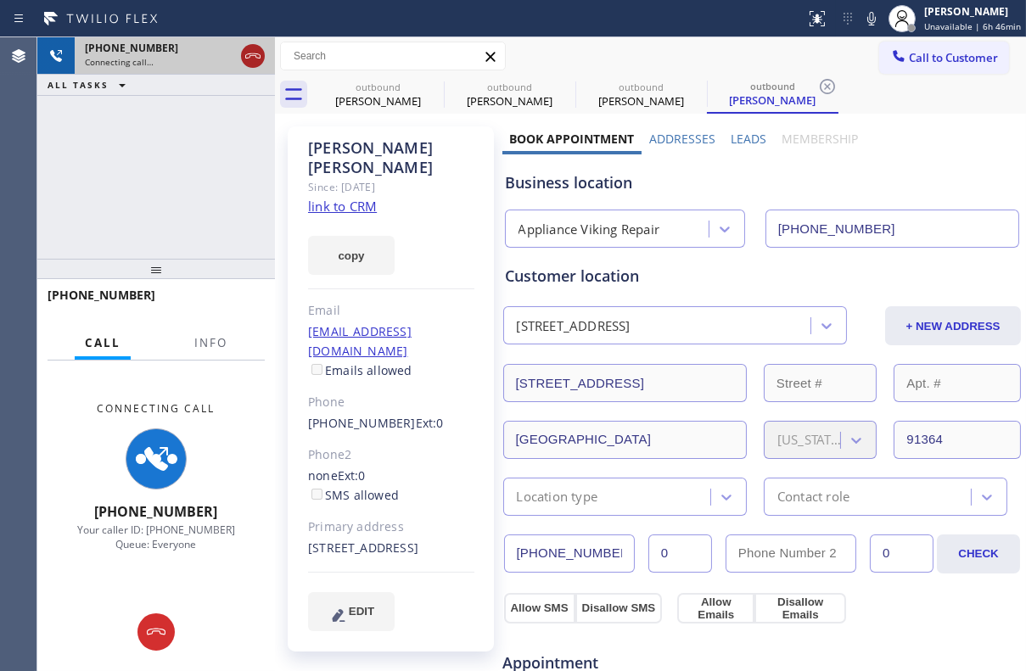
click at [248, 59] on icon at bounding box center [253, 56] width 20 height 20
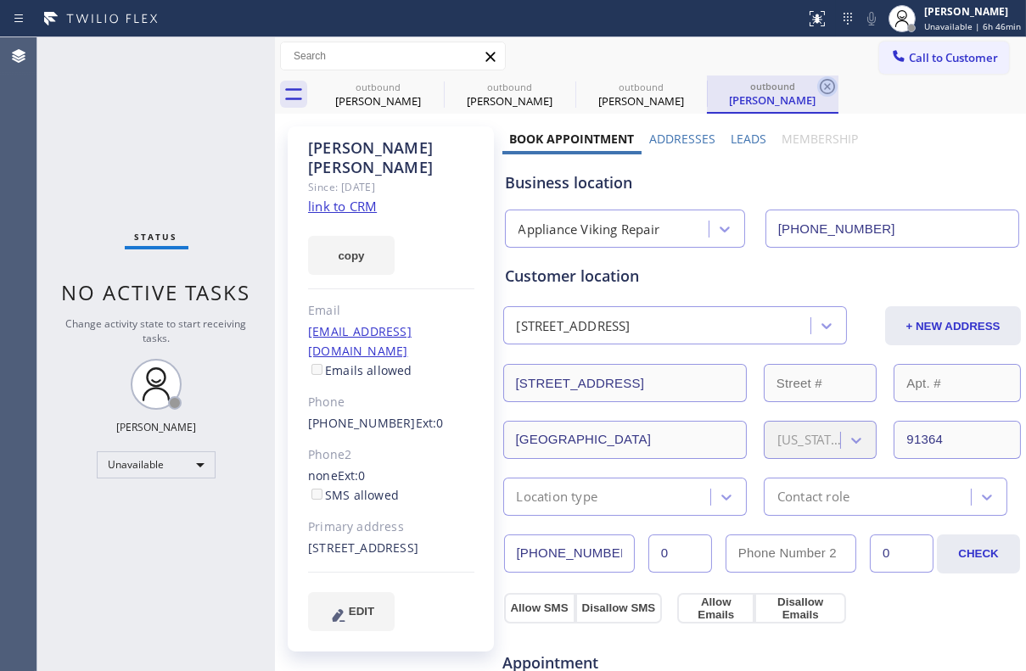
click at [831, 86] on icon at bounding box center [827, 86] width 20 height 20
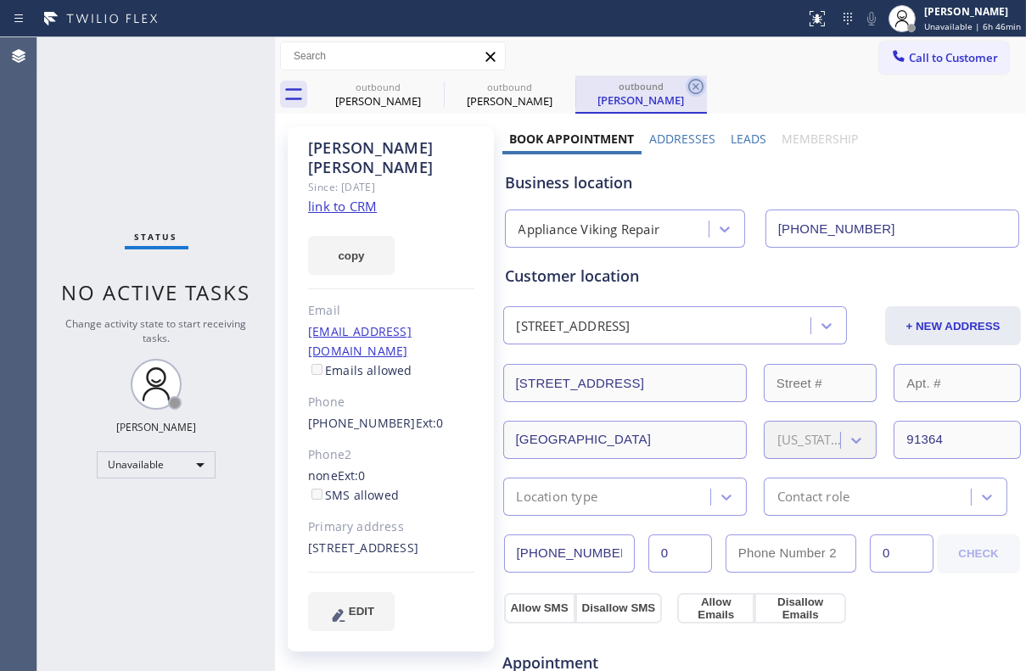
click at [698, 86] on icon at bounding box center [695, 86] width 20 height 20
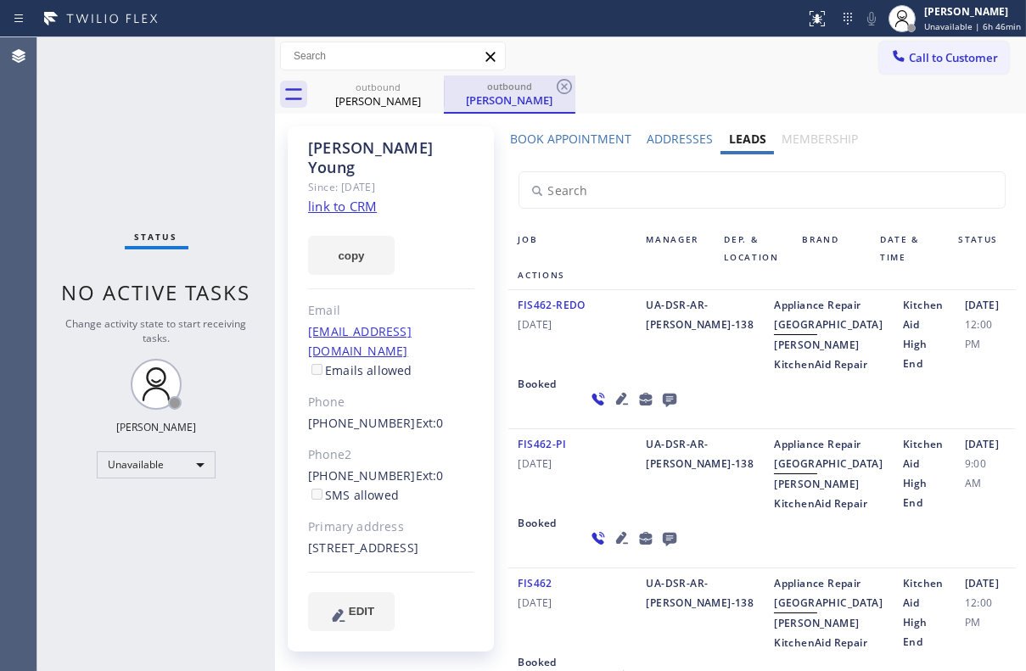
click at [551, 85] on div "outbound" at bounding box center [509, 86] width 128 height 13
click at [562, 86] on icon at bounding box center [564, 86] width 20 height 20
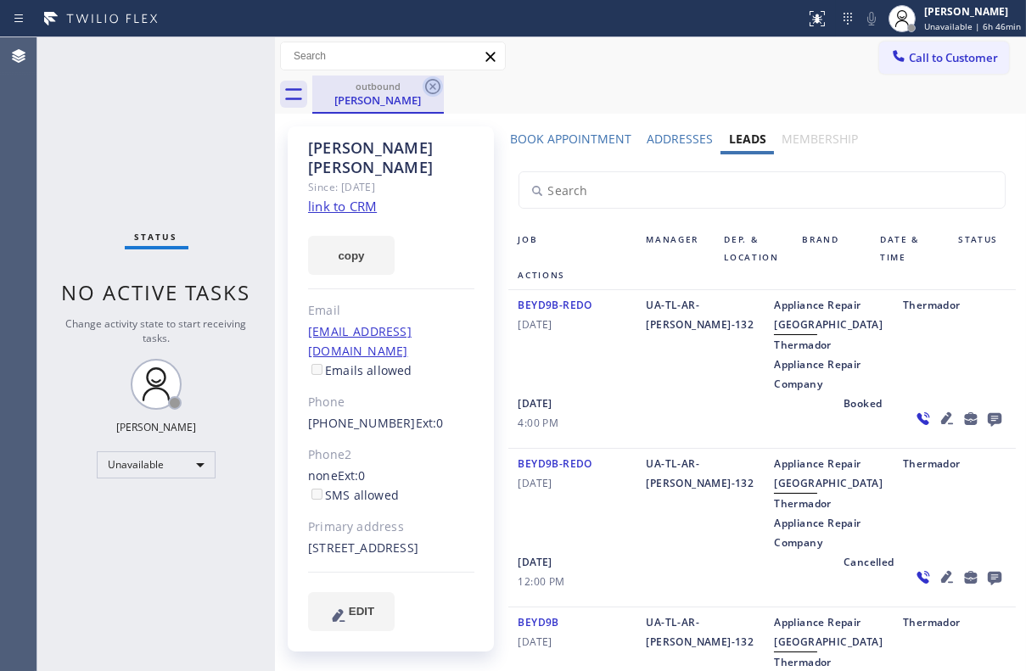
click at [432, 83] on icon at bounding box center [432, 86] width 20 height 20
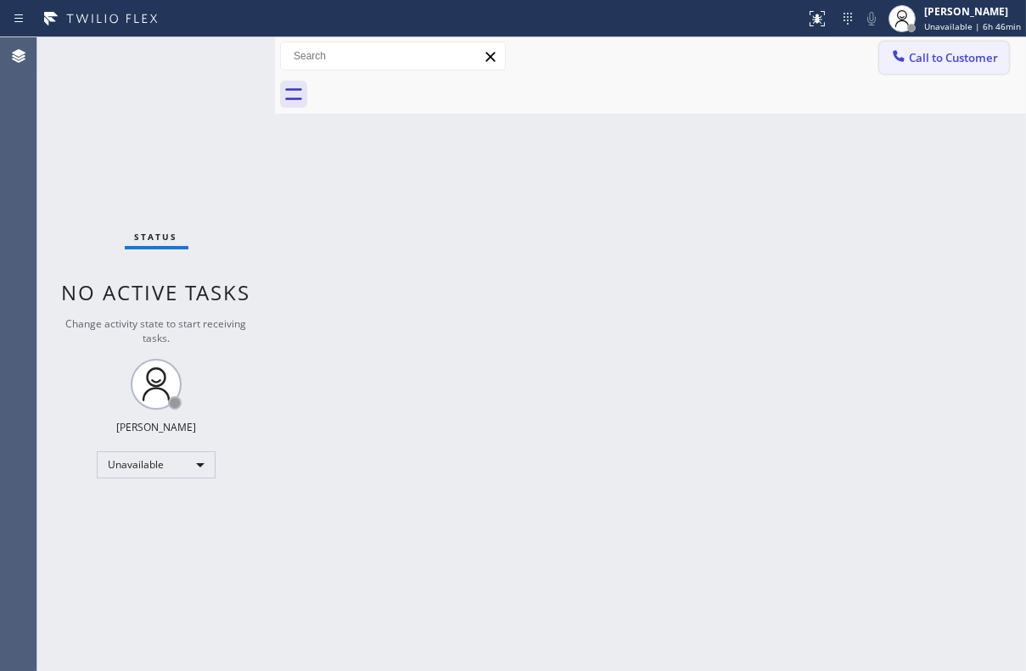
click at [882, 56] on button "Call to Customer" at bounding box center [944, 58] width 130 height 32
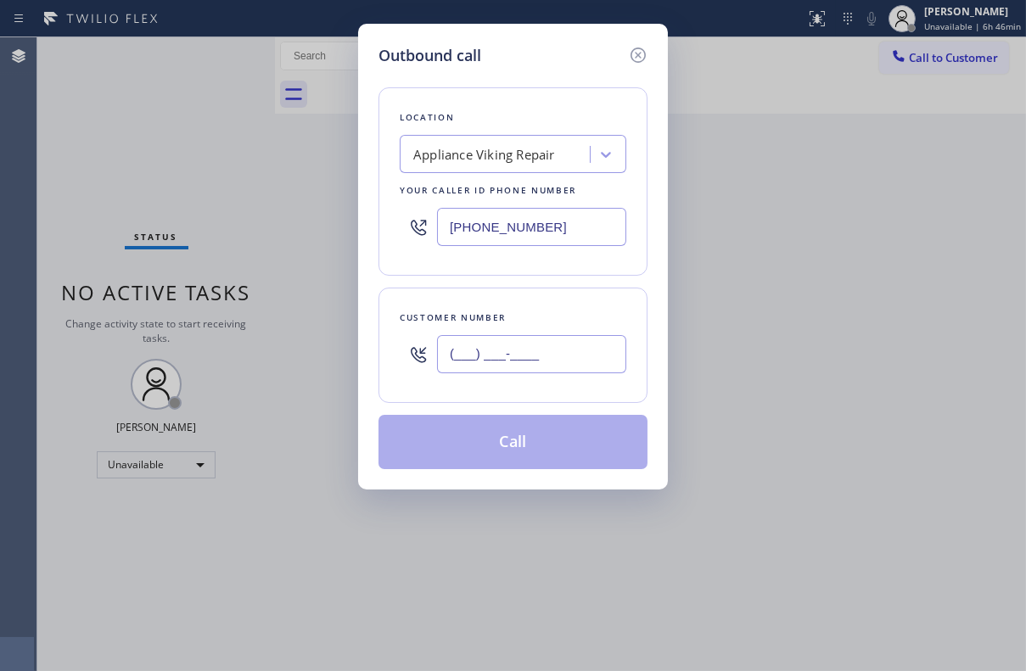
click at [450, 362] on input "(___) ___-____" at bounding box center [531, 354] width 189 height 38
paste input "786) 443-5829"
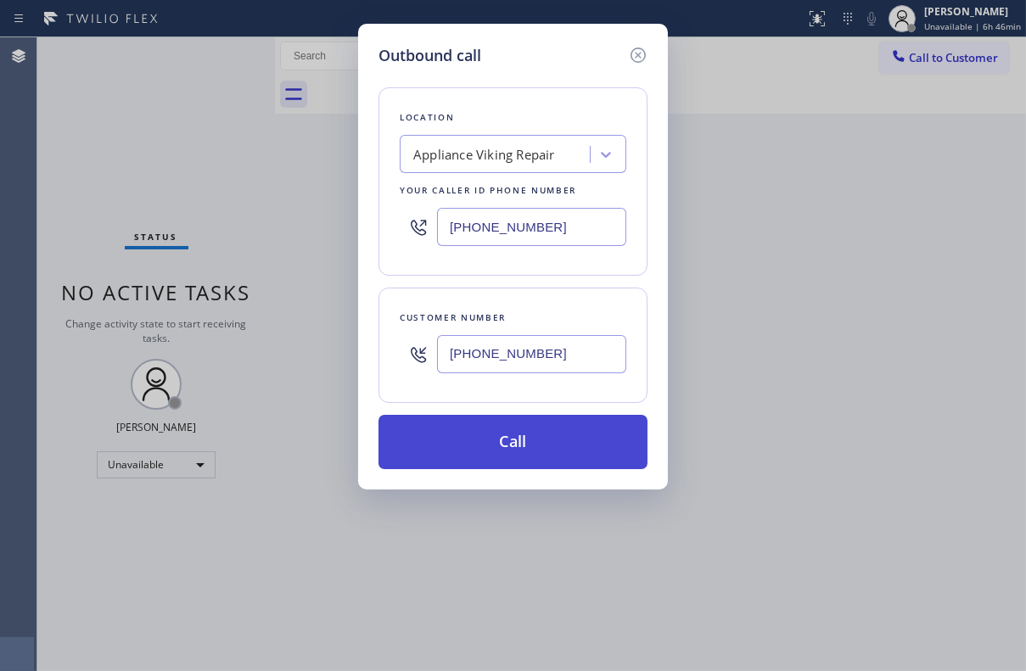
type input "[PHONE_NUMBER]"
click at [519, 458] on button "Call" at bounding box center [512, 442] width 269 height 54
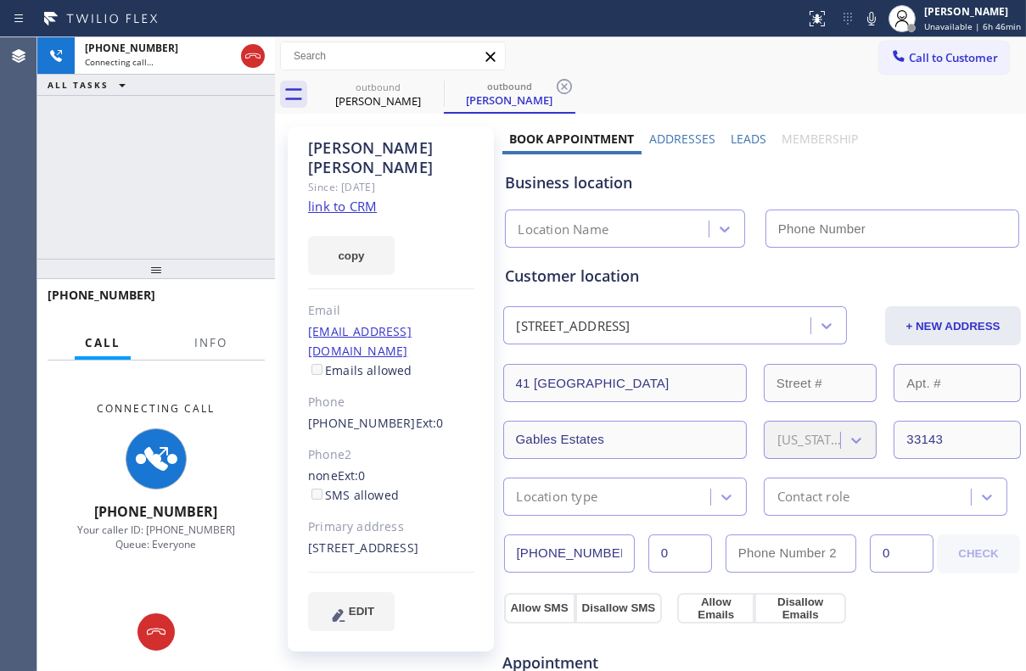
type input "[PHONE_NUMBER]"
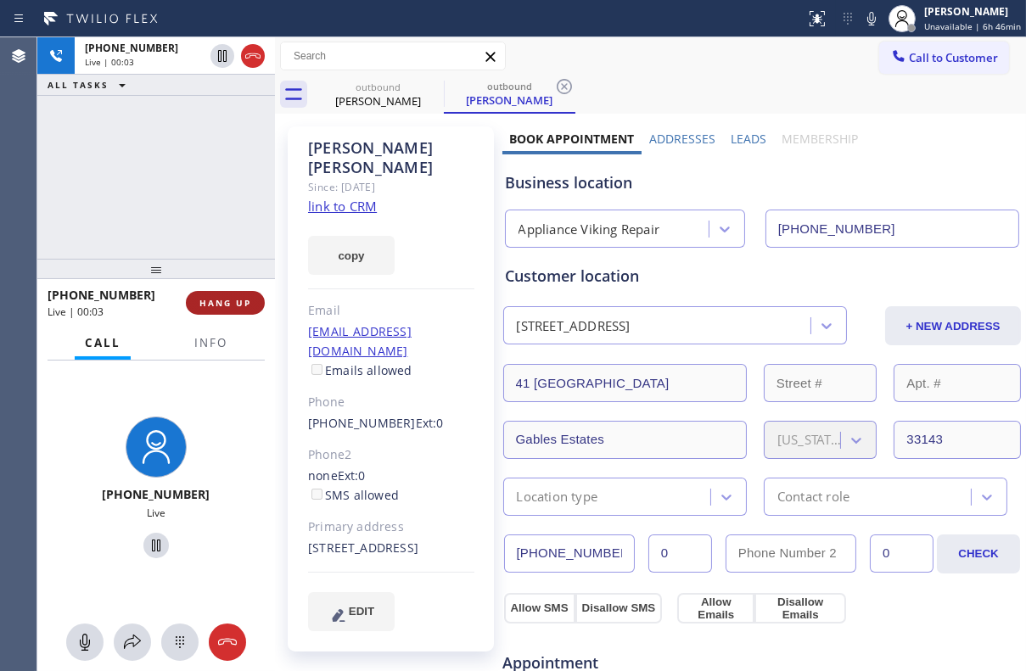
click at [226, 306] on span "HANG UP" at bounding box center [225, 303] width 52 height 12
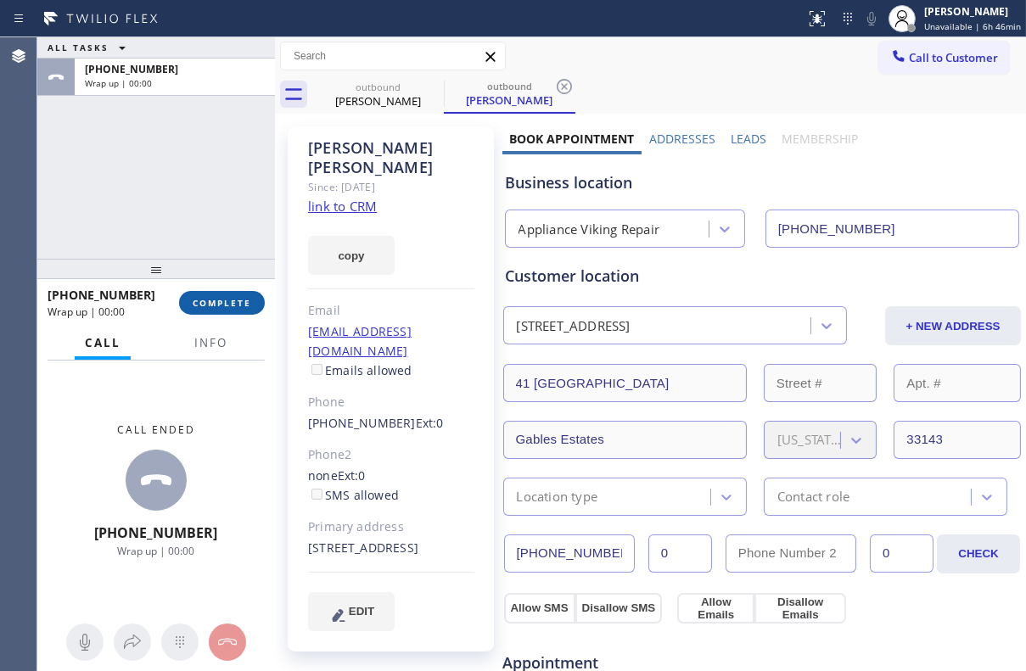
click at [211, 305] on span "COMPLETE" at bounding box center [222, 303] width 59 height 12
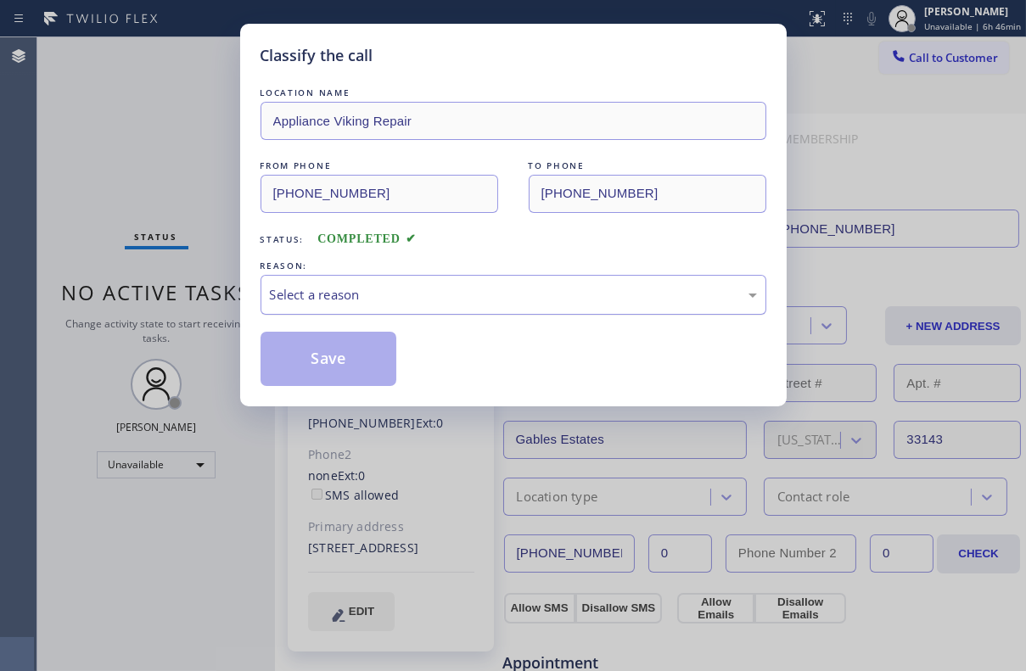
click at [303, 288] on div "Select a reason" at bounding box center [513, 295] width 487 height 20
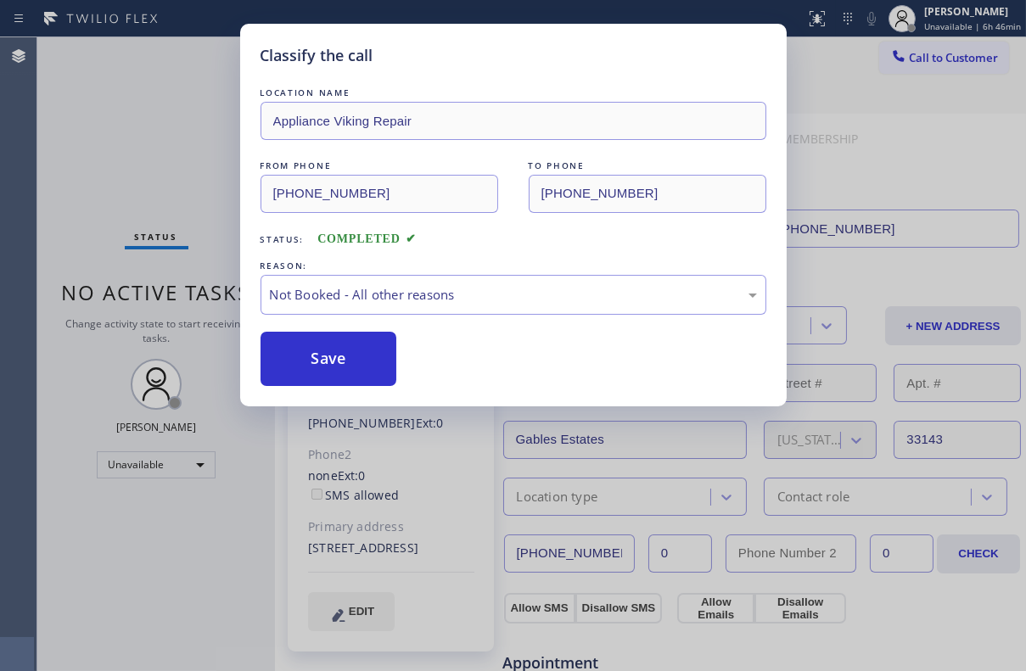
click at [280, 358] on button "Save" at bounding box center [328, 359] width 137 height 54
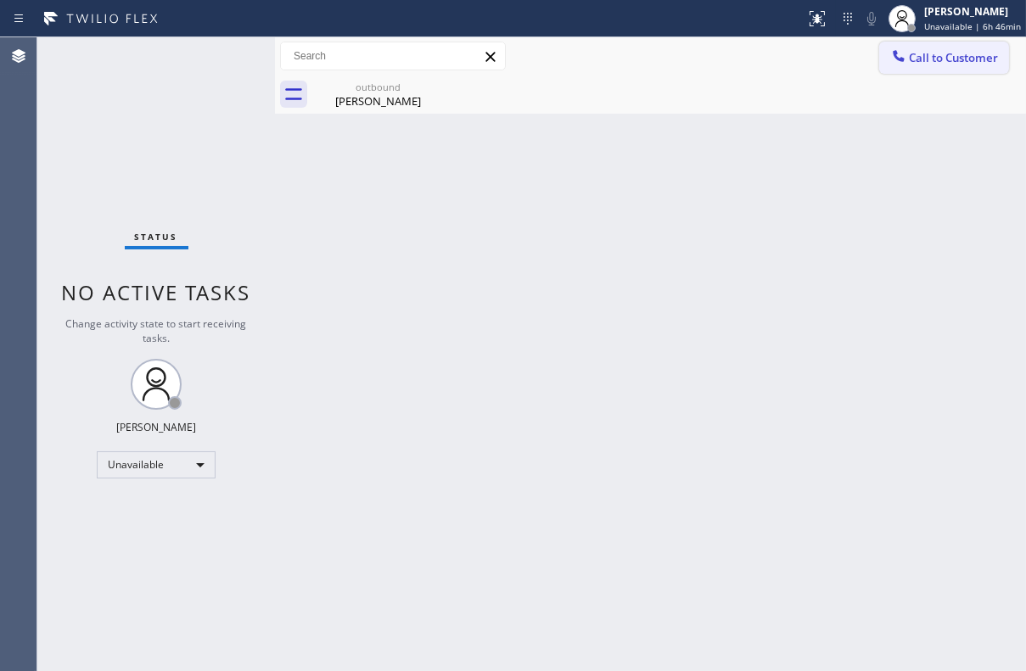
click at [909, 59] on span "Call to Customer" at bounding box center [953, 57] width 89 height 15
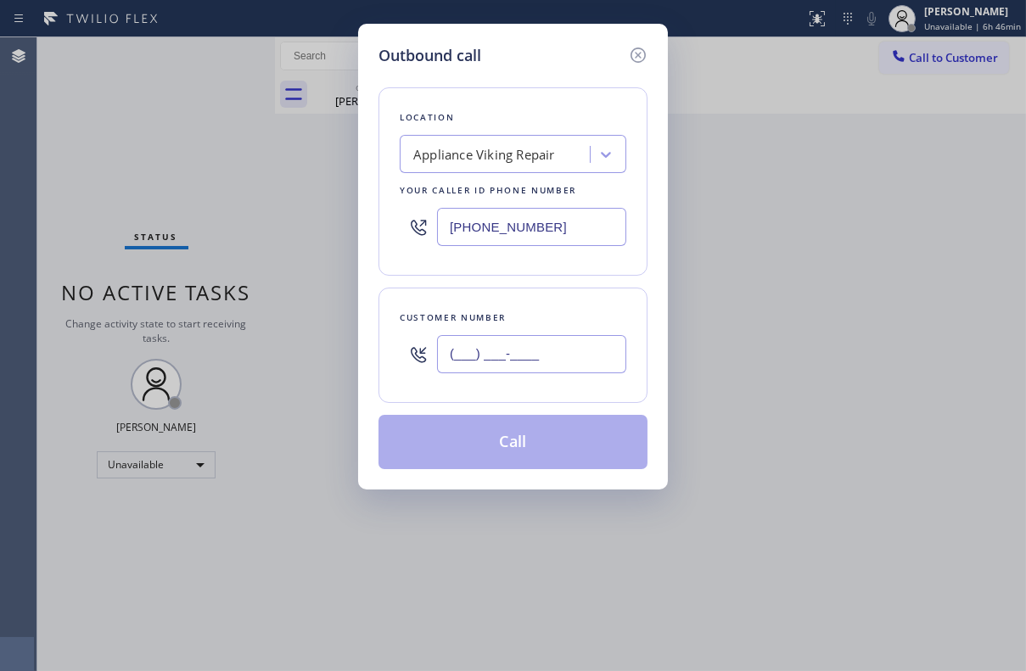
click at [450, 358] on input "(___) ___-____" at bounding box center [531, 354] width 189 height 38
paste input "760) 200-4885"
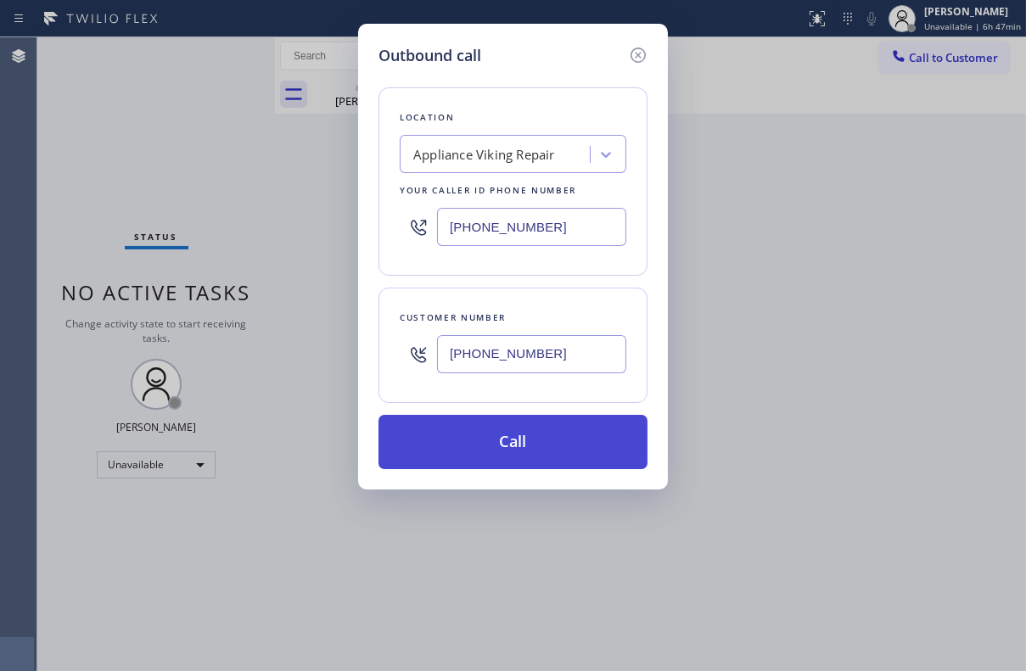
type input "[PHONE_NUMBER]"
click at [473, 438] on button "Call" at bounding box center [512, 442] width 269 height 54
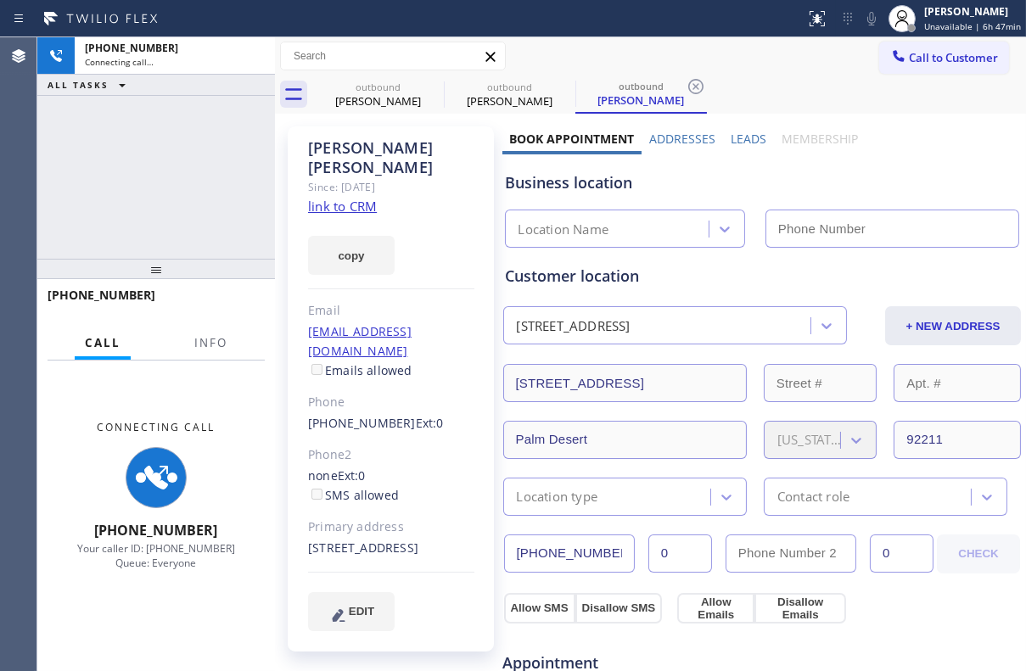
type input "[PHONE_NUMBER]"
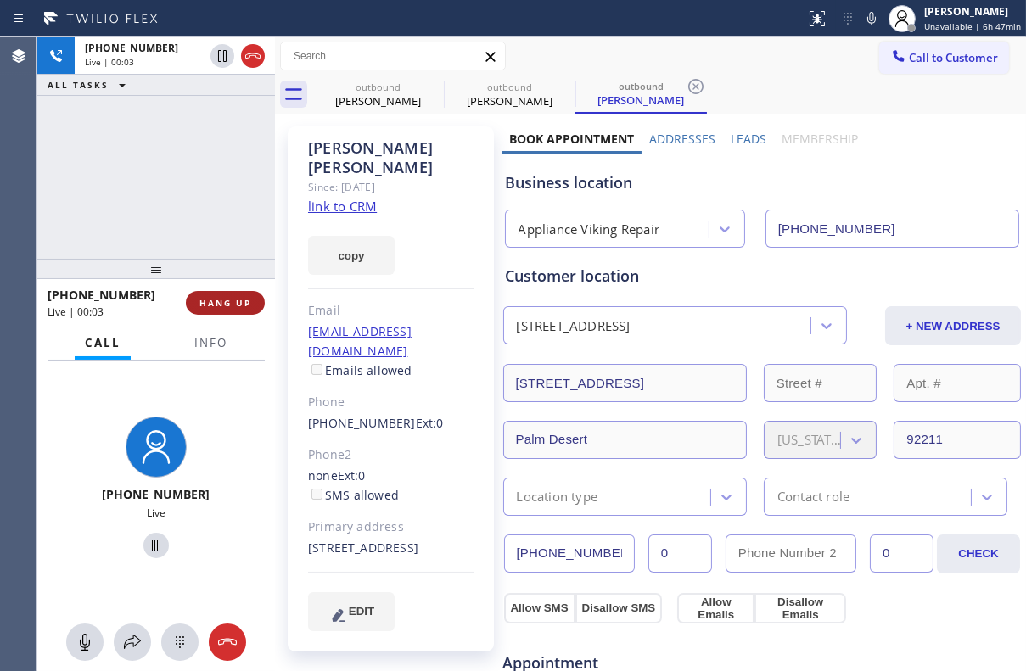
click at [206, 299] on span "HANG UP" at bounding box center [225, 303] width 52 height 12
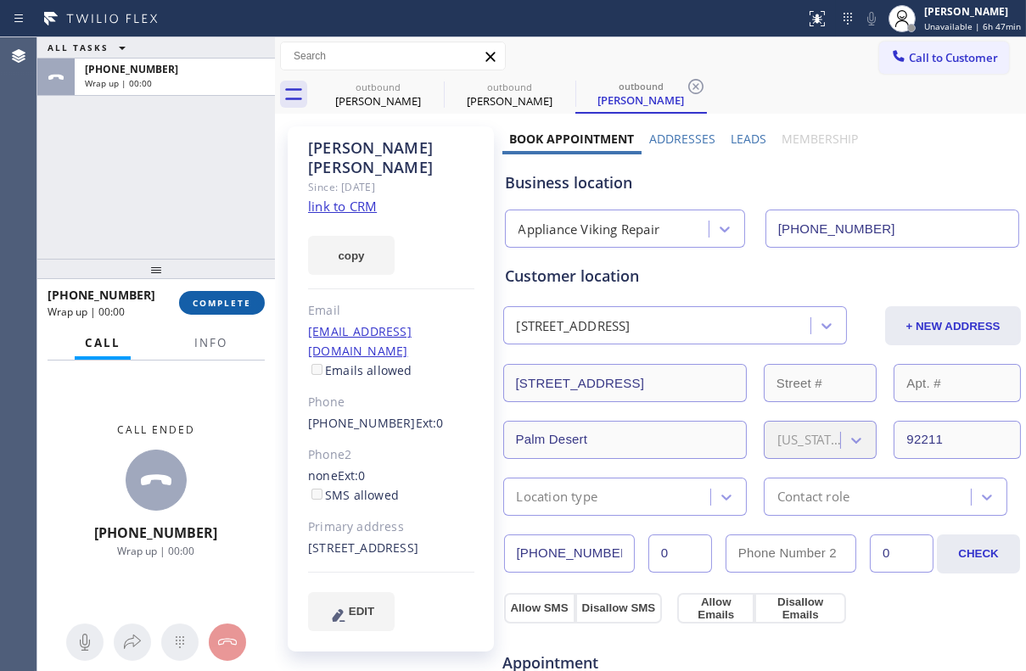
click at [203, 310] on button "COMPLETE" at bounding box center [222, 303] width 86 height 24
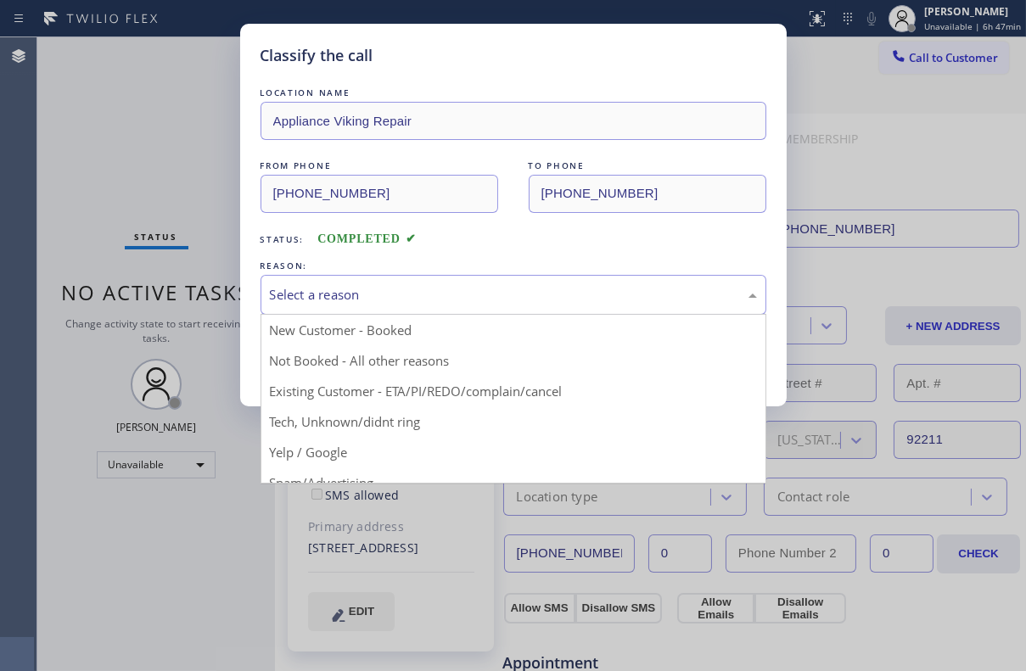
click at [392, 294] on div "Select a reason" at bounding box center [513, 295] width 487 height 20
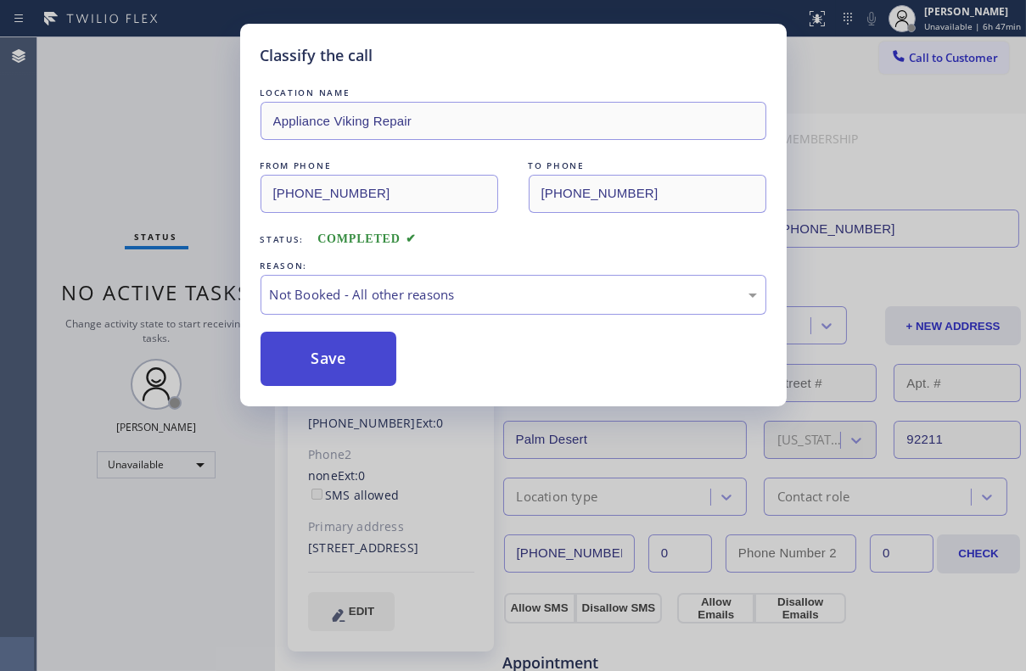
click at [310, 360] on button "Save" at bounding box center [328, 359] width 137 height 54
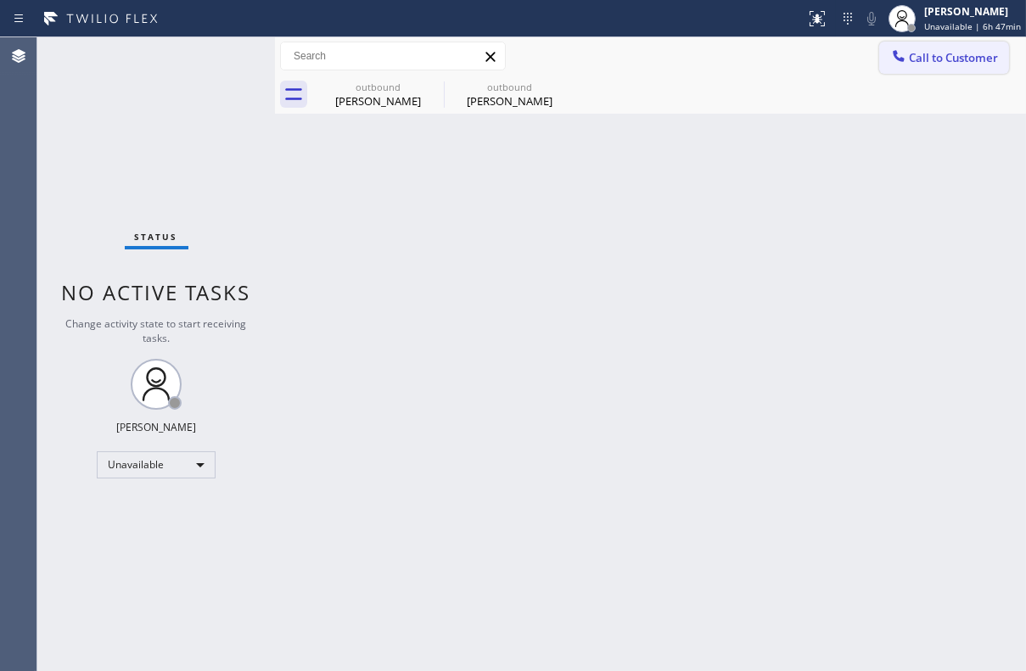
click at [915, 60] on span "Call to Customer" at bounding box center [953, 57] width 89 height 15
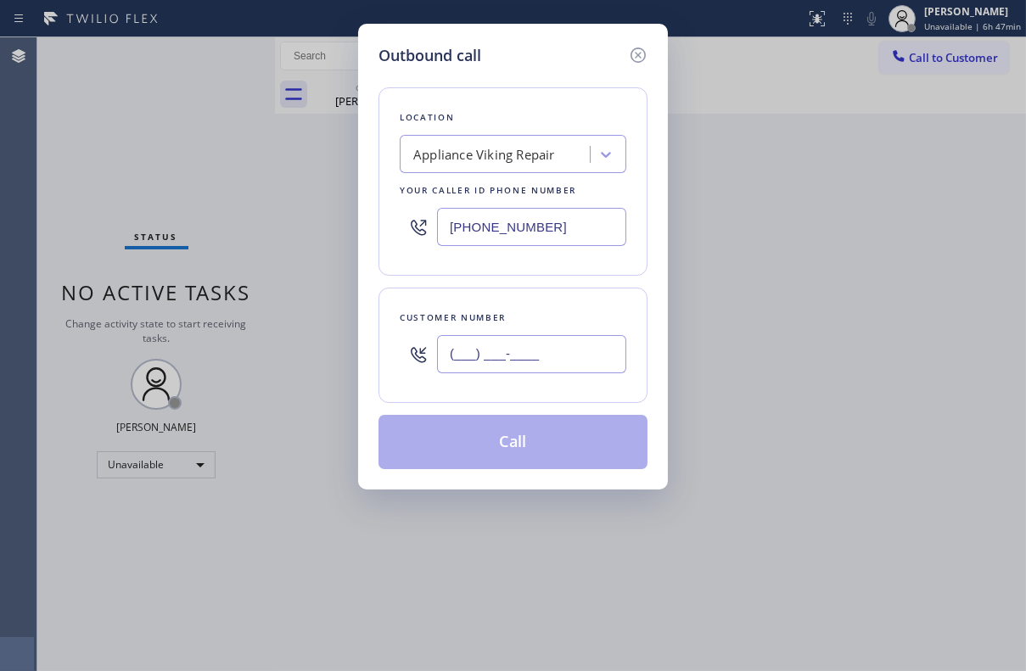
click at [445, 353] on input "(___) ___-____" at bounding box center [531, 354] width 189 height 38
paste input "909) 373-5250"
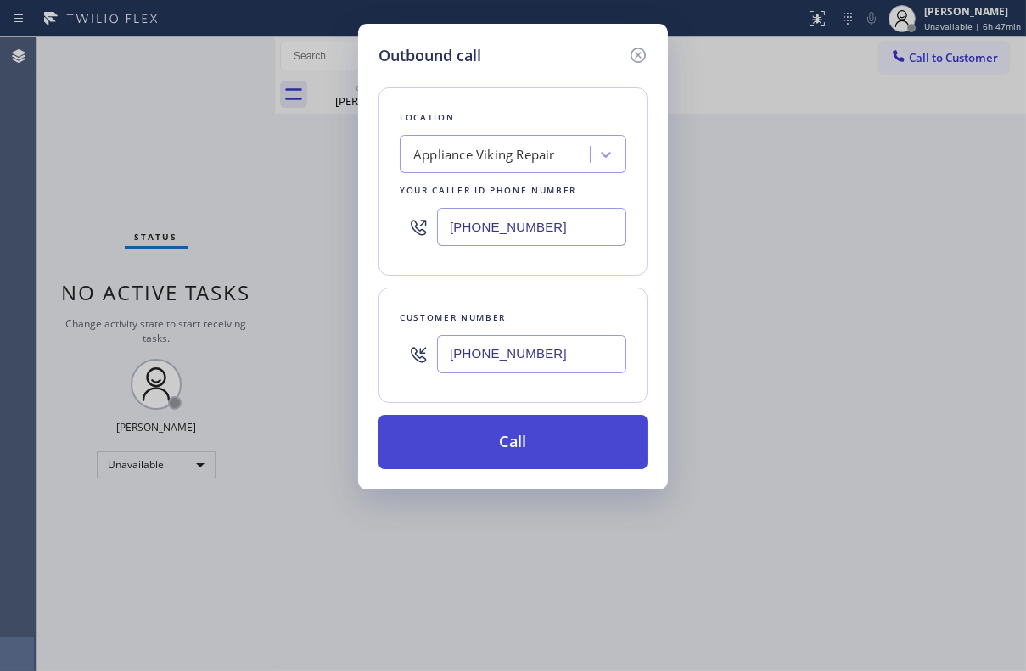
type input "[PHONE_NUMBER]"
click at [448, 446] on button "Call" at bounding box center [512, 442] width 269 height 54
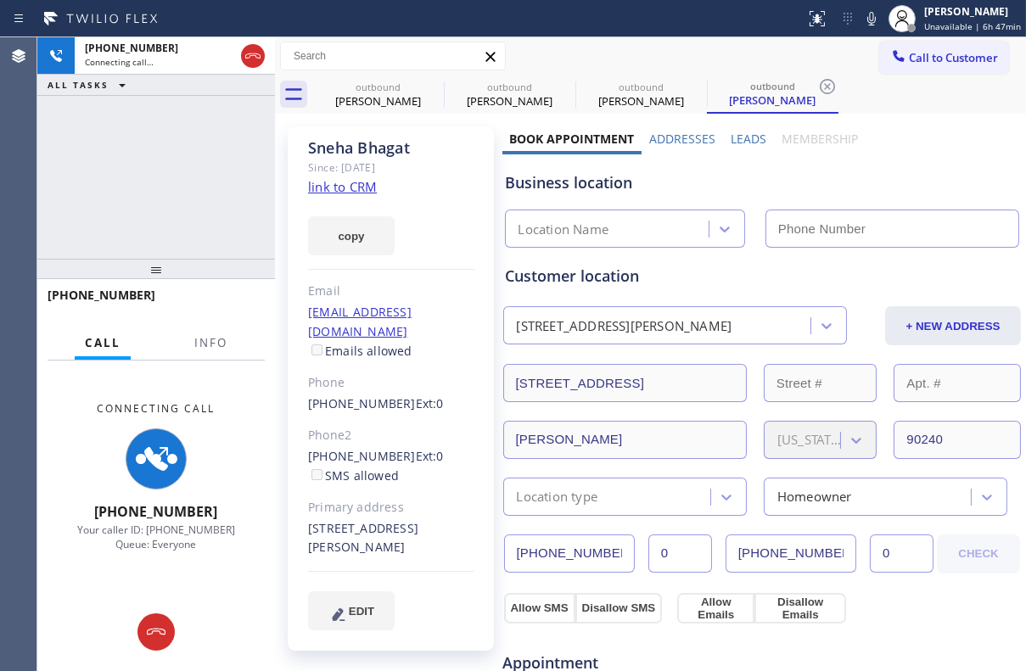
type input "[PHONE_NUMBER]"
click at [733, 138] on label "Leads" at bounding box center [748, 139] width 36 height 16
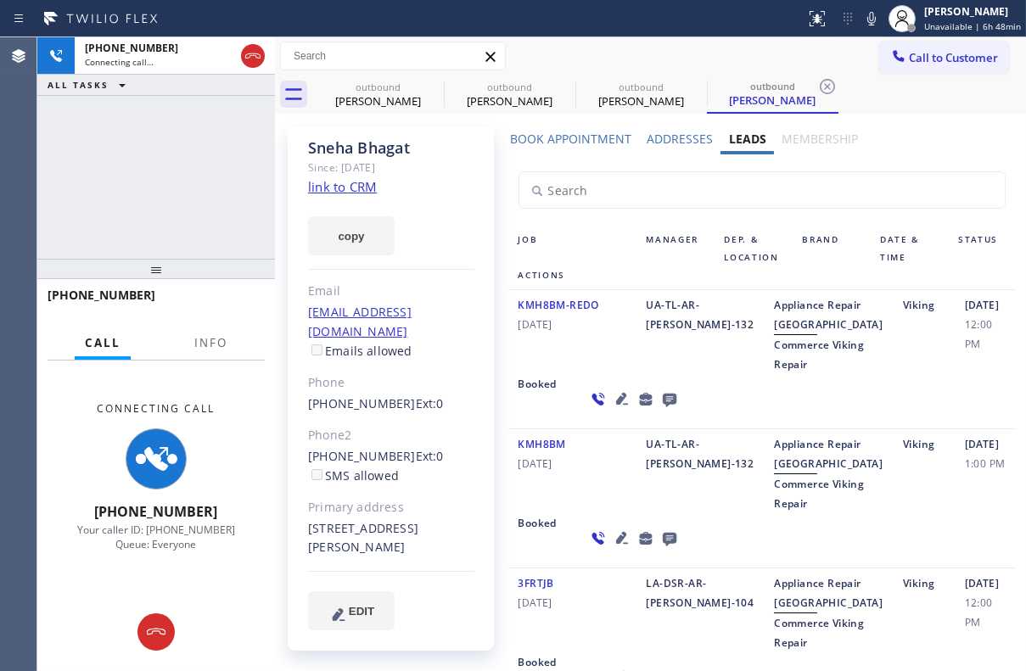
click at [612, 548] on icon at bounding box center [622, 538] width 20 height 20
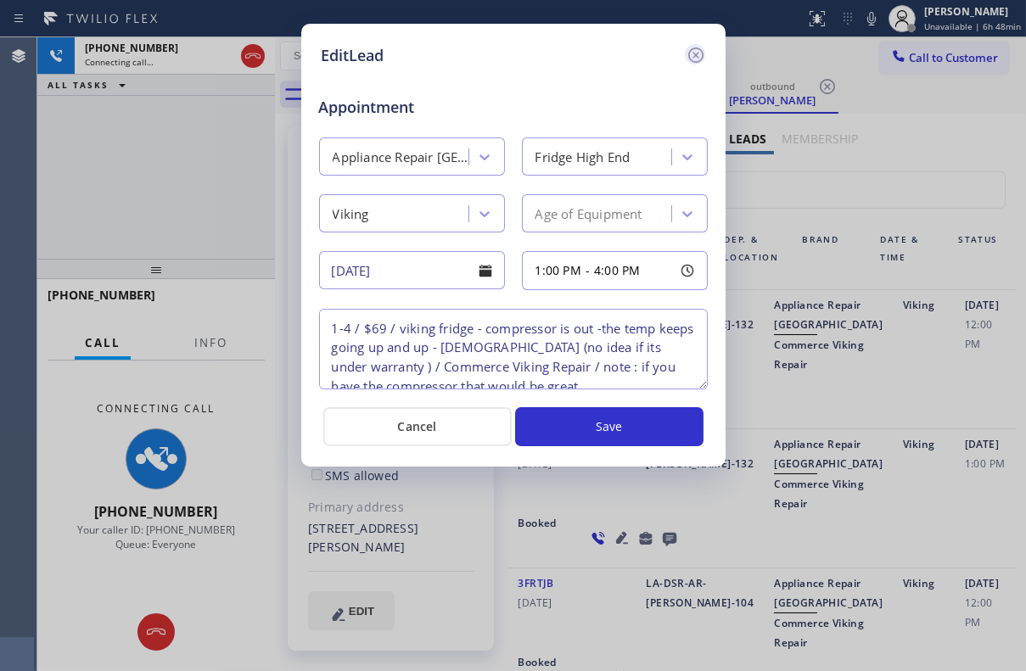
click at [691, 52] on icon at bounding box center [695, 55] width 20 height 20
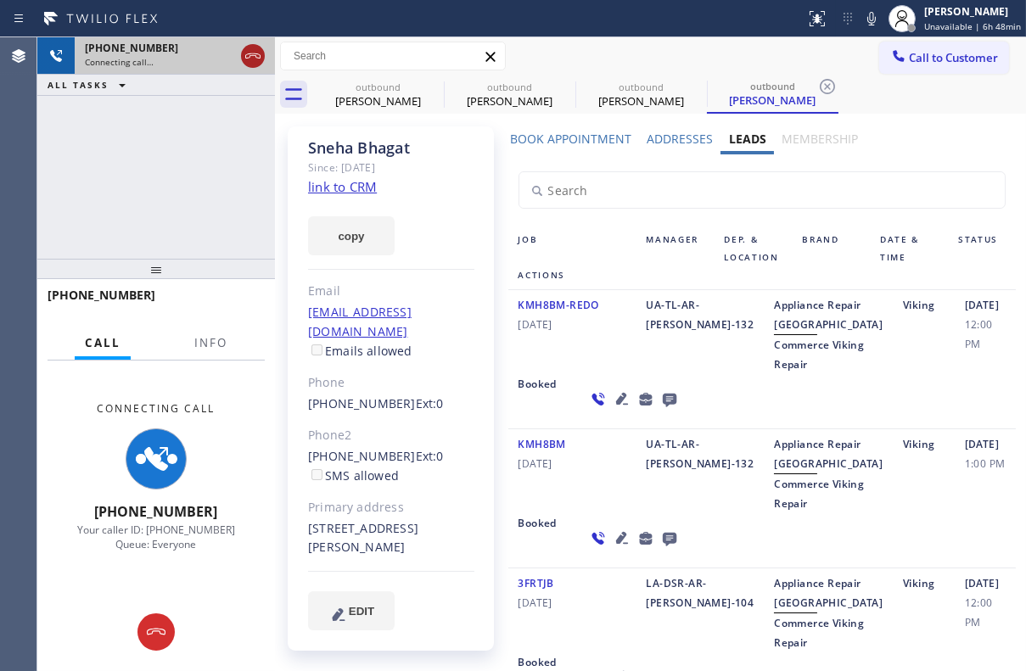
click at [251, 50] on icon at bounding box center [253, 56] width 20 height 20
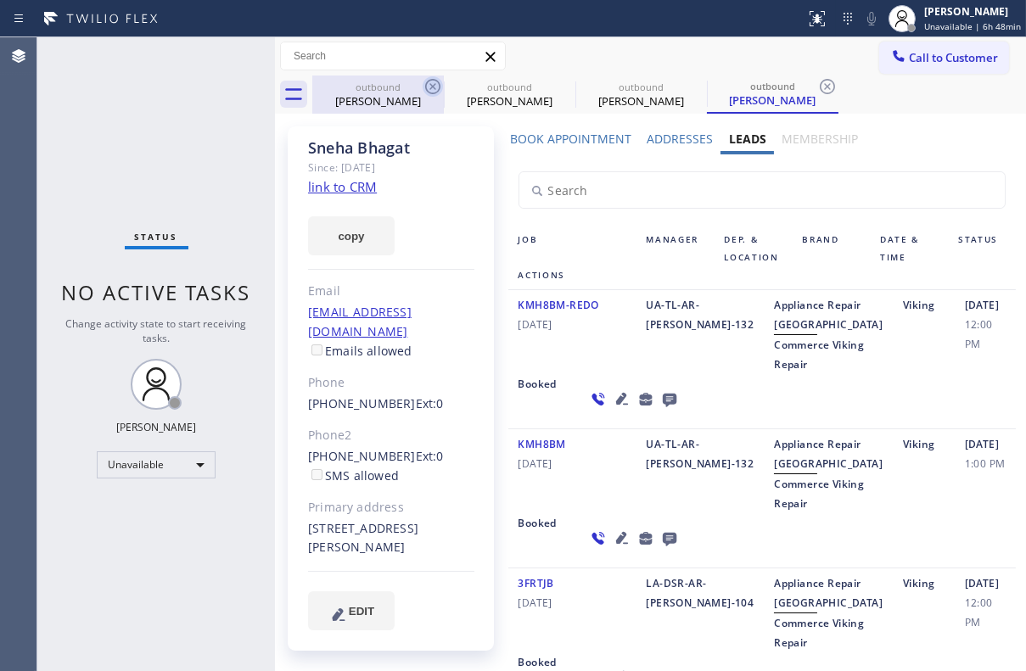
click at [437, 85] on icon at bounding box center [432, 86] width 20 height 20
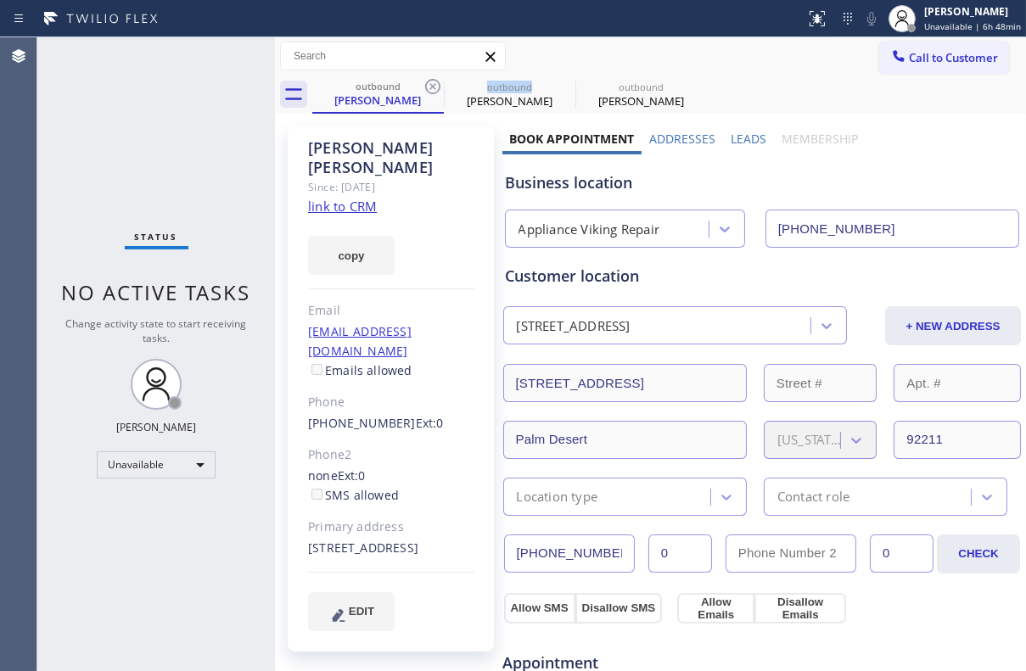
click at [437, 85] on icon at bounding box center [432, 86] width 20 height 20
click at [0, 0] on icon at bounding box center [0, 0] width 0 height 0
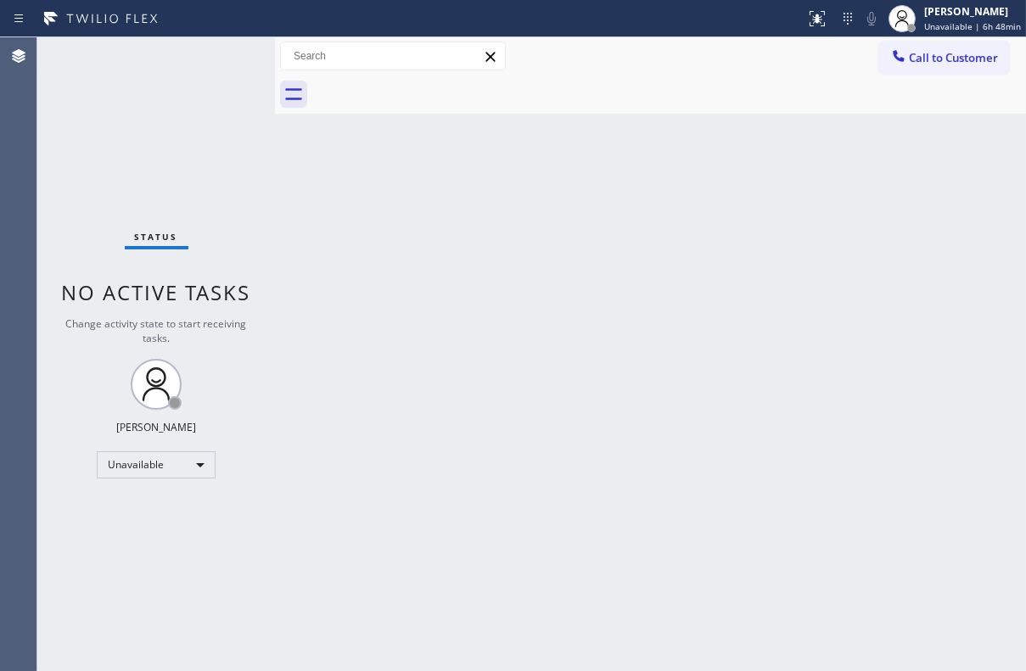
click at [437, 85] on div at bounding box center [668, 95] width 713 height 38
click at [888, 64] on div at bounding box center [898, 58] width 20 height 20
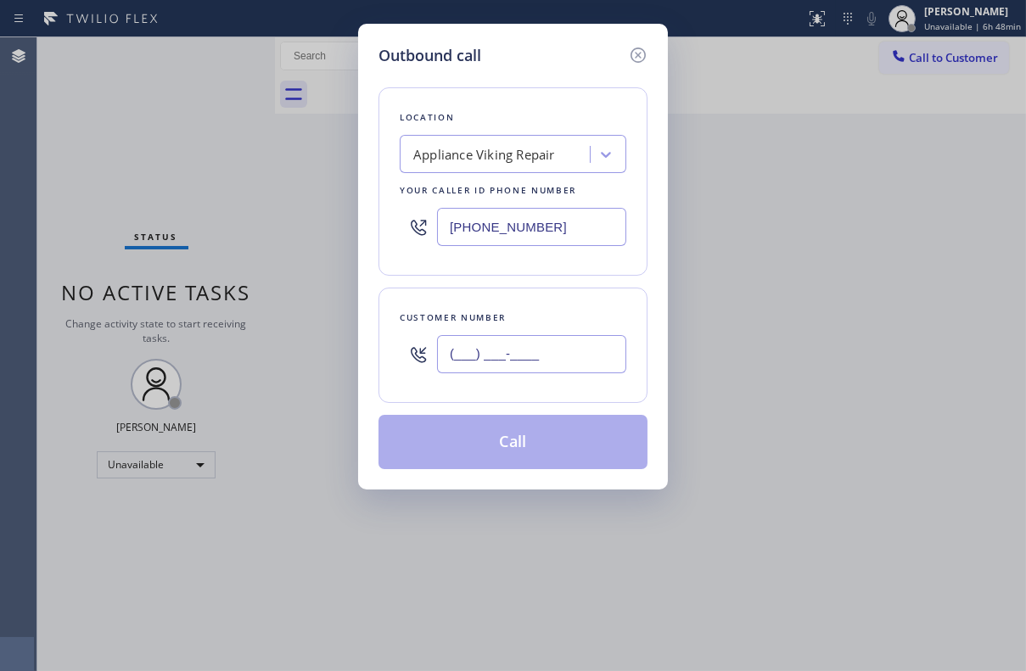
click at [441, 348] on input "(___) ___-____" at bounding box center [531, 354] width 189 height 38
paste input "310) 714-0555"
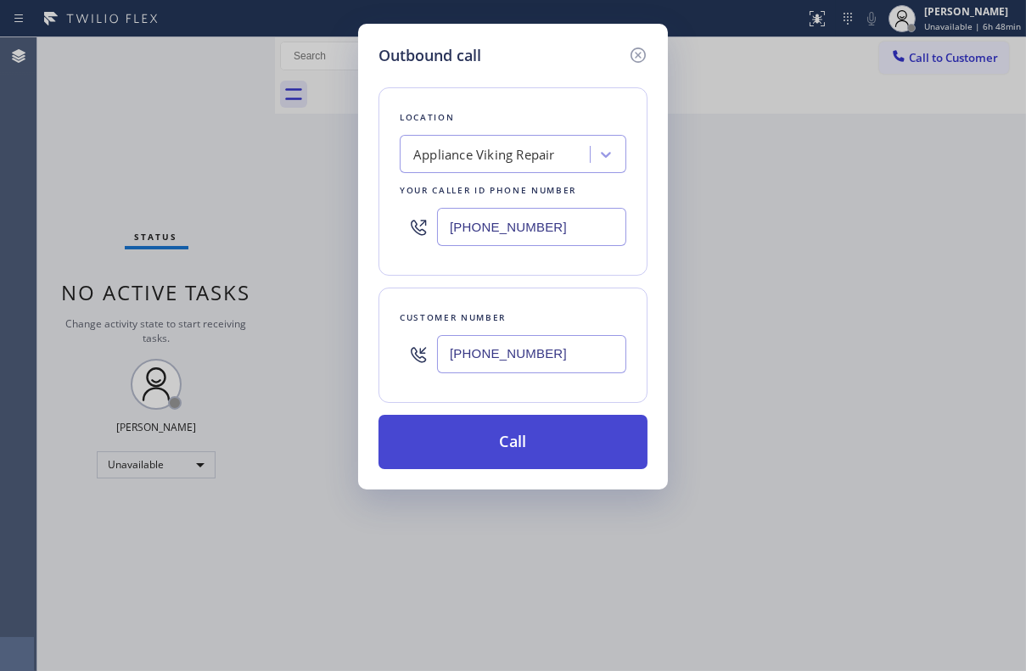
type input "[PHONE_NUMBER]"
click at [506, 461] on button "Call" at bounding box center [512, 442] width 269 height 54
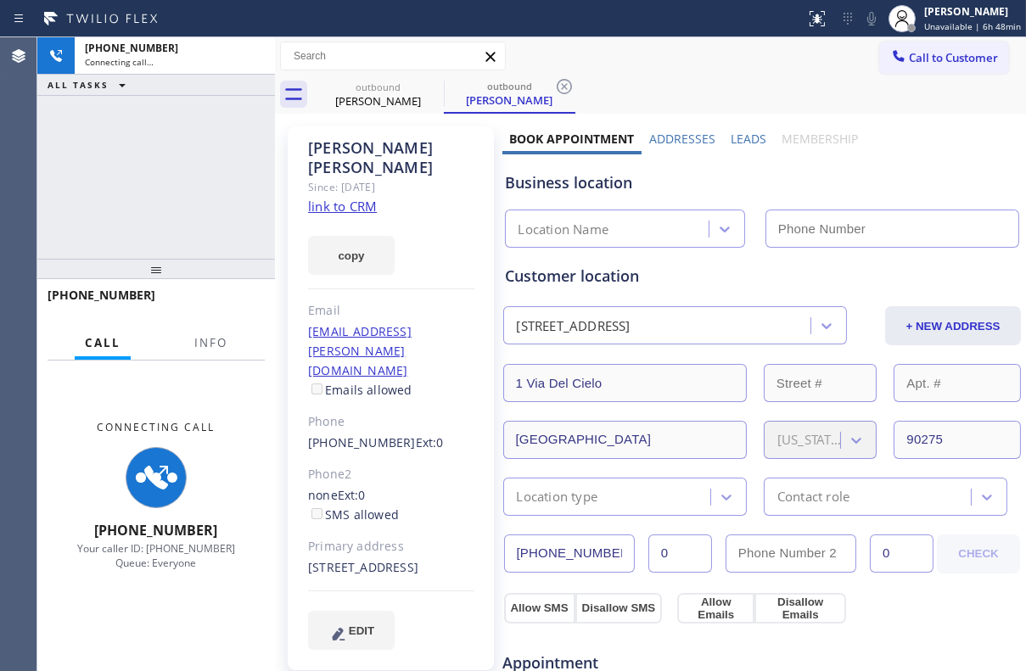
type input "[PHONE_NUMBER]"
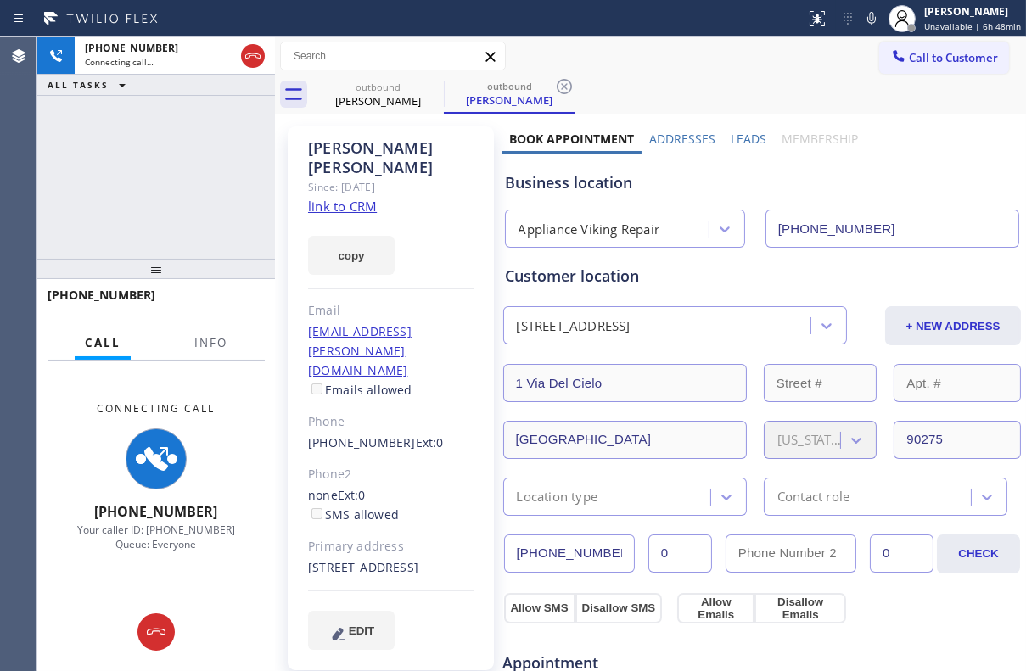
click at [736, 136] on label "Leads" at bounding box center [748, 139] width 36 height 16
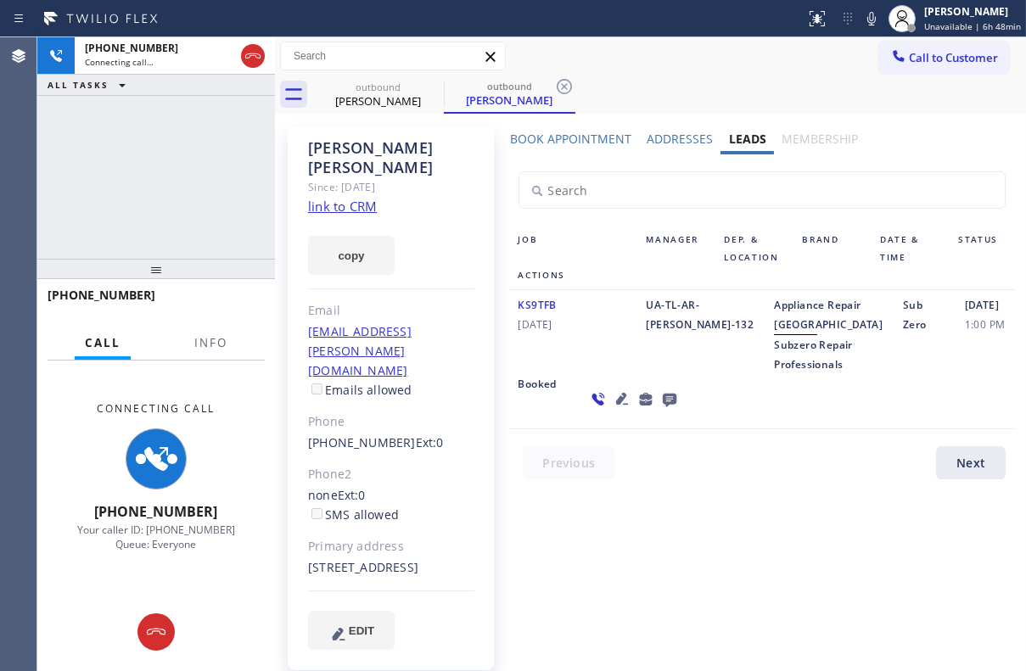
click at [615, 405] on icon at bounding box center [621, 399] width 12 height 12
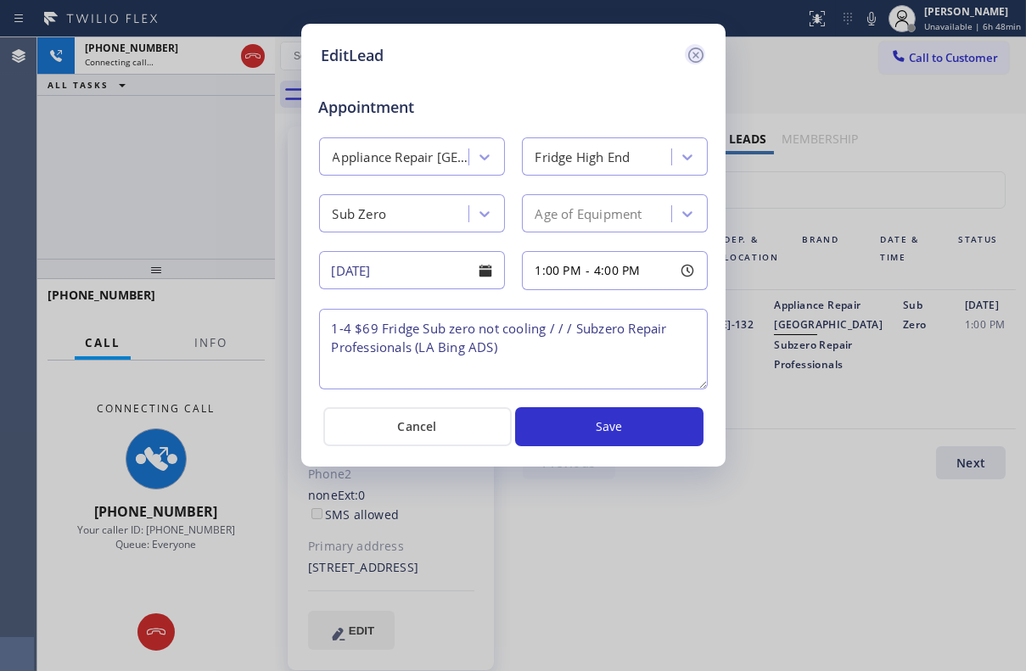
click at [696, 49] on icon at bounding box center [695, 55] width 20 height 20
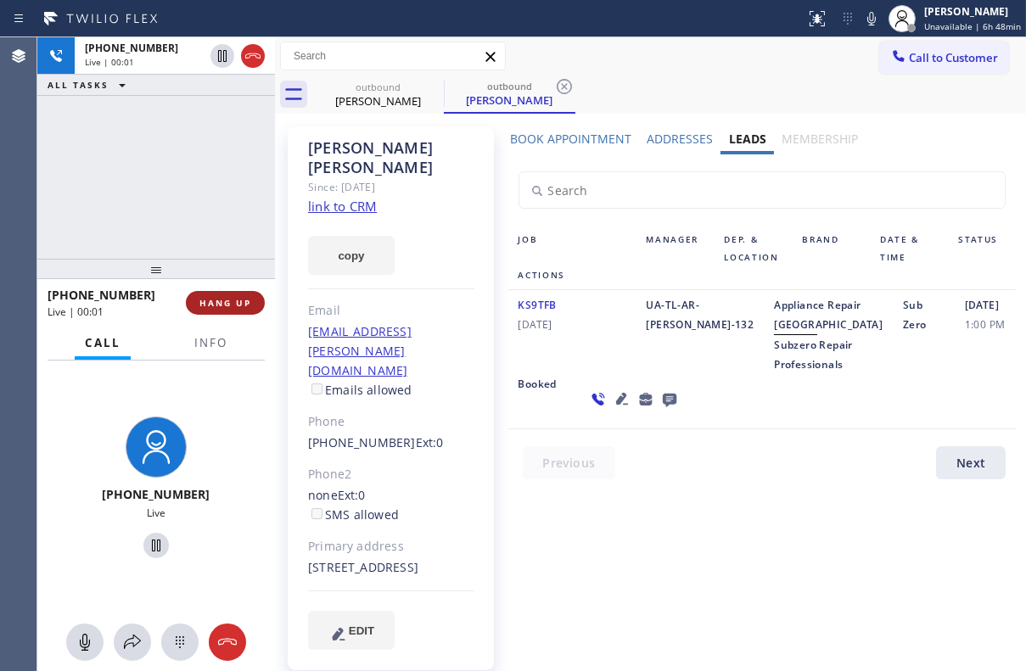
click at [204, 307] on span "HANG UP" at bounding box center [225, 303] width 52 height 12
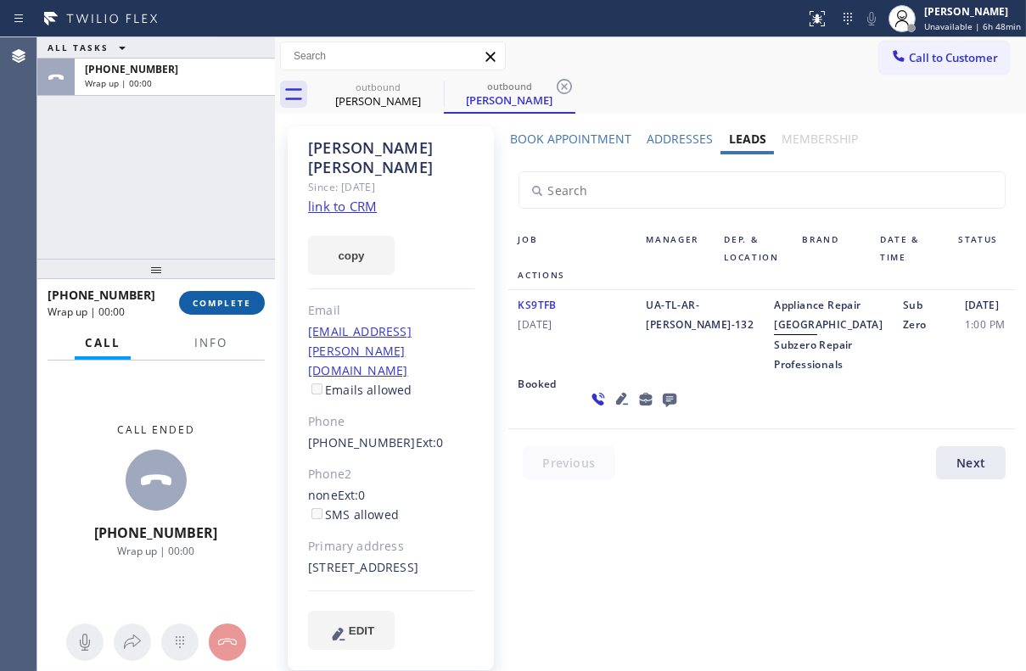
click at [204, 307] on span "COMPLETE" at bounding box center [222, 303] width 59 height 12
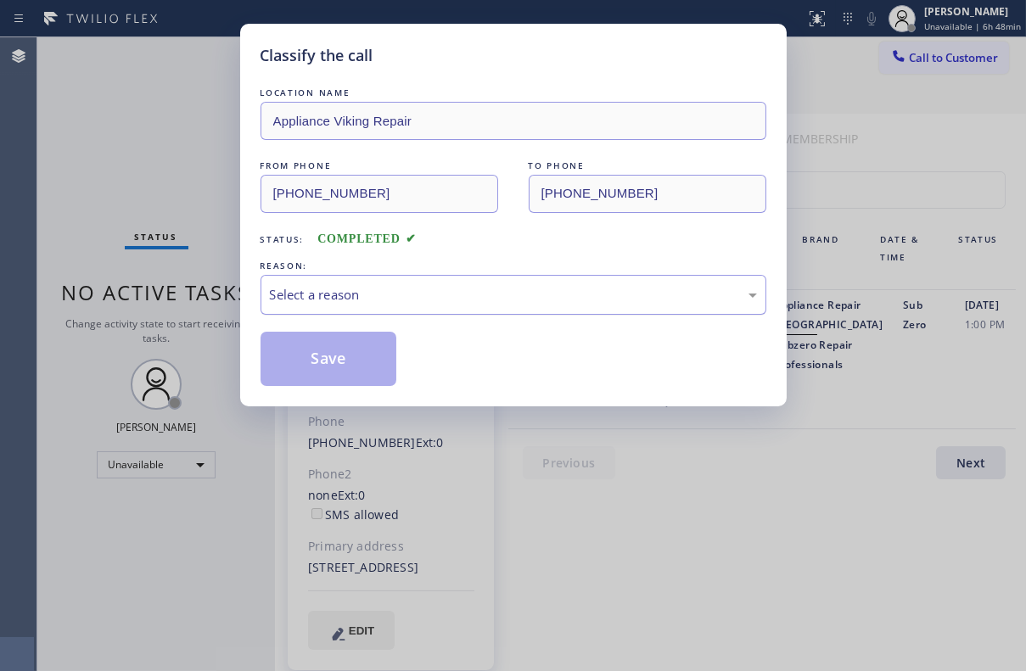
click at [322, 300] on div "Select a reason" at bounding box center [513, 295] width 487 height 20
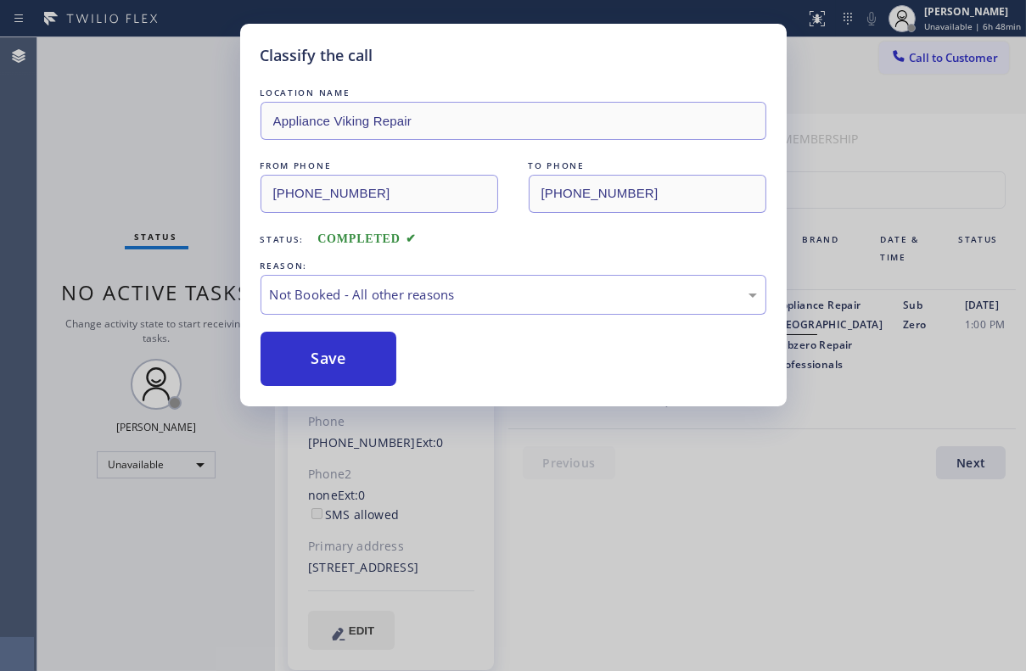
click at [311, 352] on button "Save" at bounding box center [328, 359] width 137 height 54
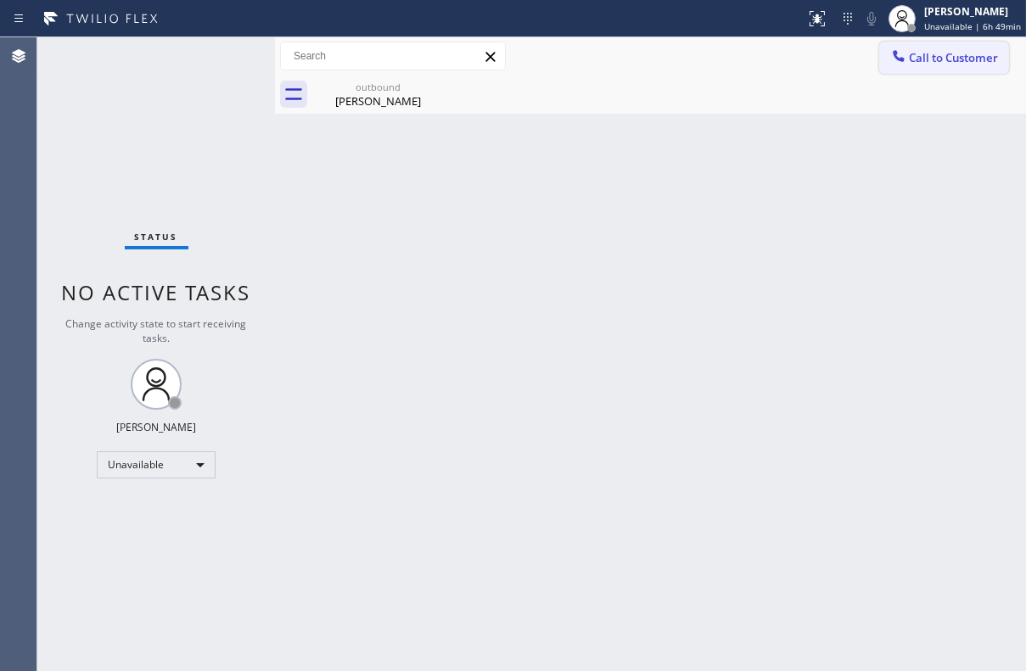
click at [934, 61] on span "Call to Customer" at bounding box center [953, 57] width 89 height 15
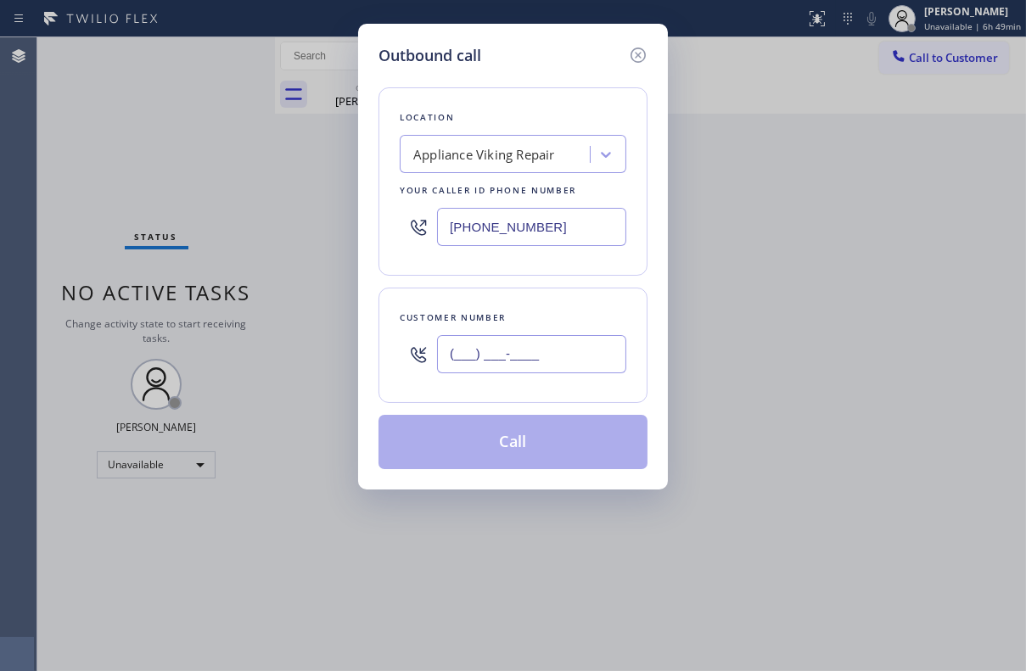
click at [441, 351] on input "(___) ___-____" at bounding box center [531, 354] width 189 height 38
paste input "414) 403-4730"
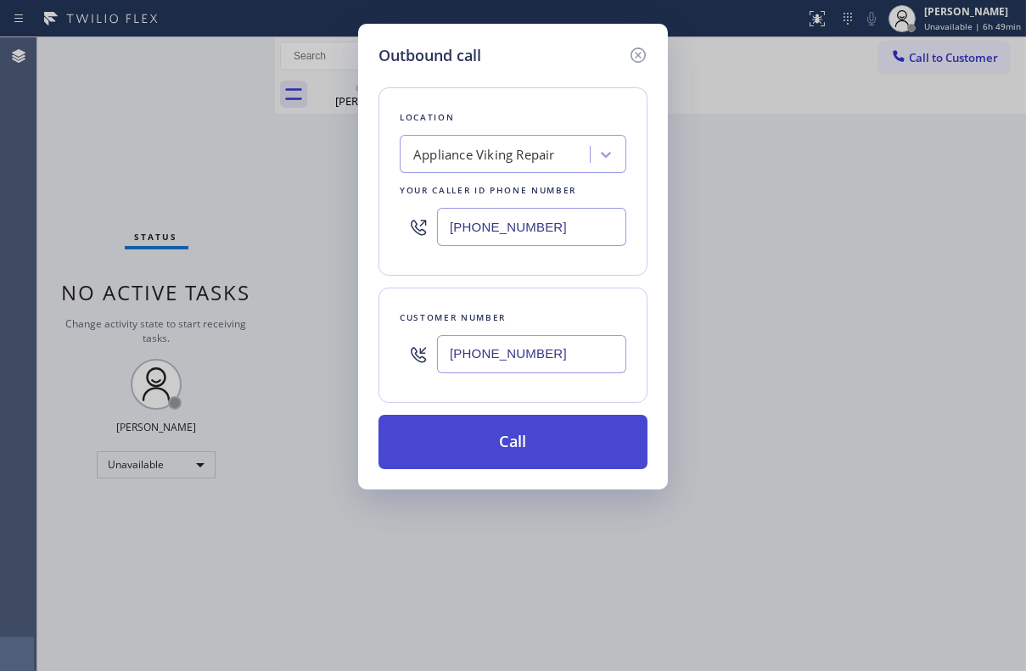
click at [456, 440] on button "Call" at bounding box center [512, 442] width 269 height 54
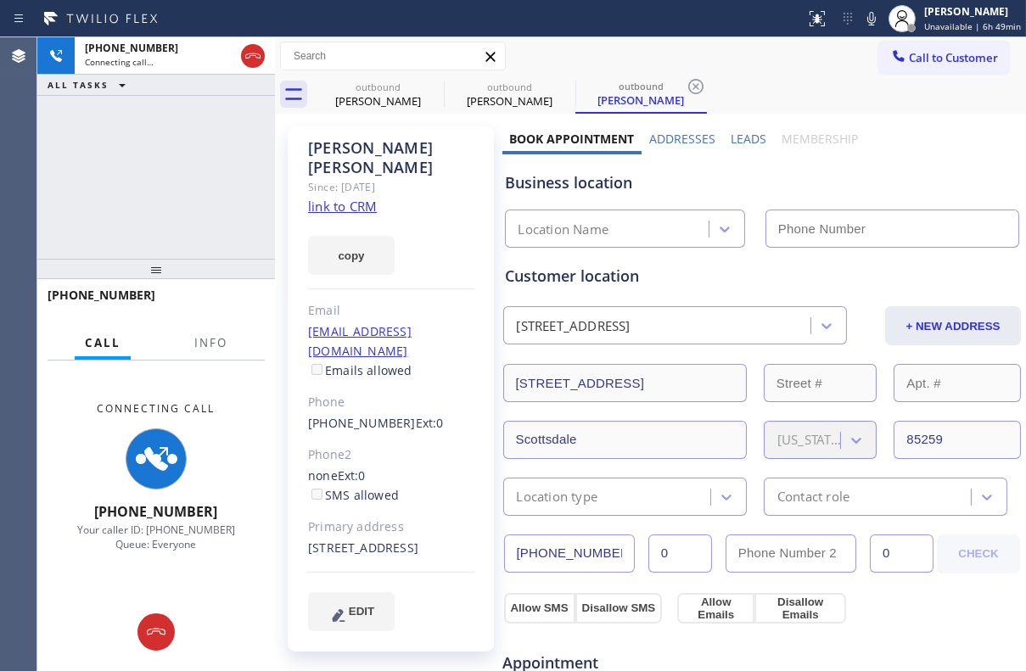
click at [732, 132] on label "Leads" at bounding box center [748, 139] width 36 height 16
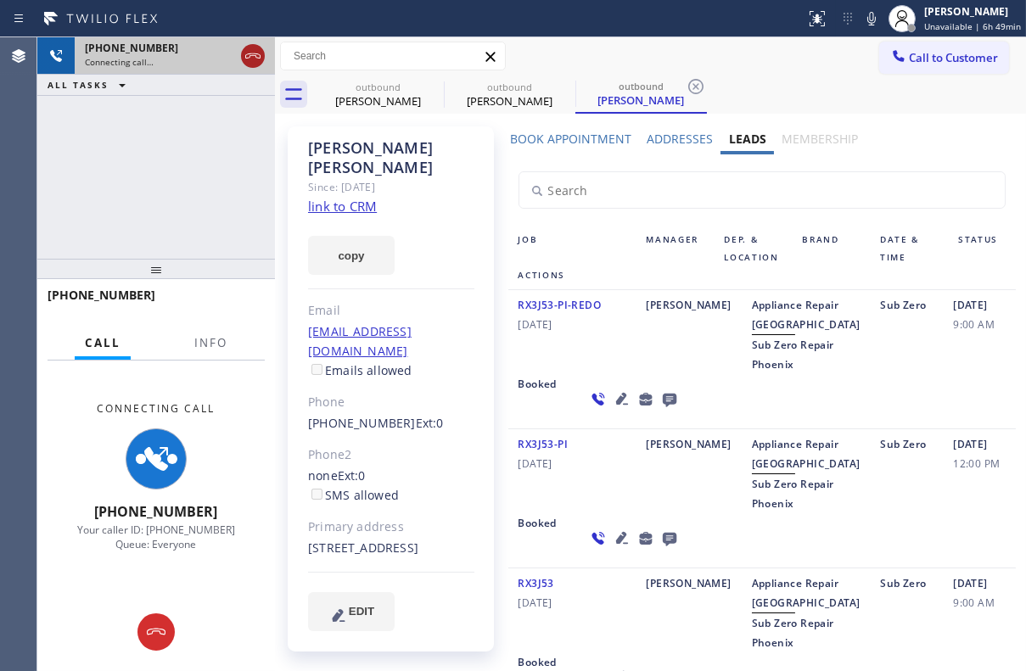
click at [247, 53] on icon at bounding box center [252, 55] width 15 height 5
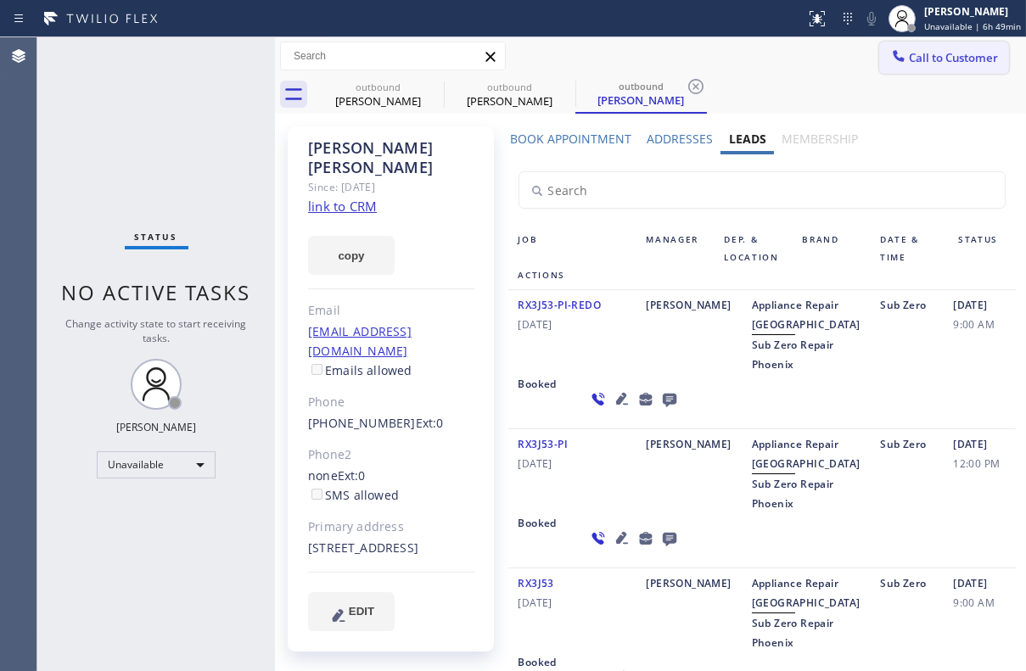
click at [925, 59] on span "Call to Customer" at bounding box center [953, 57] width 89 height 15
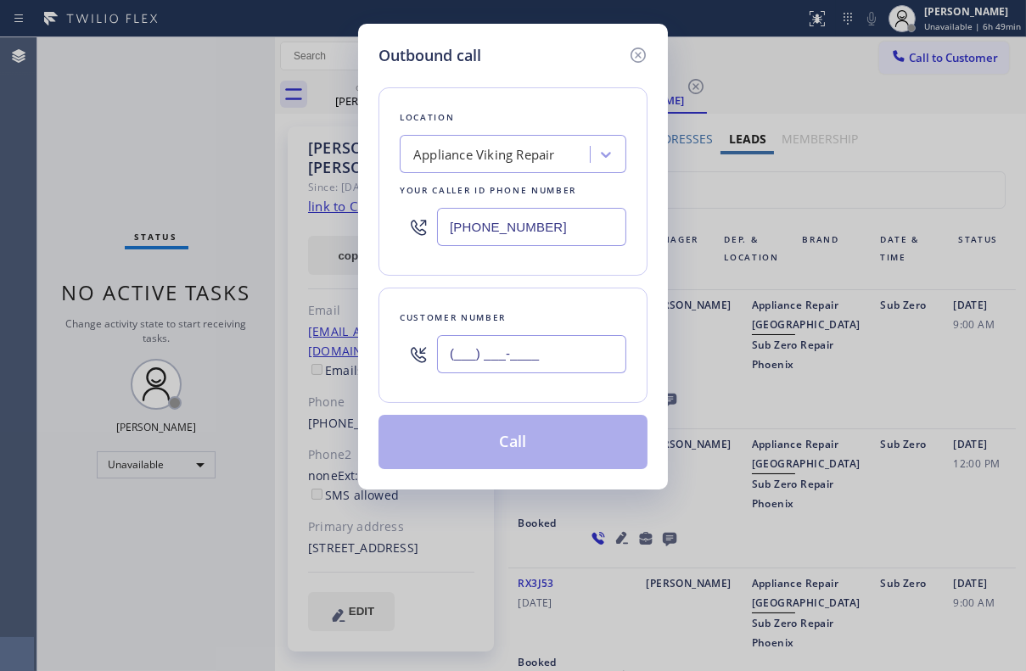
click at [455, 361] on input "(___) ___-____" at bounding box center [531, 354] width 189 height 38
paste input "310) 709-7088"
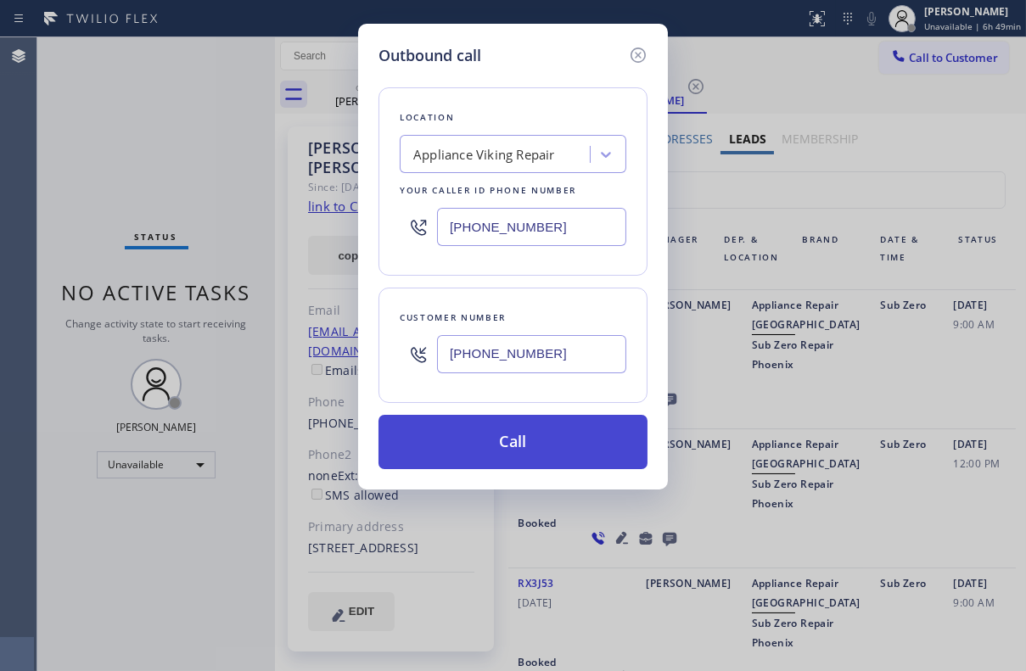
type input "[PHONE_NUMBER]"
click at [489, 449] on button "Call" at bounding box center [512, 442] width 269 height 54
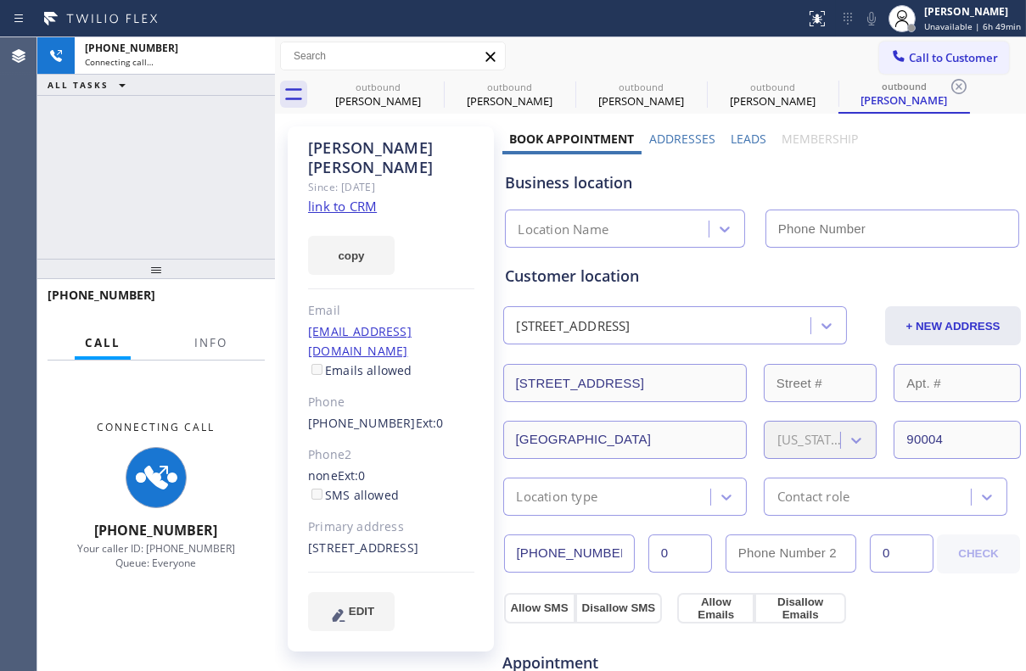
type input "[PHONE_NUMBER]"
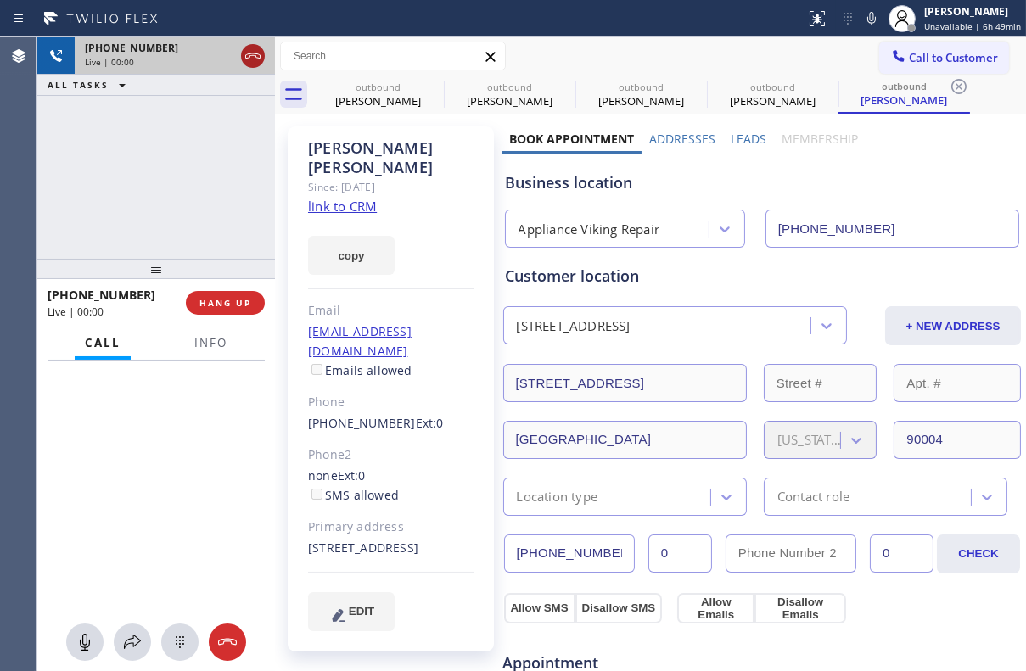
click at [254, 60] on icon at bounding box center [253, 56] width 20 height 20
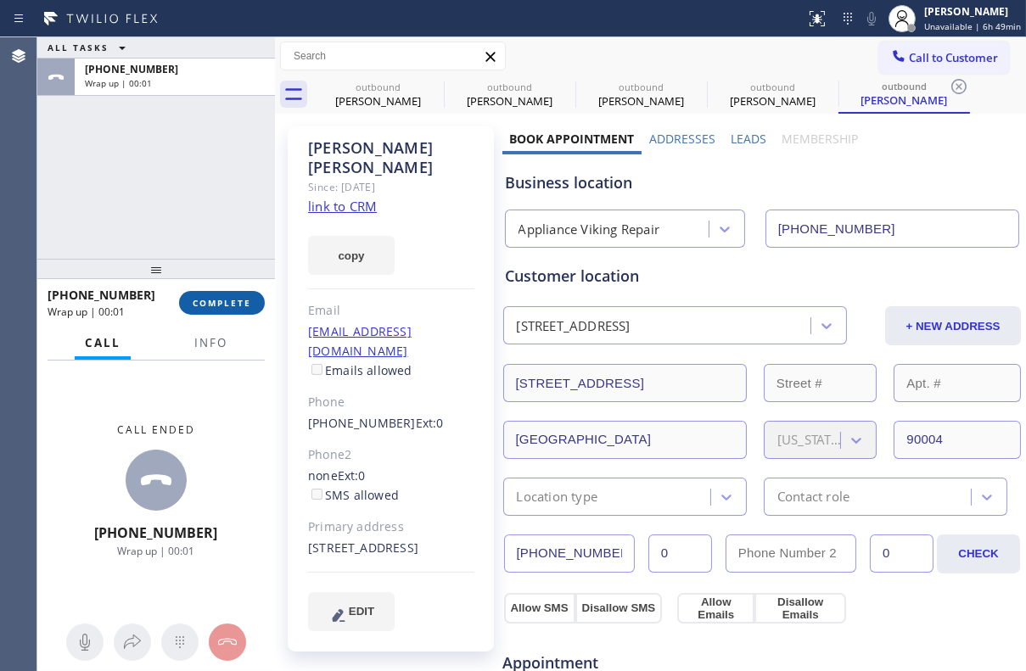
click at [230, 302] on span "COMPLETE" at bounding box center [222, 303] width 59 height 12
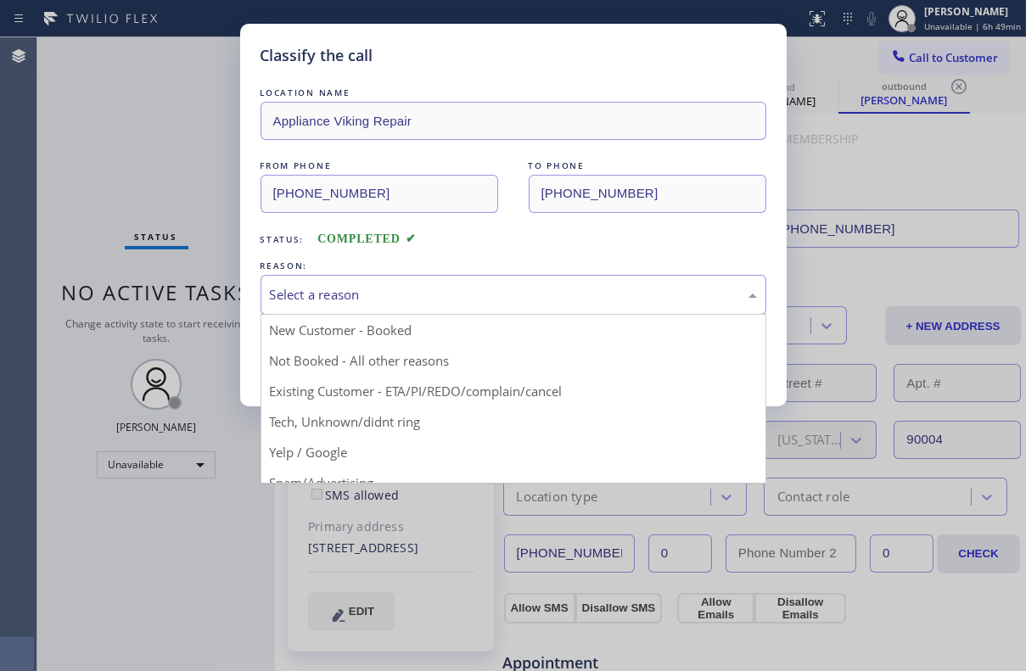
click at [394, 289] on div "Select a reason" at bounding box center [513, 295] width 487 height 20
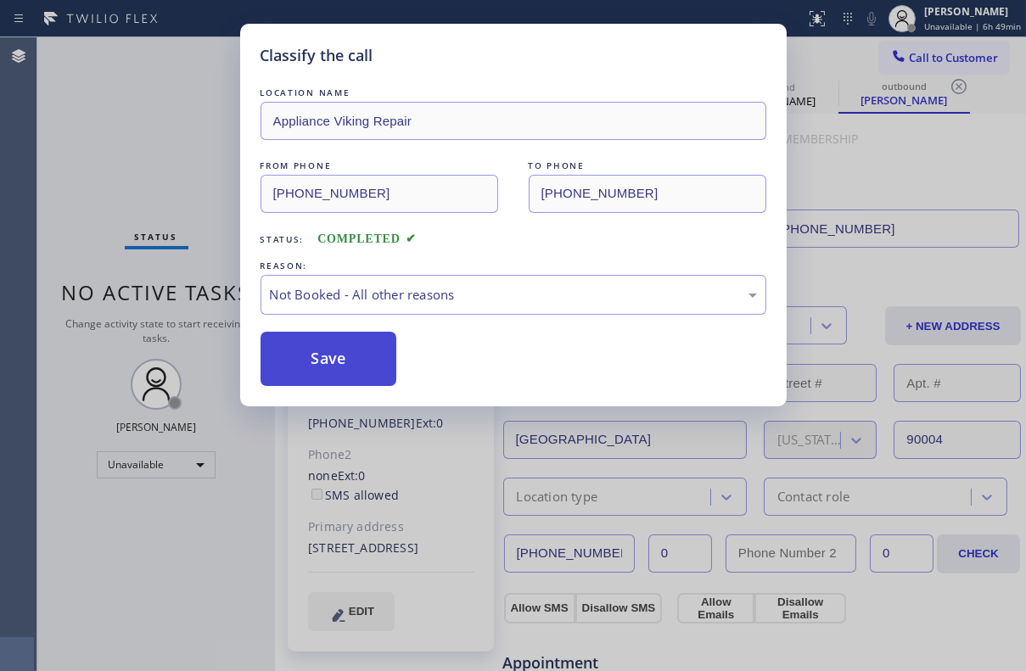
click at [305, 362] on button "Save" at bounding box center [328, 359] width 137 height 54
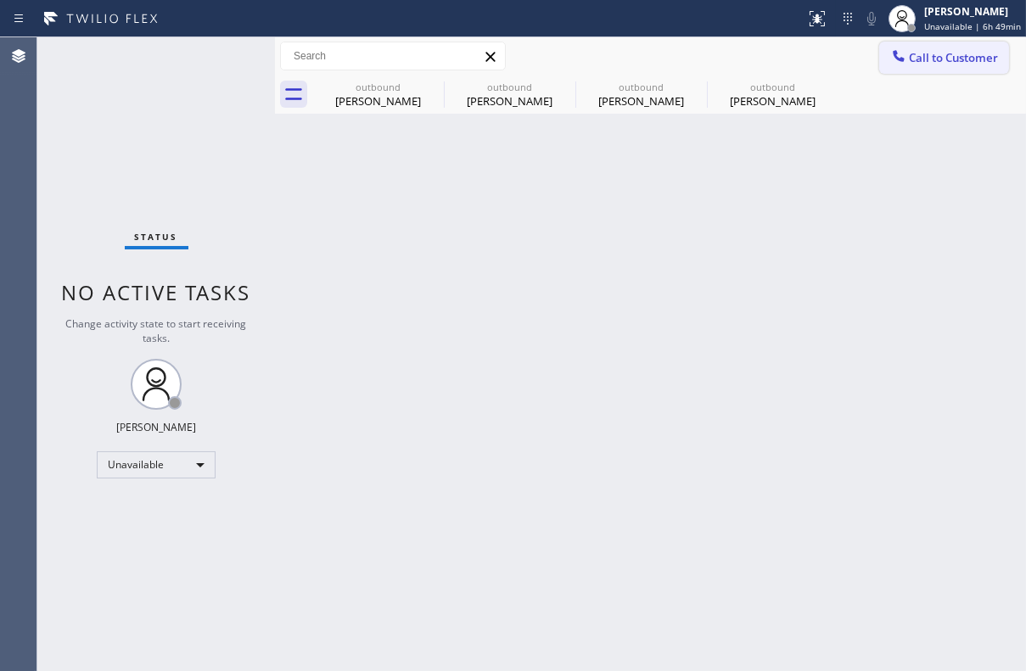
click at [939, 67] on button "Call to Customer" at bounding box center [944, 58] width 130 height 32
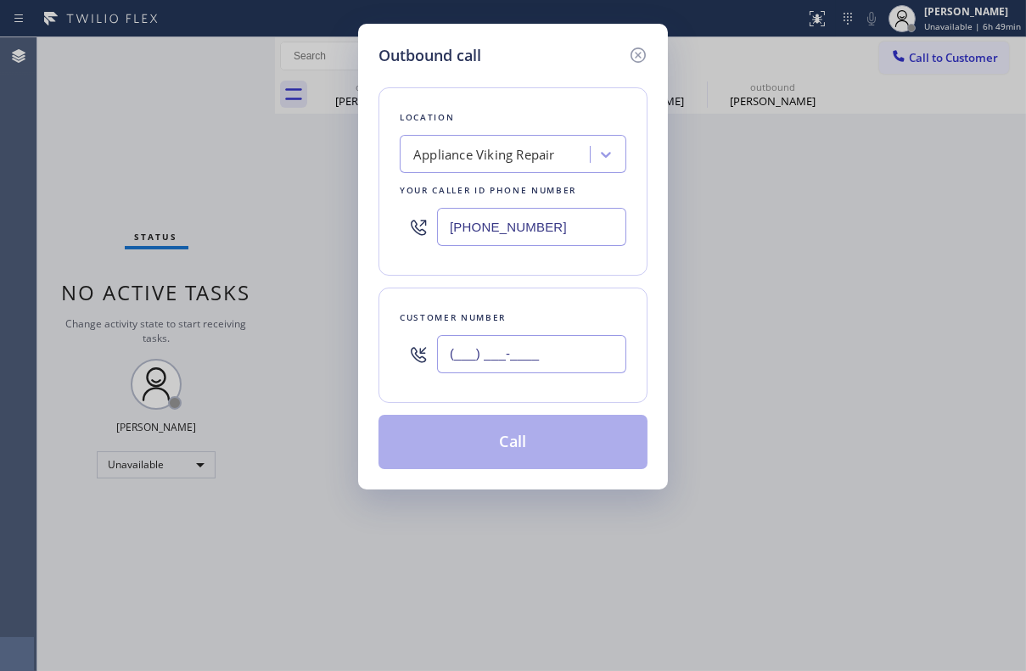
click at [452, 344] on input "(___) ___-____" at bounding box center [531, 354] width 189 height 38
paste input "707) 245-0040"
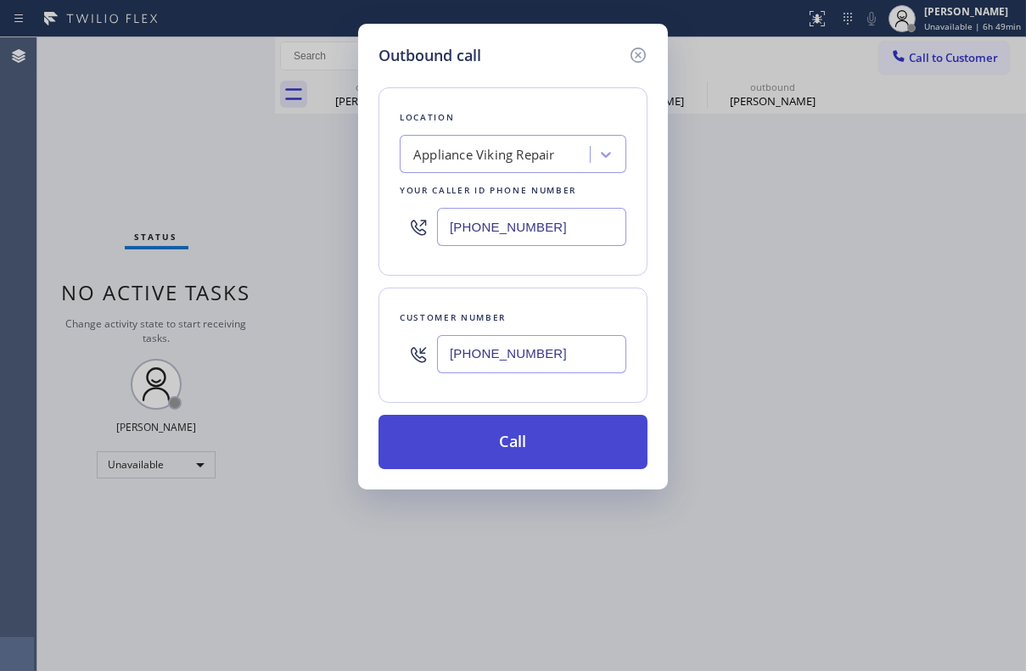
type input "[PHONE_NUMBER]"
click at [502, 444] on button "Call" at bounding box center [512, 442] width 269 height 54
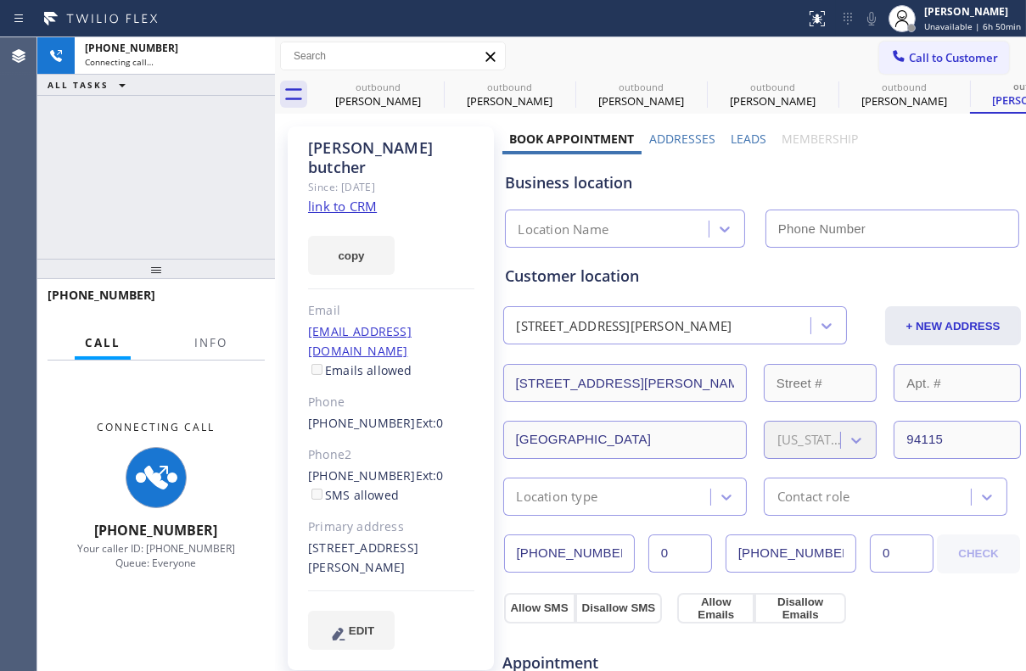
type input "[PHONE_NUMBER]"
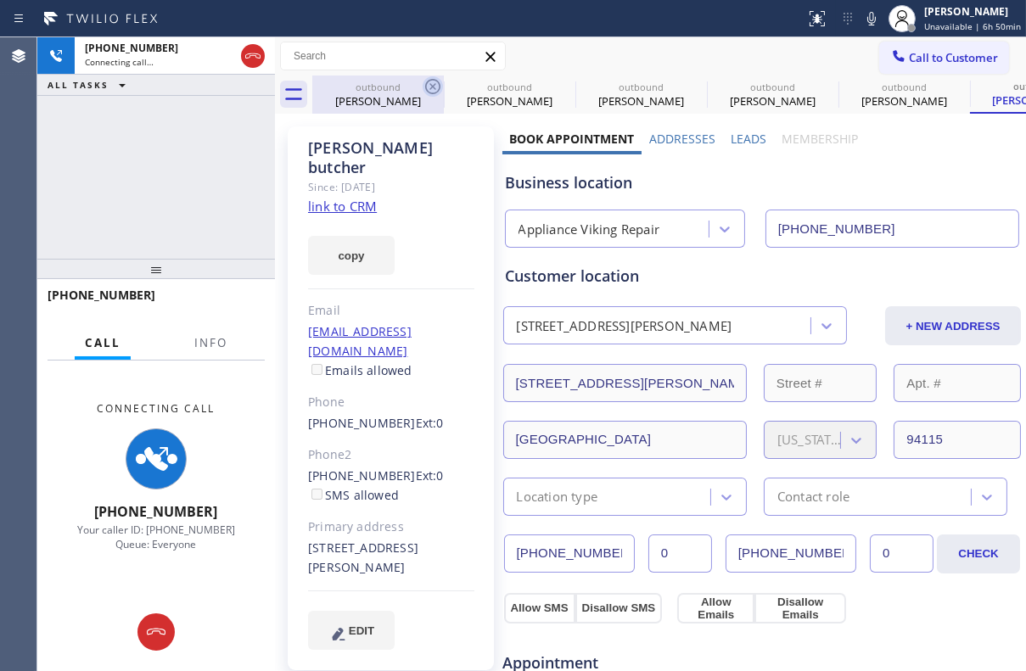
click at [435, 84] on icon at bounding box center [432, 86] width 15 height 15
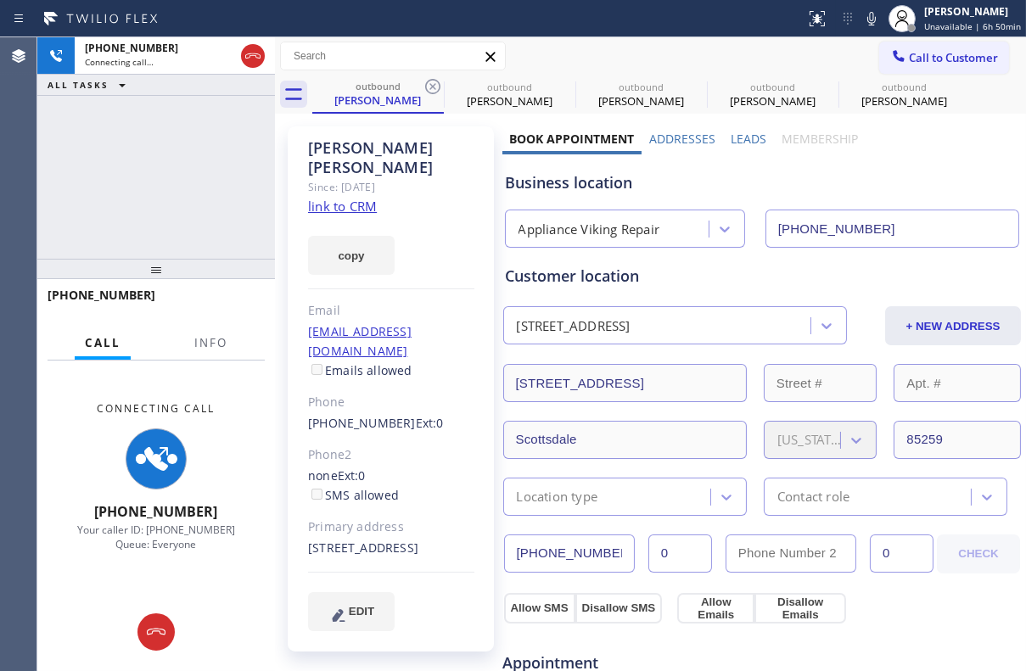
click at [435, 84] on icon at bounding box center [432, 86] width 15 height 15
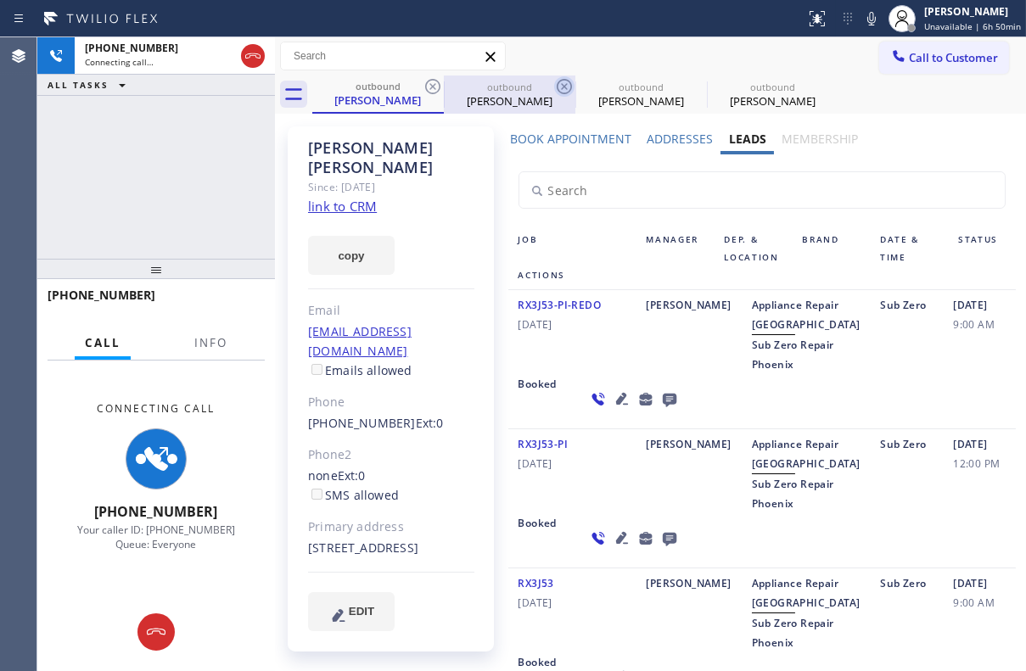
click at [434, 84] on icon at bounding box center [432, 86] width 15 height 15
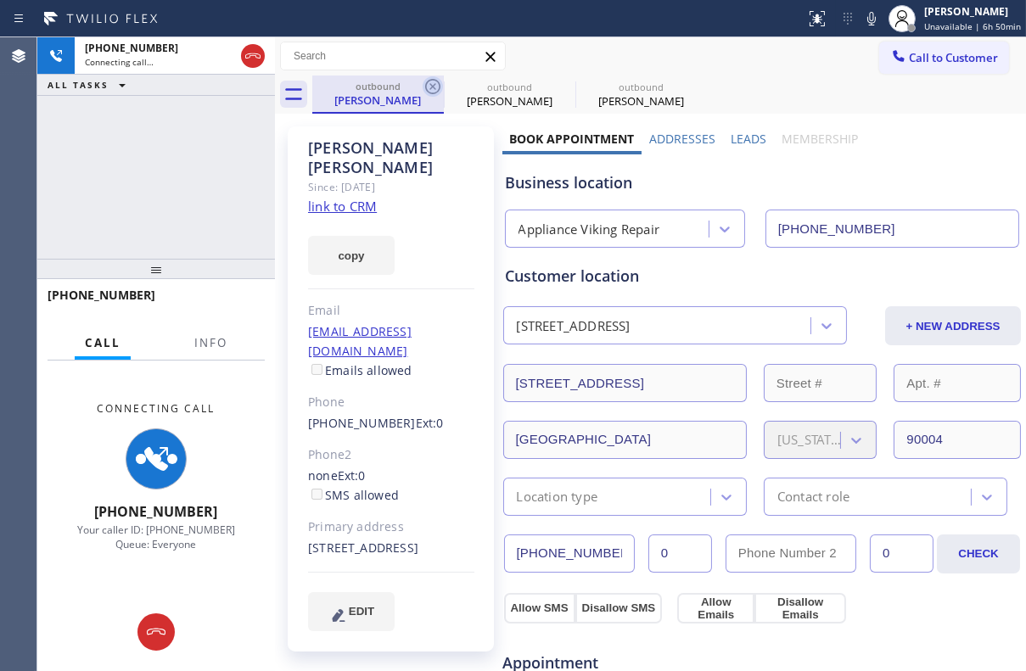
click at [434, 84] on icon at bounding box center [432, 86] width 15 height 15
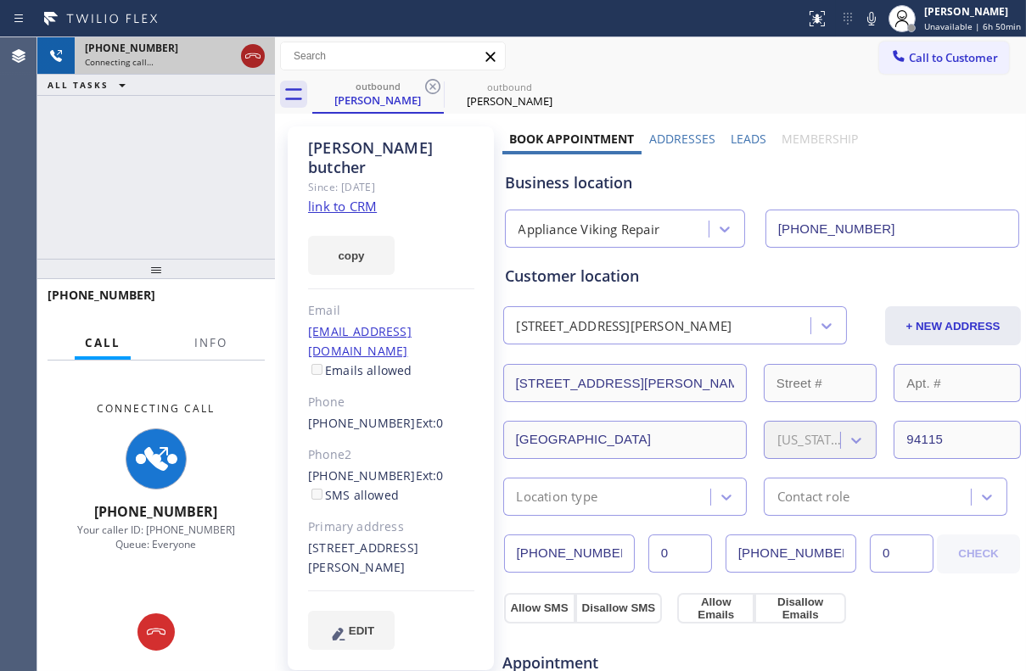
click at [246, 54] on icon at bounding box center [252, 55] width 15 height 5
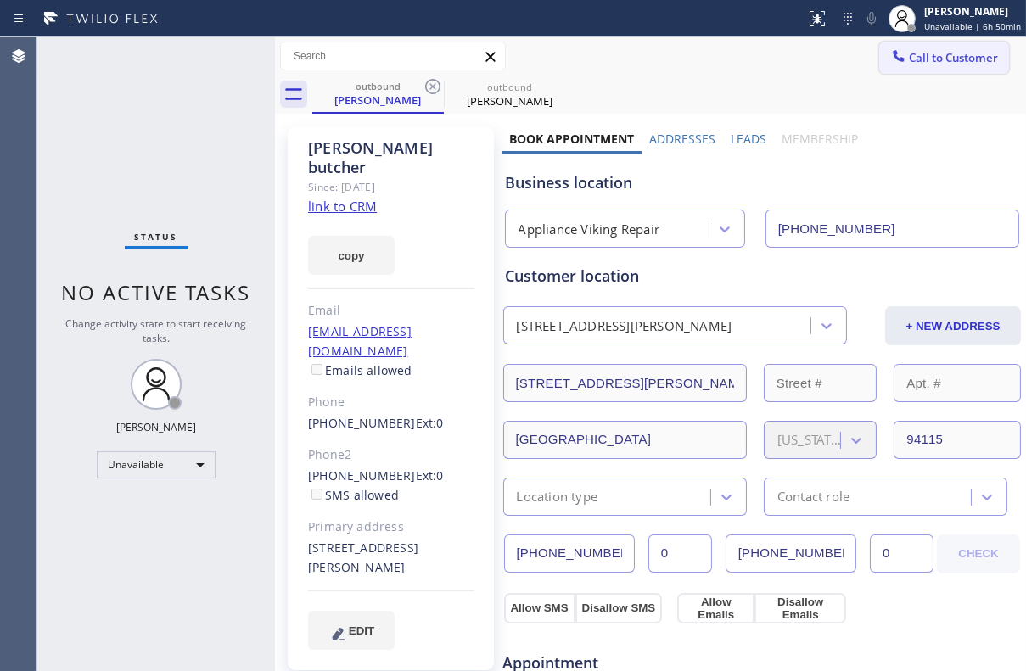
click at [925, 61] on span "Call to Customer" at bounding box center [953, 57] width 89 height 15
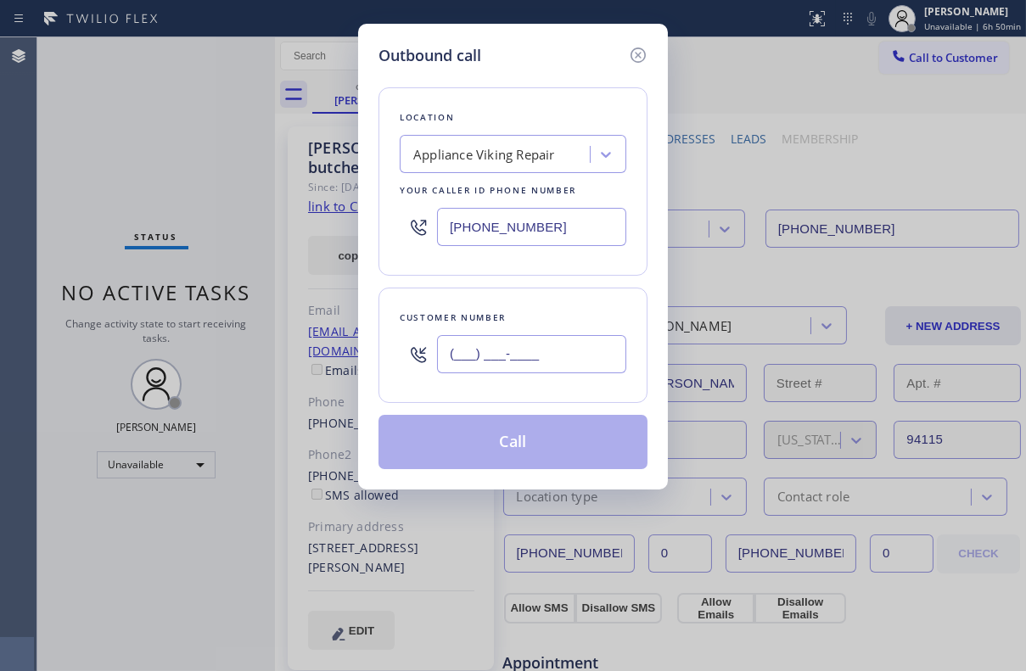
click at [467, 347] on input "(___) ___-____" at bounding box center [531, 354] width 189 height 38
paste input "206) 890-0363"
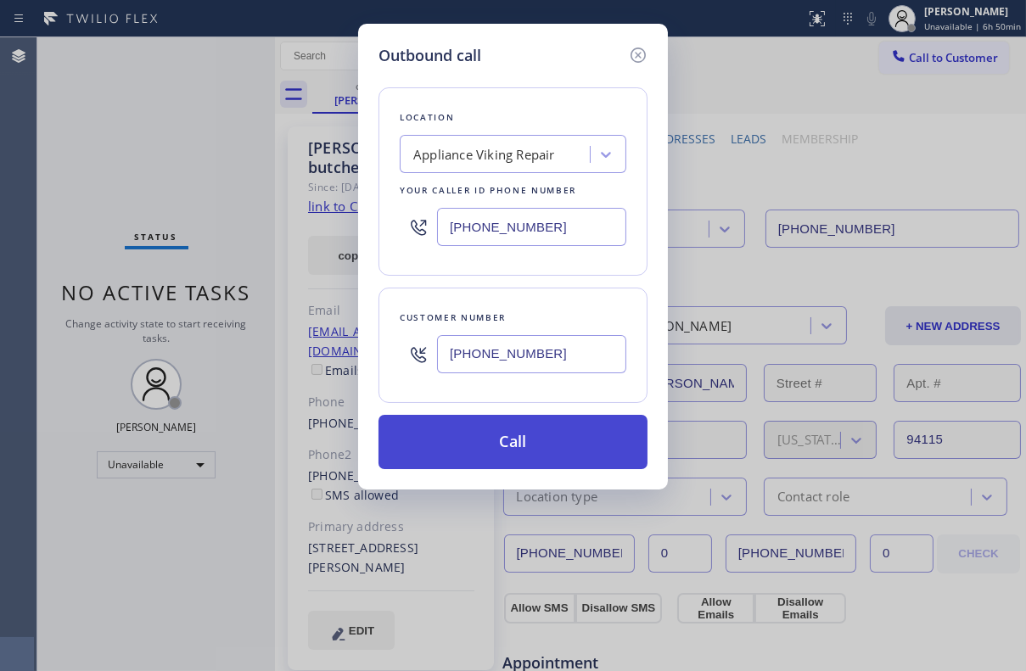
click at [495, 429] on button "Call" at bounding box center [512, 442] width 269 height 54
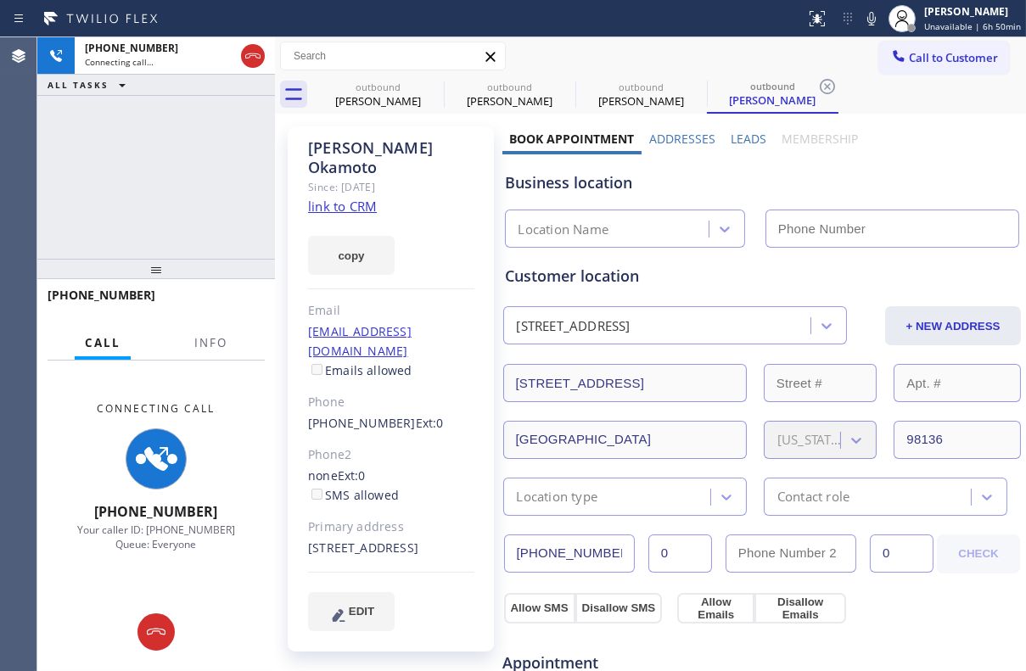
click at [745, 136] on label "Leads" at bounding box center [748, 139] width 36 height 16
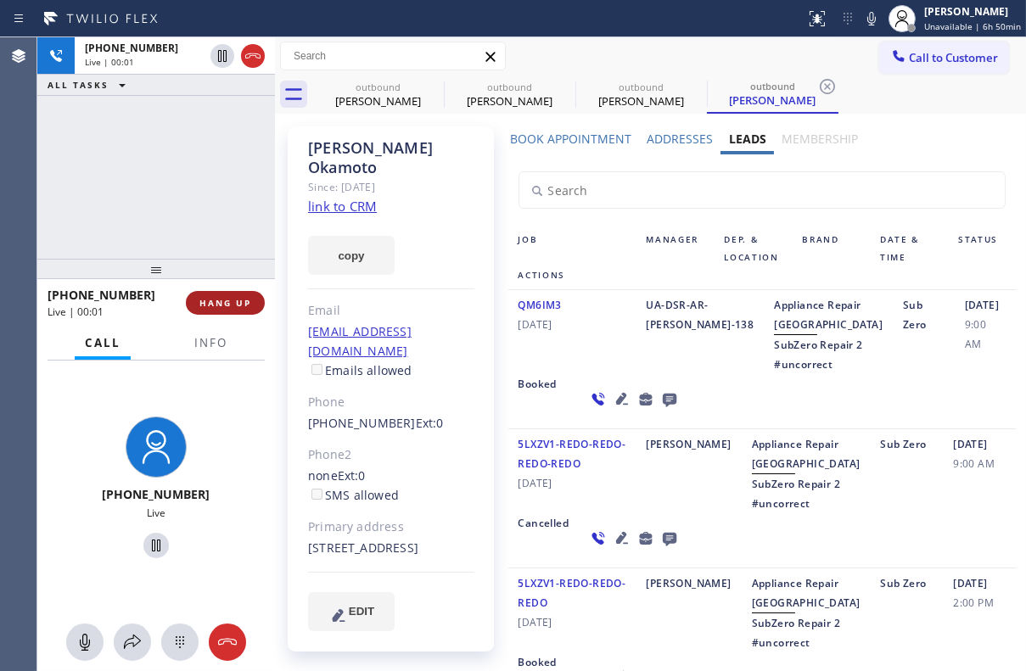
click at [217, 305] on span "HANG UP" at bounding box center [225, 303] width 52 height 12
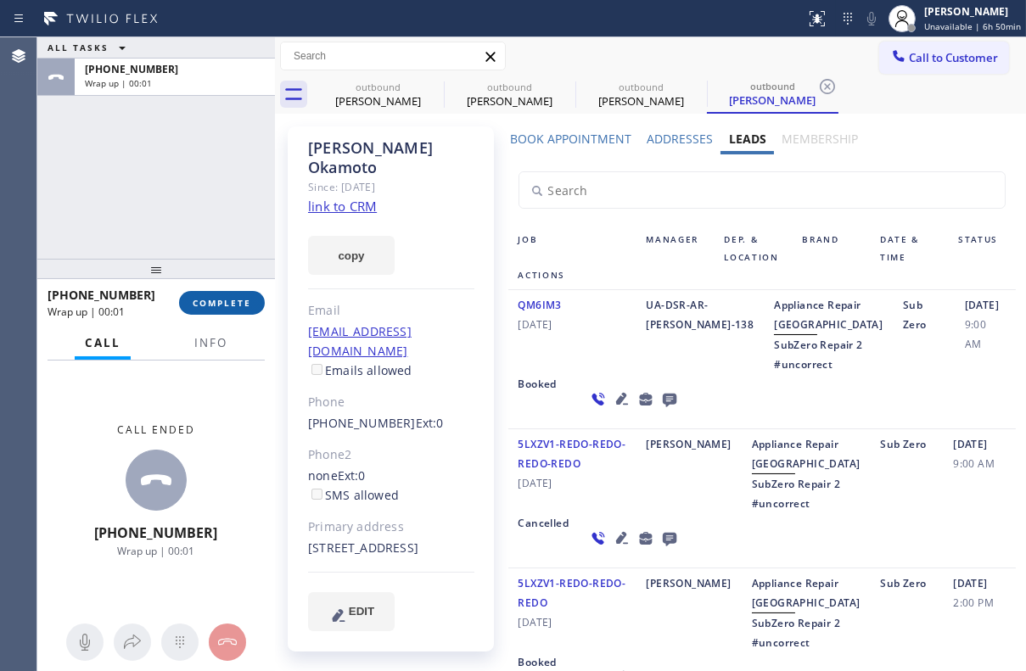
click at [211, 303] on span "COMPLETE" at bounding box center [222, 303] width 59 height 12
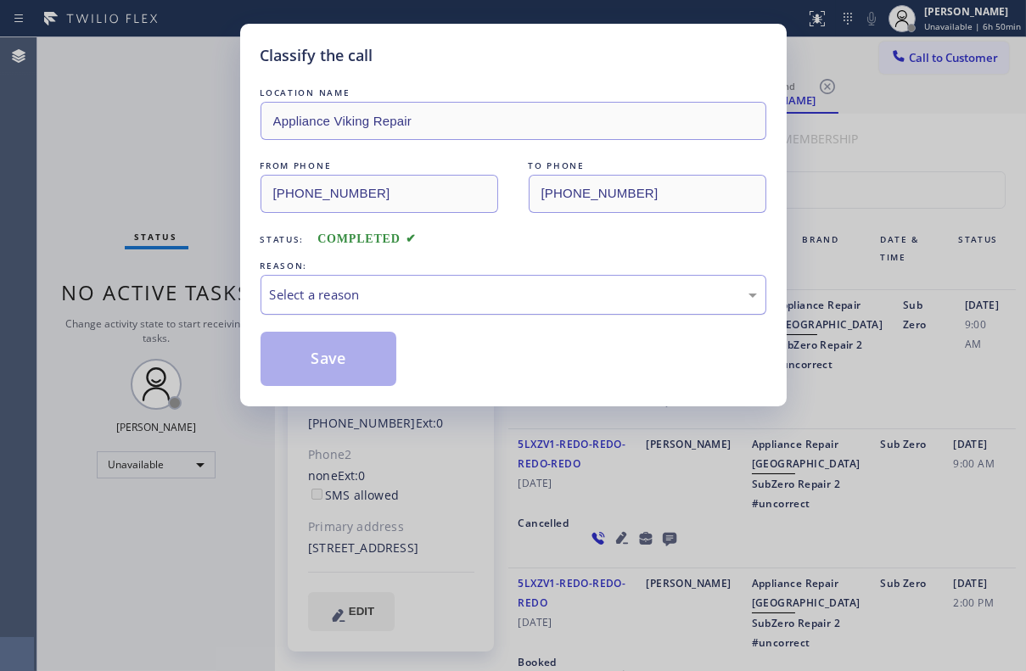
click at [305, 289] on div "Select a reason" at bounding box center [513, 295] width 487 height 20
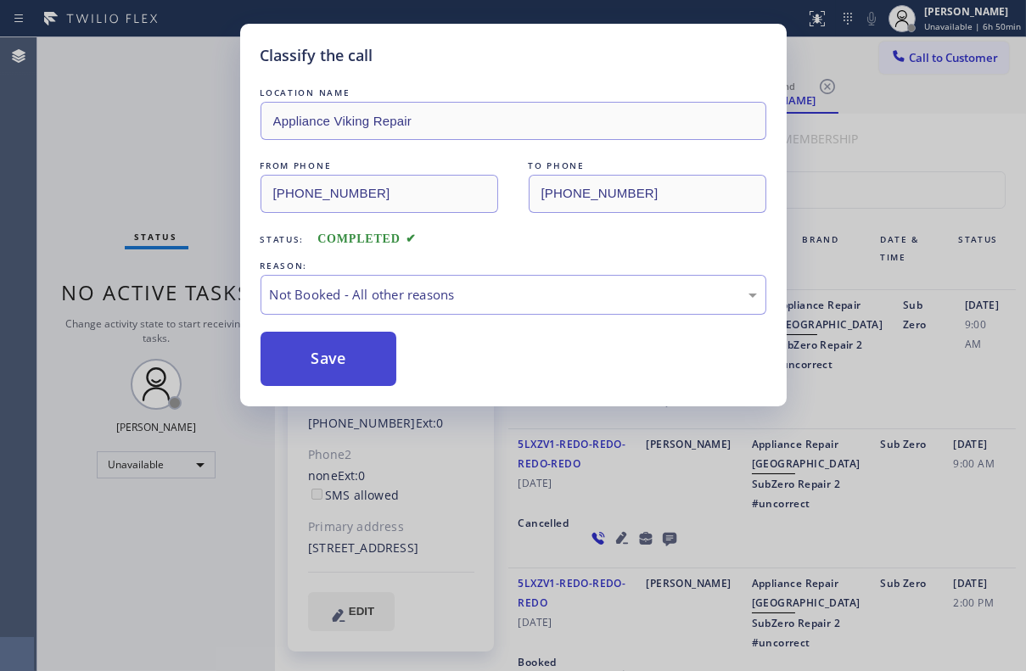
click at [297, 359] on button "Save" at bounding box center [328, 359] width 137 height 54
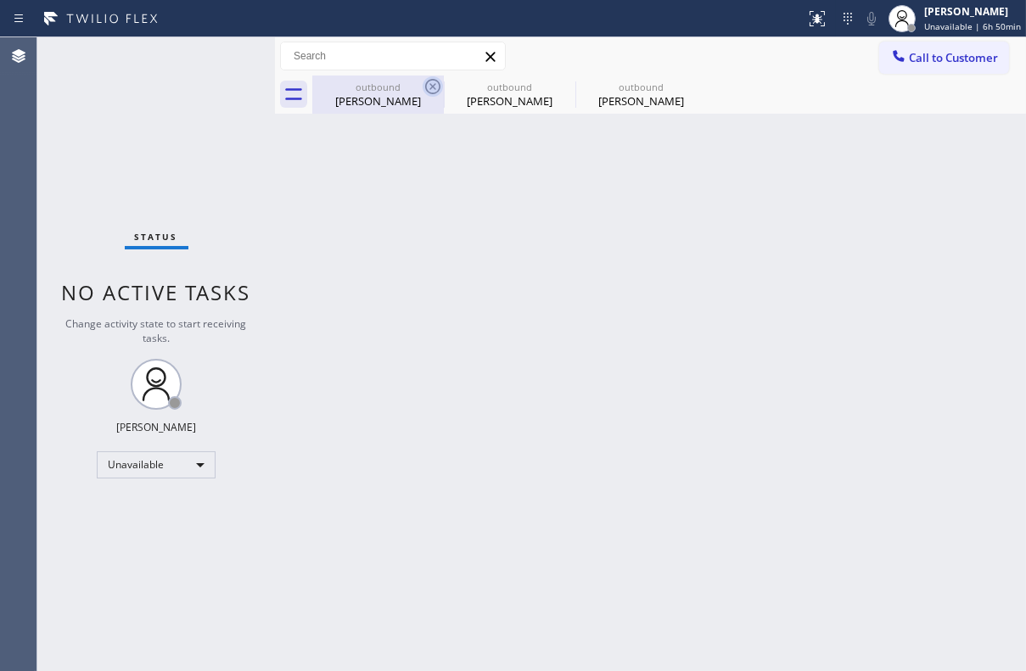
click at [429, 83] on icon at bounding box center [432, 86] width 20 height 20
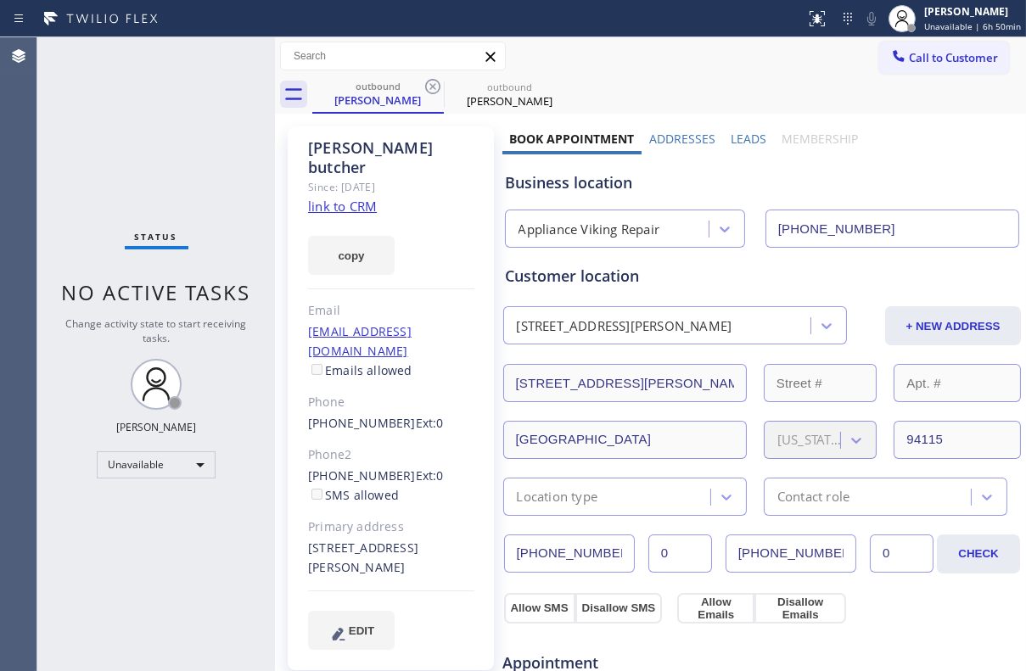
click at [429, 83] on icon at bounding box center [432, 86] width 20 height 20
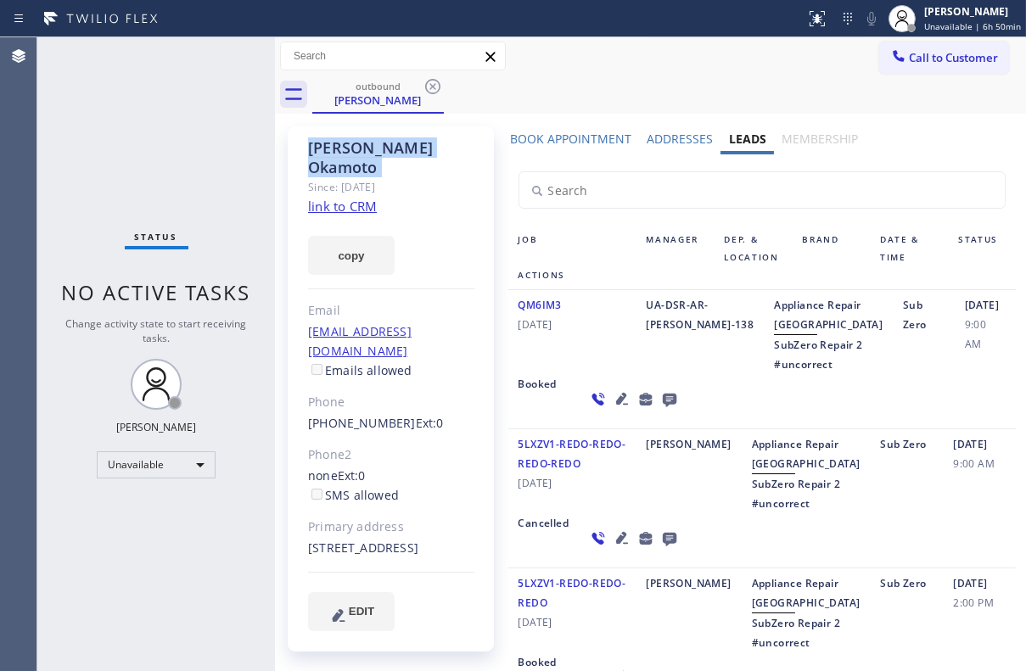
click at [429, 83] on icon at bounding box center [432, 86] width 20 height 20
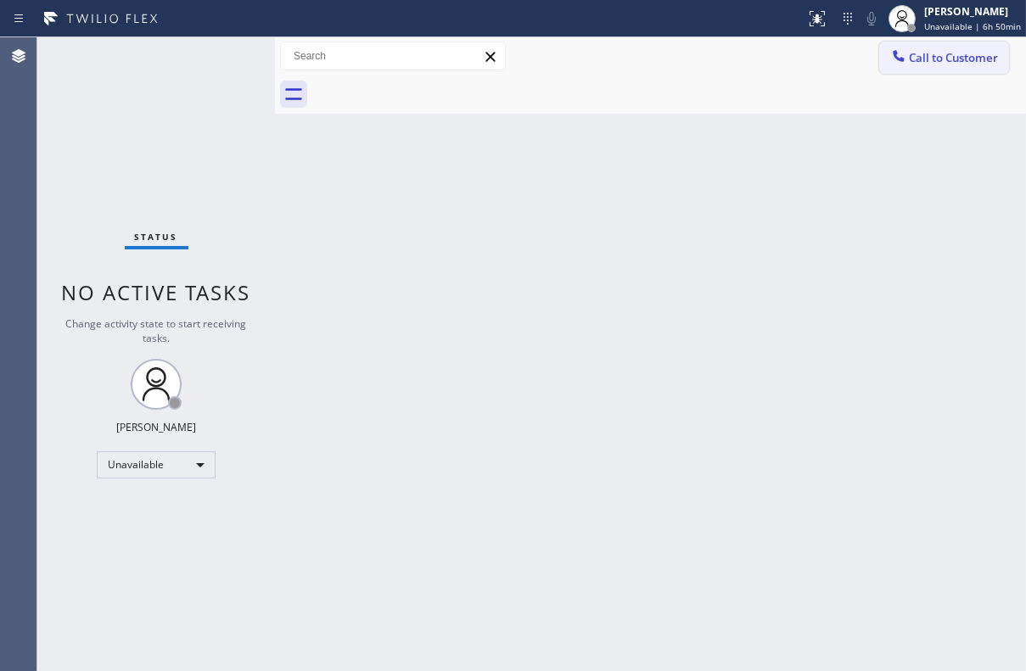
click at [882, 53] on button "Call to Customer" at bounding box center [944, 58] width 130 height 32
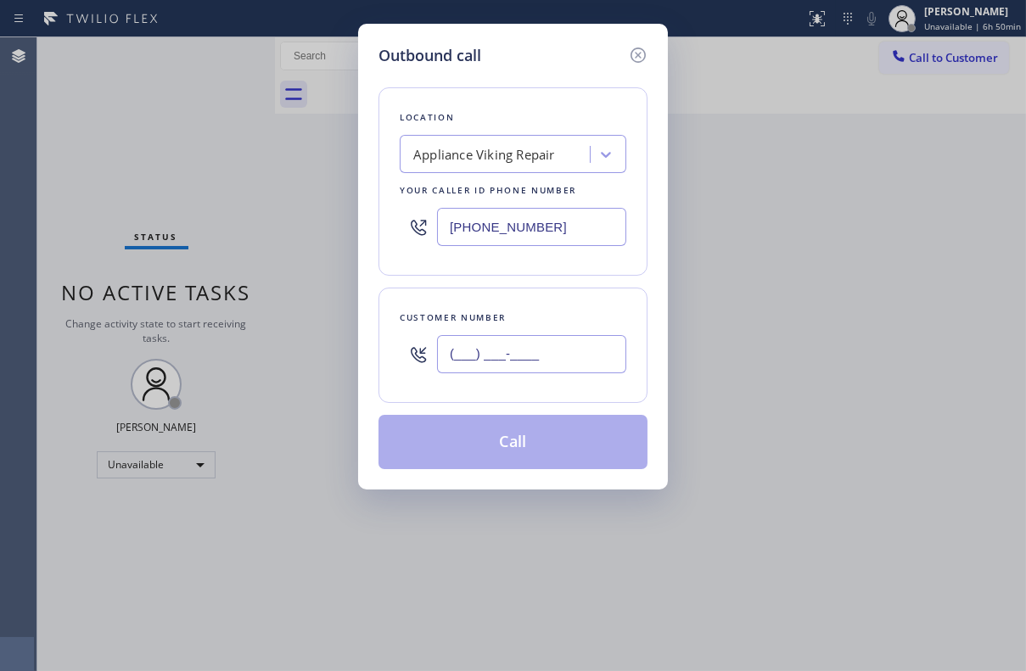
click at [456, 357] on input "(___) ___-____" at bounding box center [531, 354] width 189 height 38
paste input "626) 203-3244"
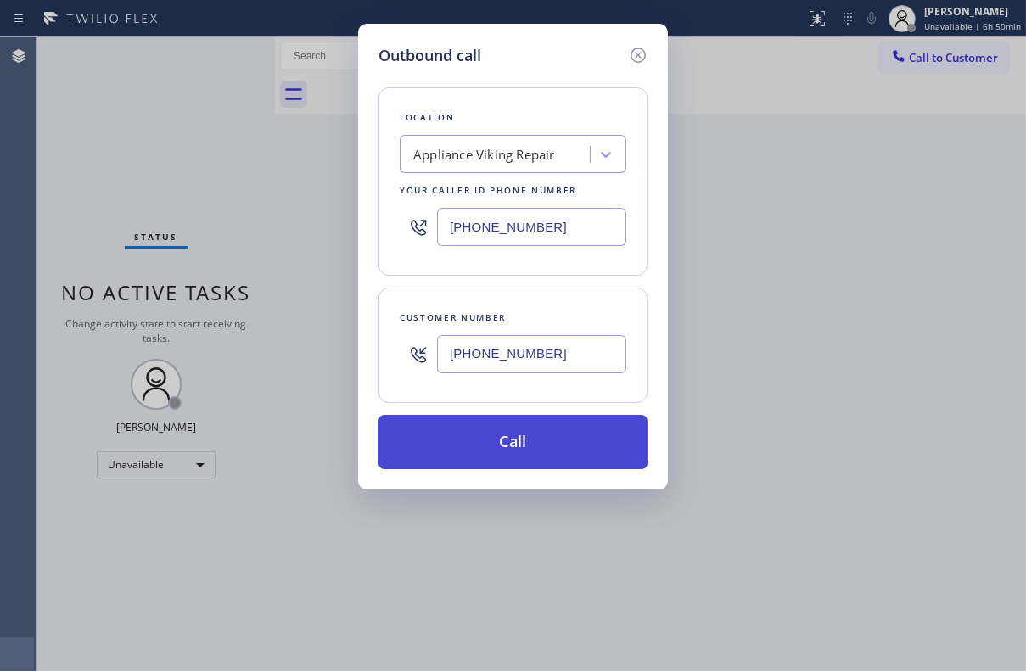
type input "[PHONE_NUMBER]"
click at [493, 427] on button "Call" at bounding box center [512, 442] width 269 height 54
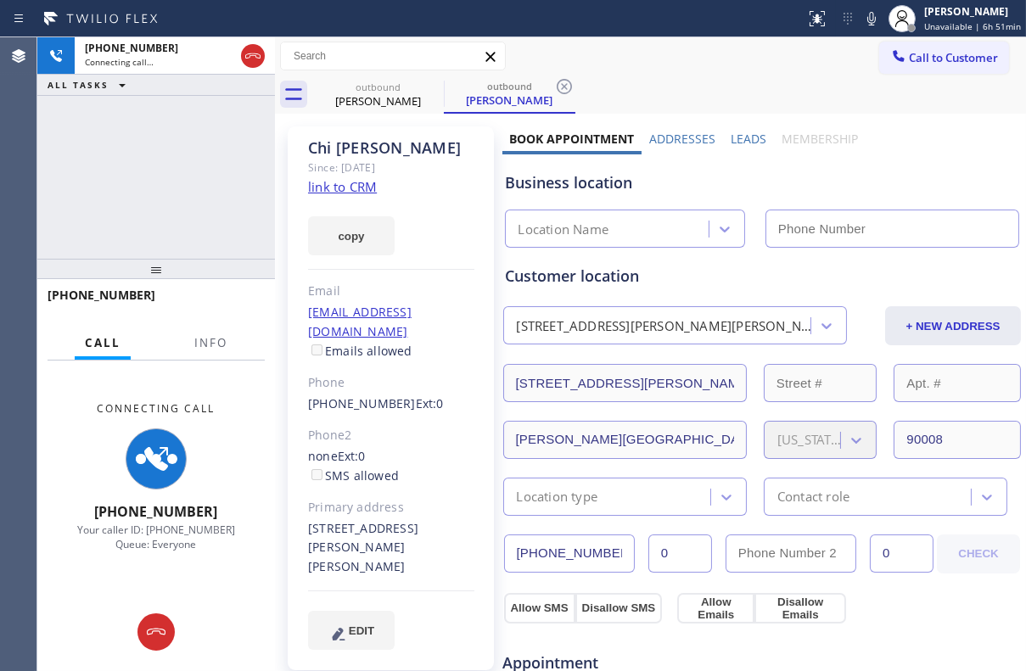
click at [737, 136] on label "Leads" at bounding box center [748, 139] width 36 height 16
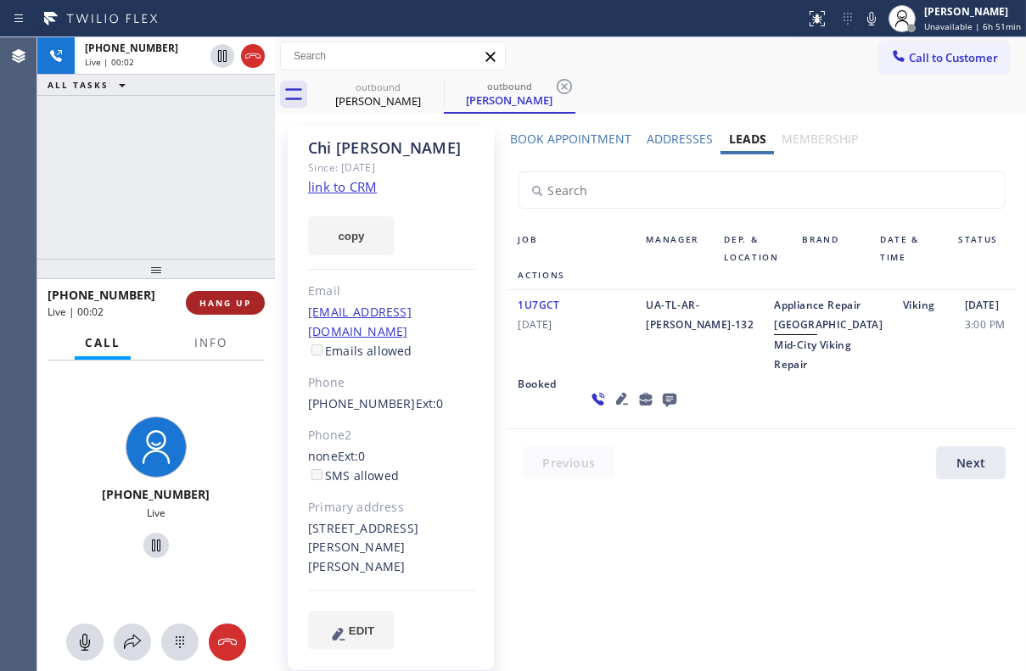
click at [210, 299] on span "HANG UP" at bounding box center [225, 303] width 52 height 12
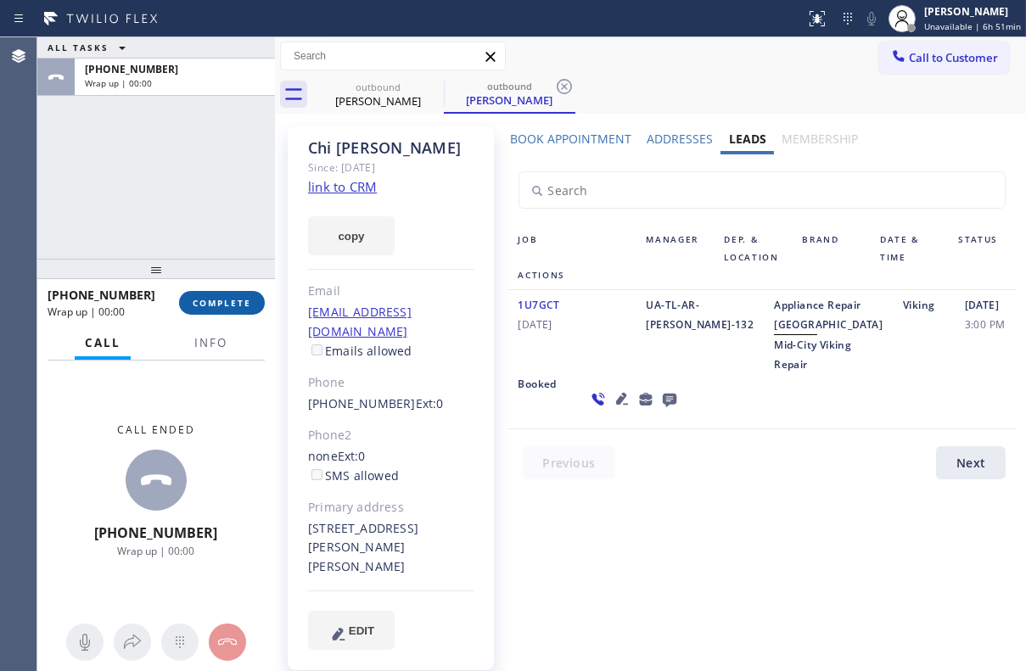
click at [210, 299] on span "COMPLETE" at bounding box center [222, 303] width 59 height 12
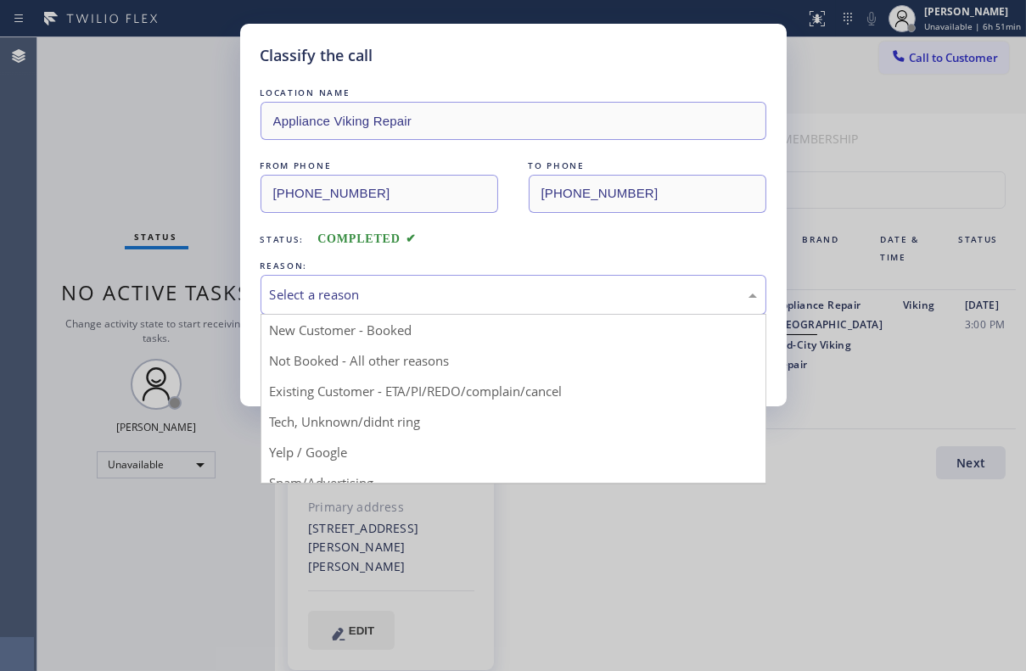
click at [346, 292] on div "Select a reason" at bounding box center [513, 295] width 487 height 20
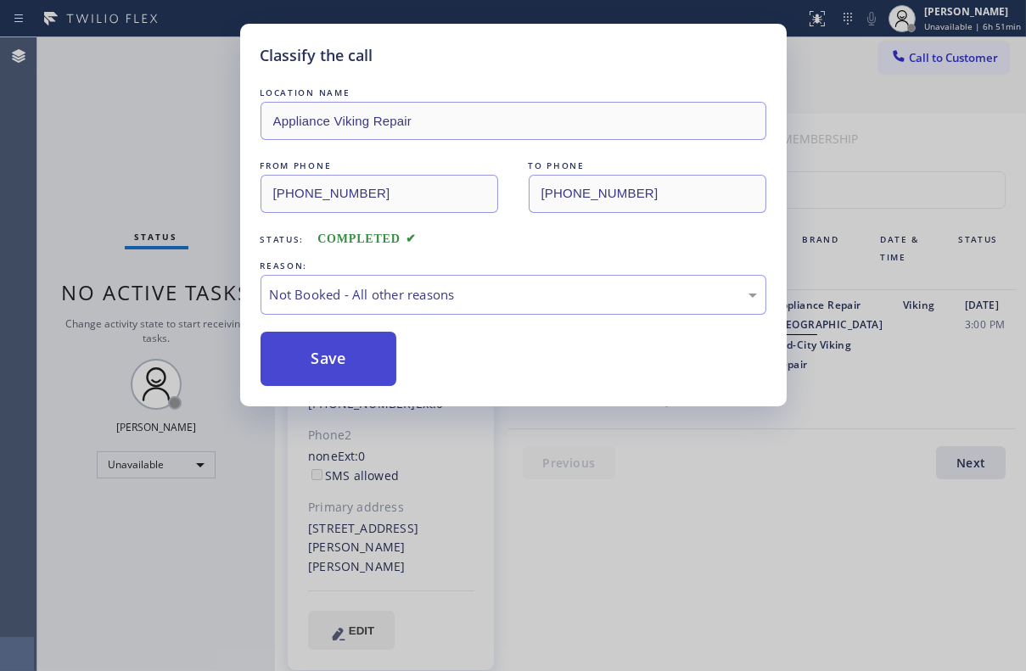
click at [315, 358] on button "Save" at bounding box center [328, 359] width 137 height 54
